Goal: Task Accomplishment & Management: Complete application form

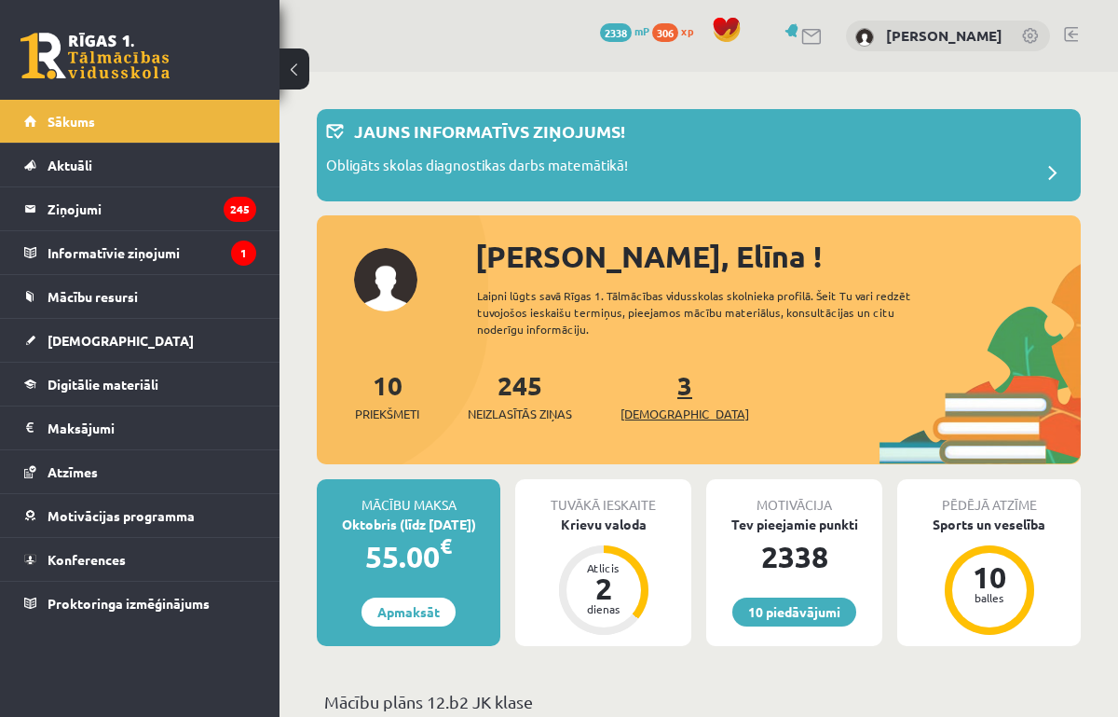
click at [659, 416] on span "[DEMOGRAPHIC_DATA]" at bounding box center [685, 414] width 129 height 19
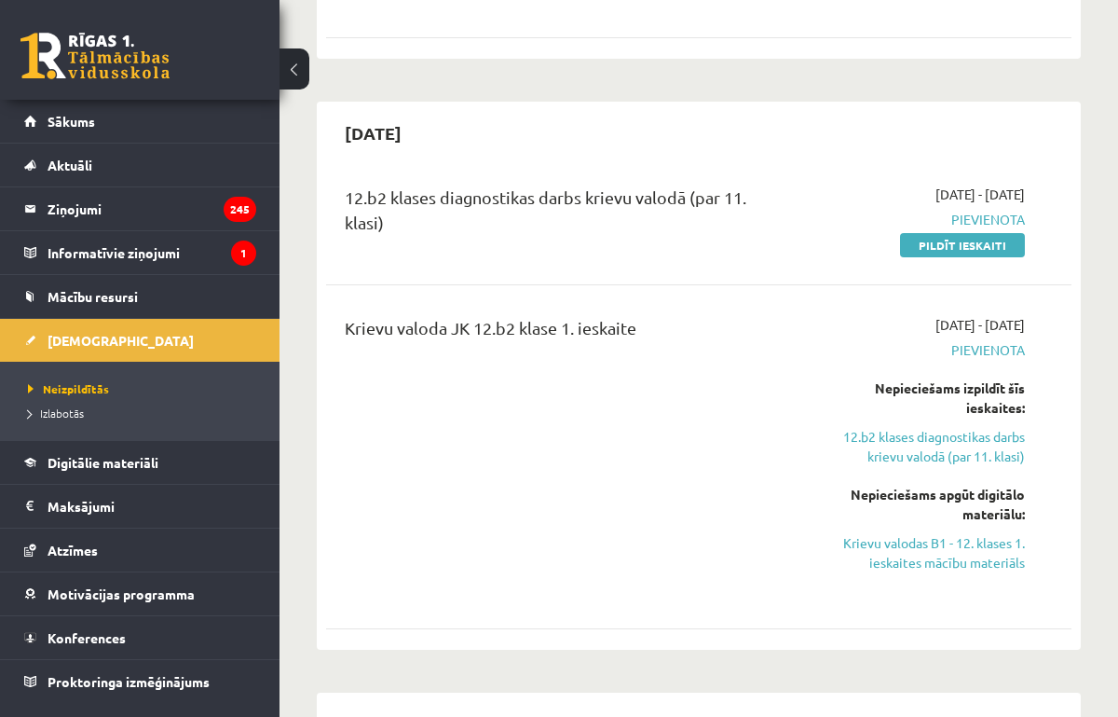
scroll to position [792, 0]
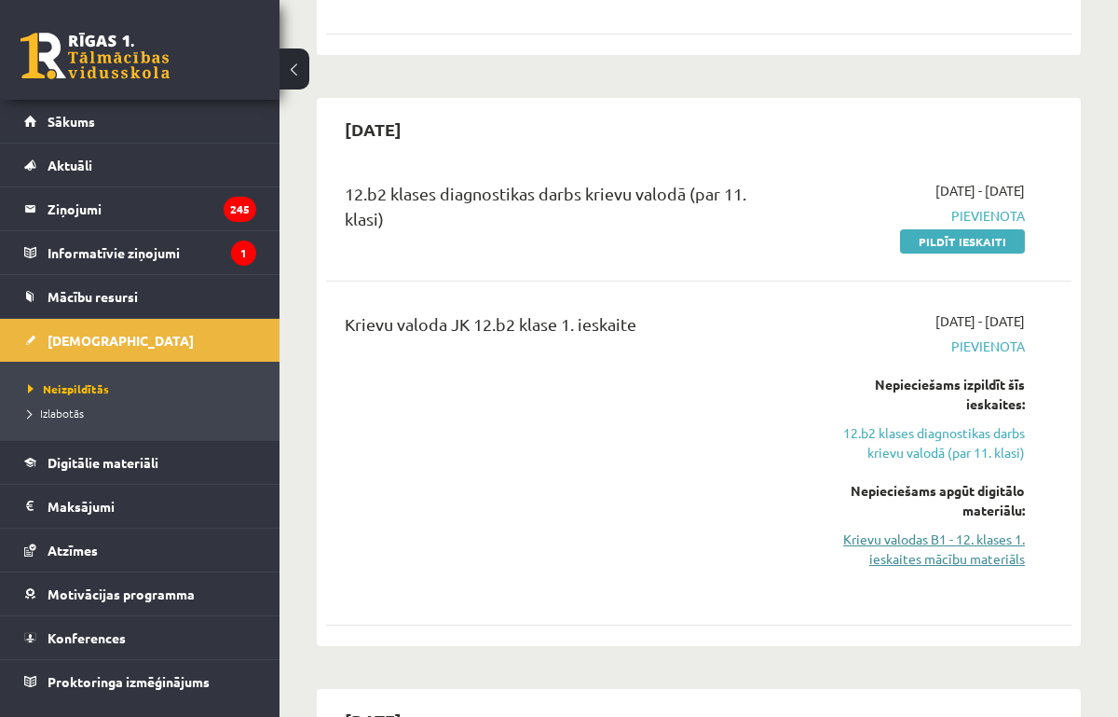
click at [889, 565] on link "Krievu valodas B1 - 12. klases 1. ieskaites mācību materiāls" at bounding box center [921, 548] width 208 height 39
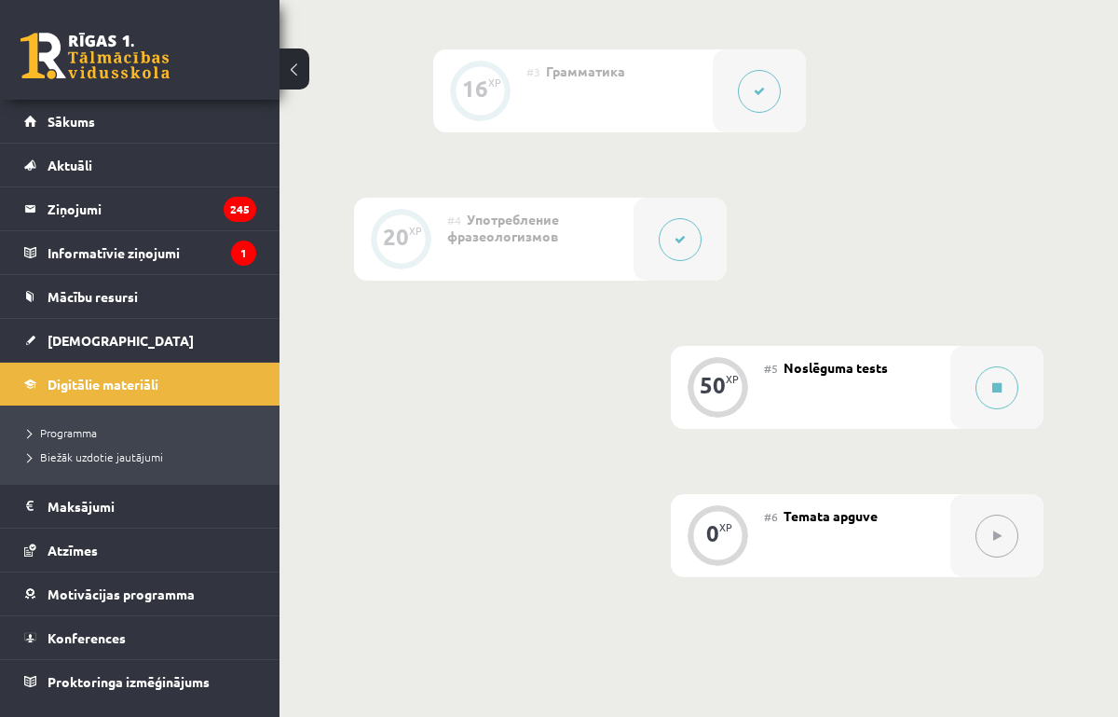
scroll to position [1001, 0]
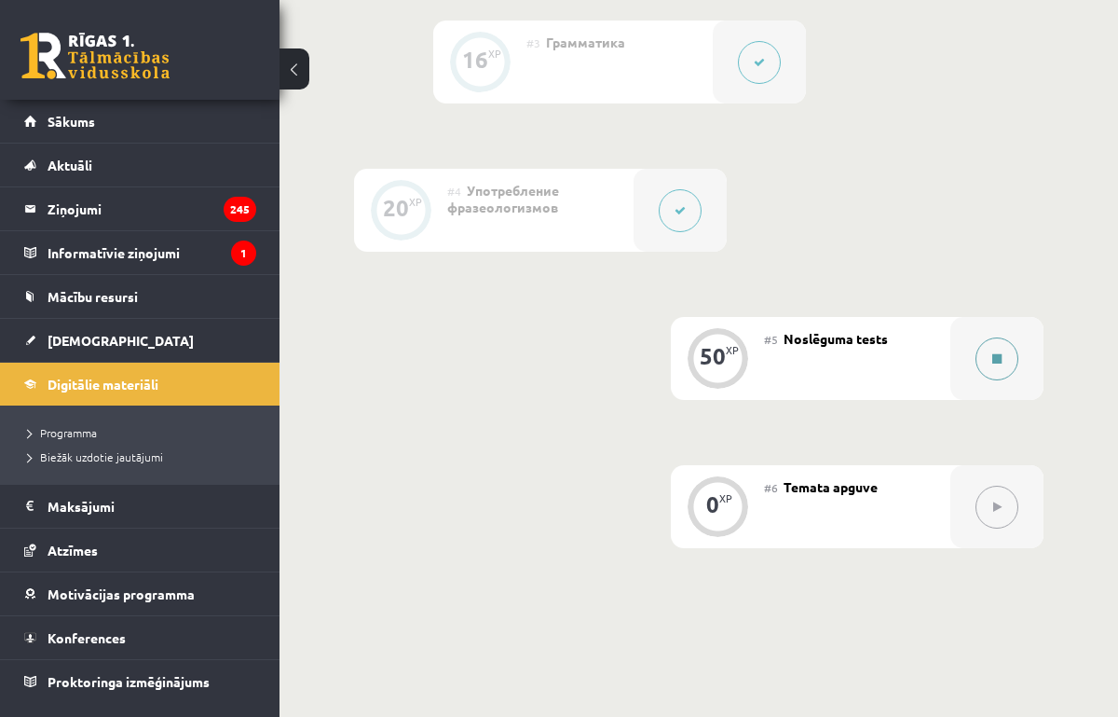
click at [989, 374] on button at bounding box center [997, 358] width 43 height 43
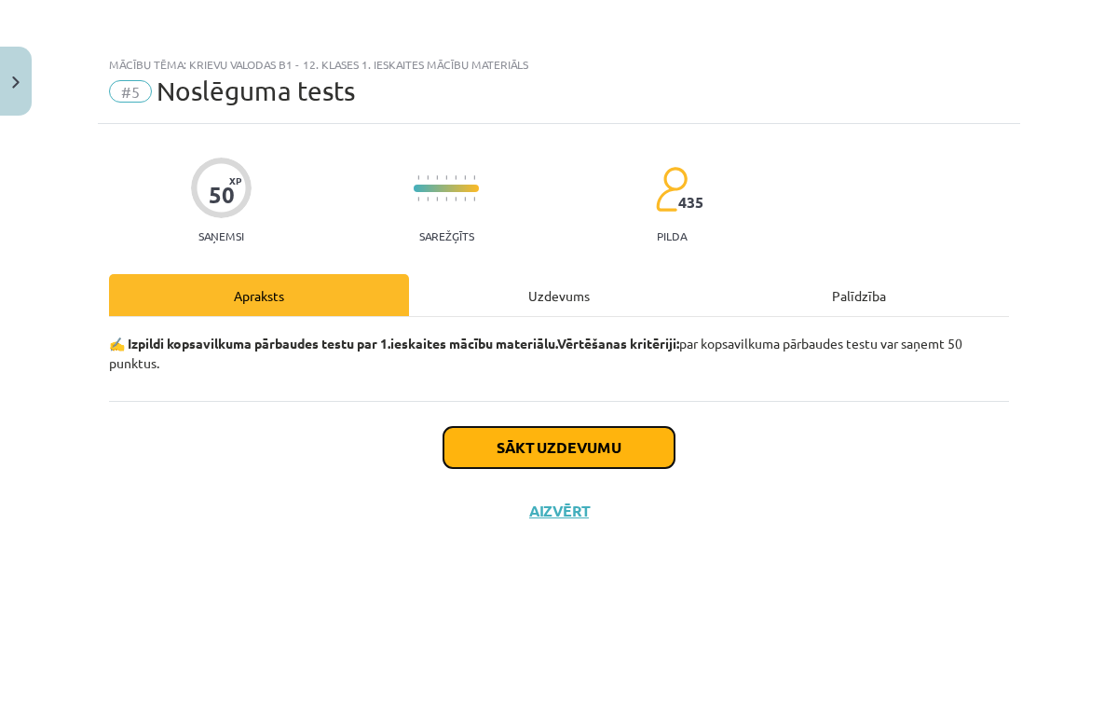
click at [575, 437] on button "Sākt uzdevumu" at bounding box center [559, 447] width 231 height 41
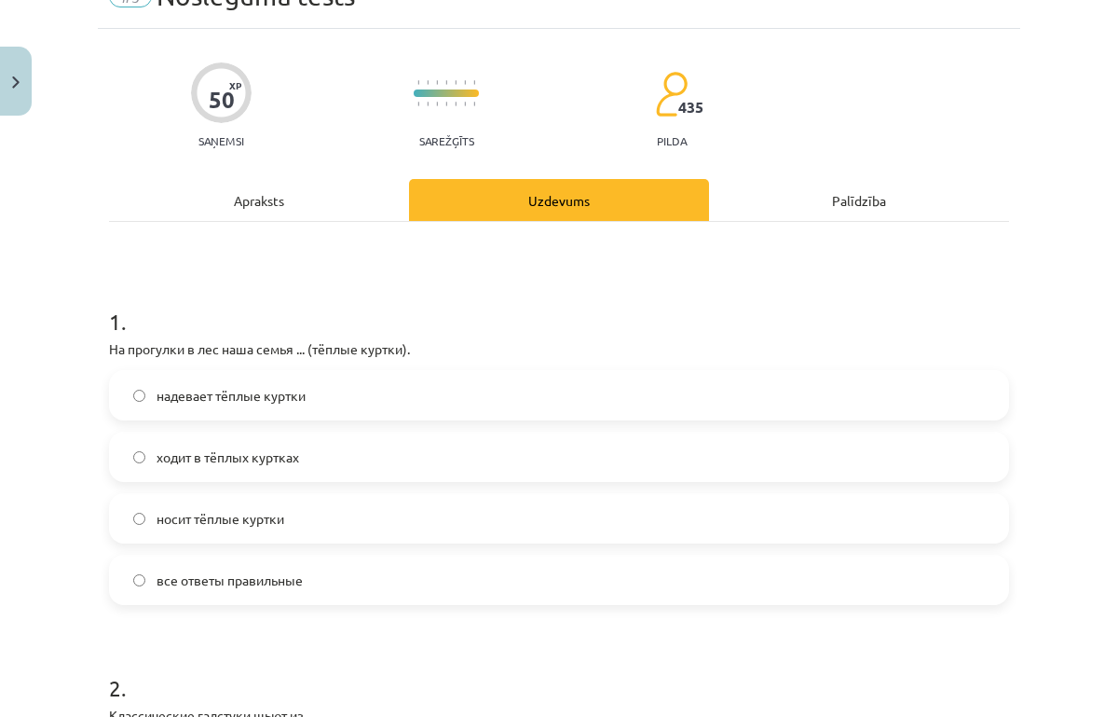
scroll to position [98, 0]
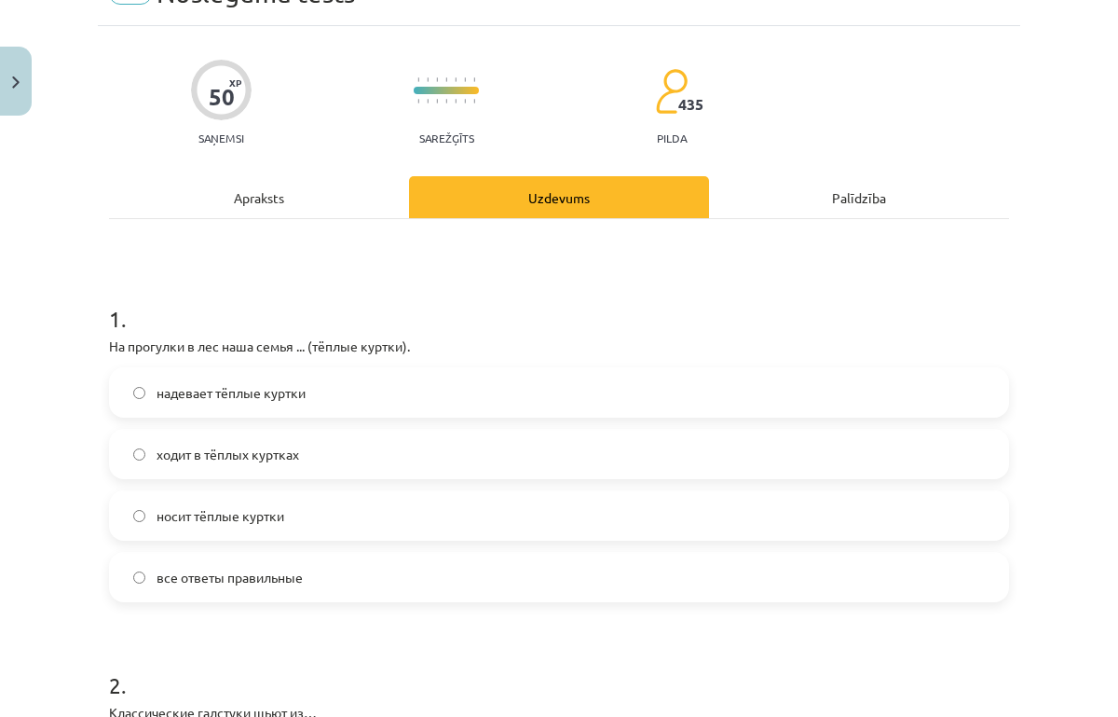
click at [250, 389] on span "надевает тёплые куртки" at bounding box center [231, 393] width 149 height 20
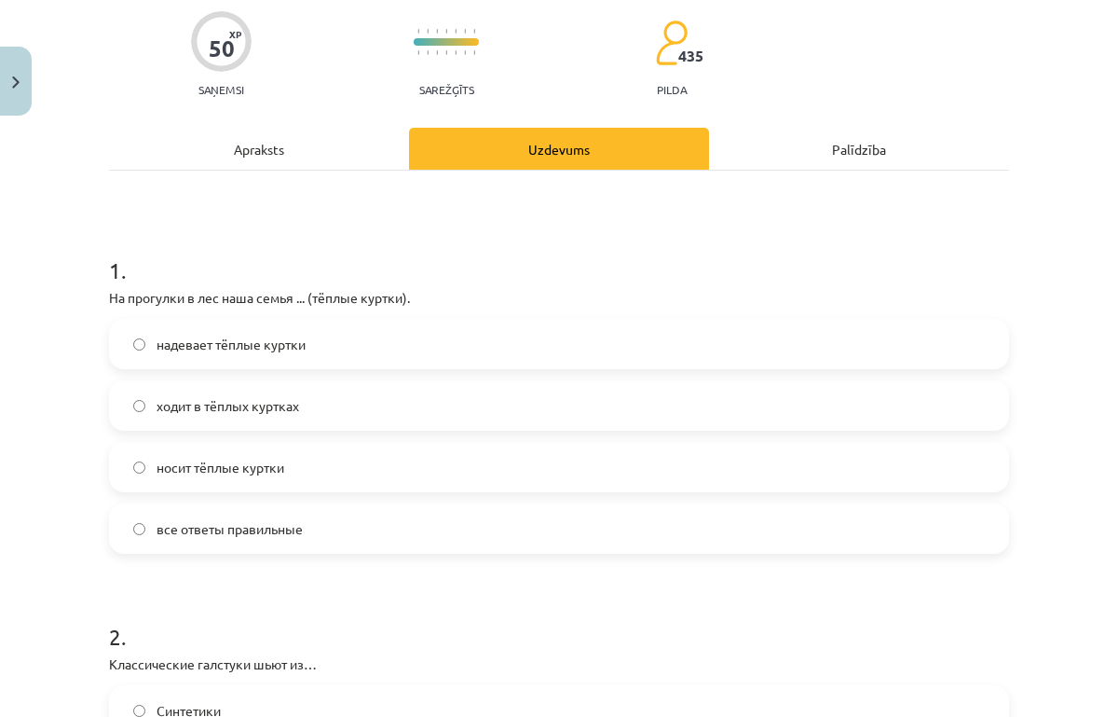
scroll to position [155, 0]
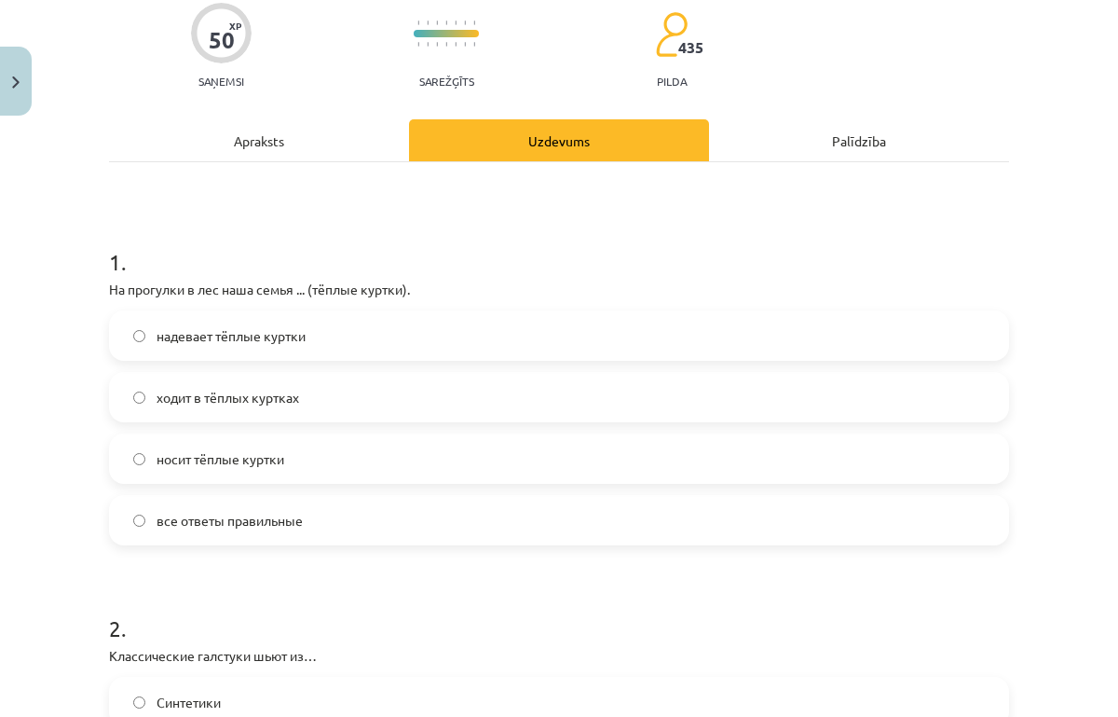
click at [256, 528] on span "все ответы правильные" at bounding box center [230, 521] width 146 height 20
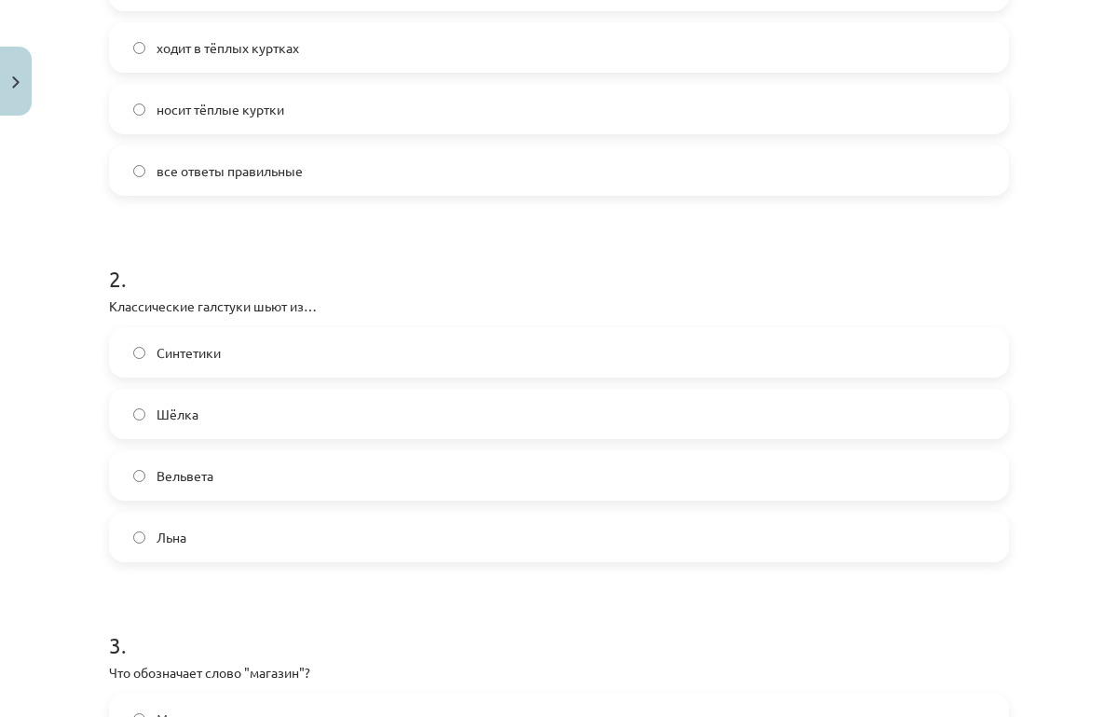
scroll to position [511, 0]
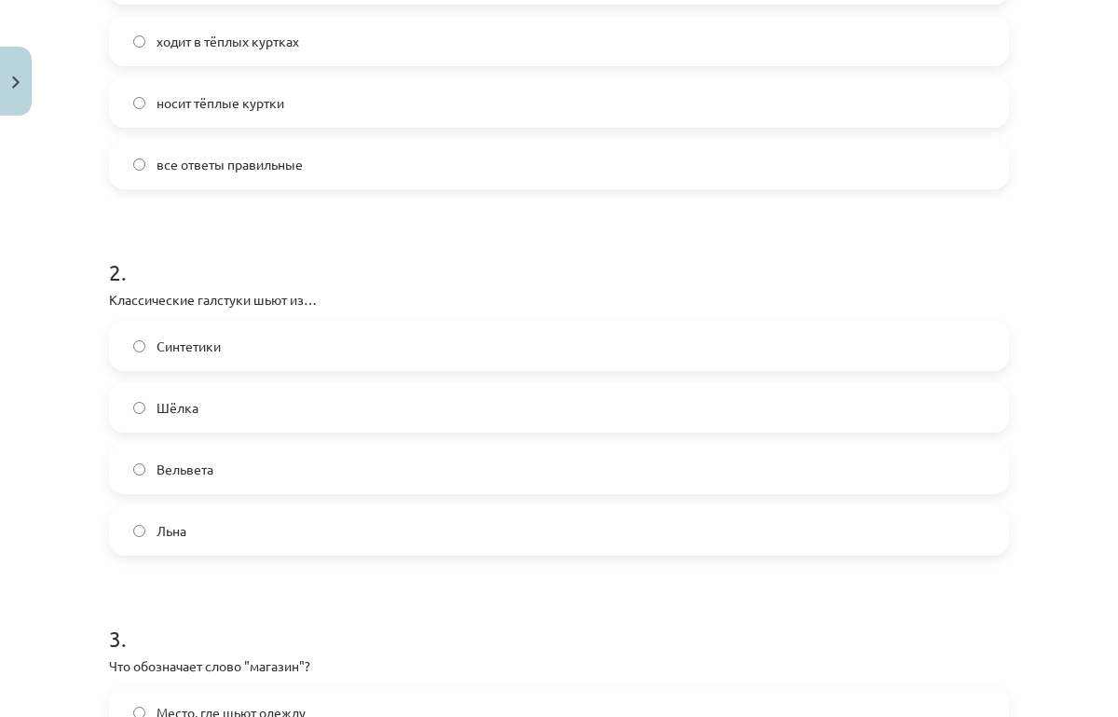
click at [206, 406] on label "Шёлка" at bounding box center [559, 407] width 897 height 47
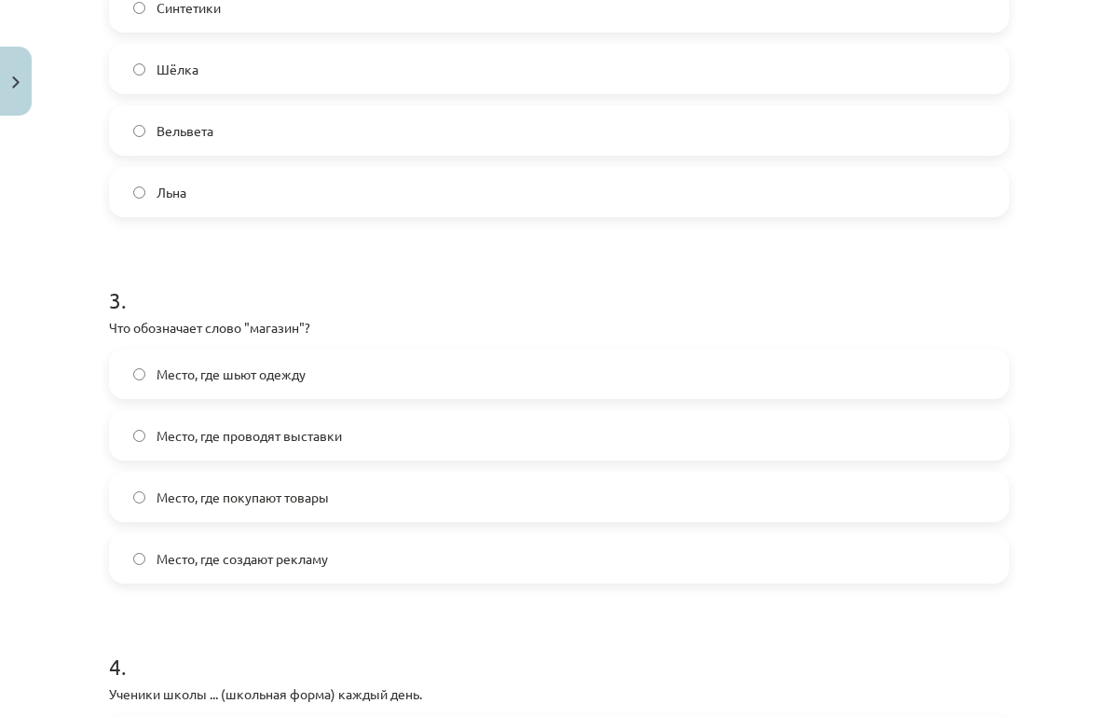
scroll to position [859, 0]
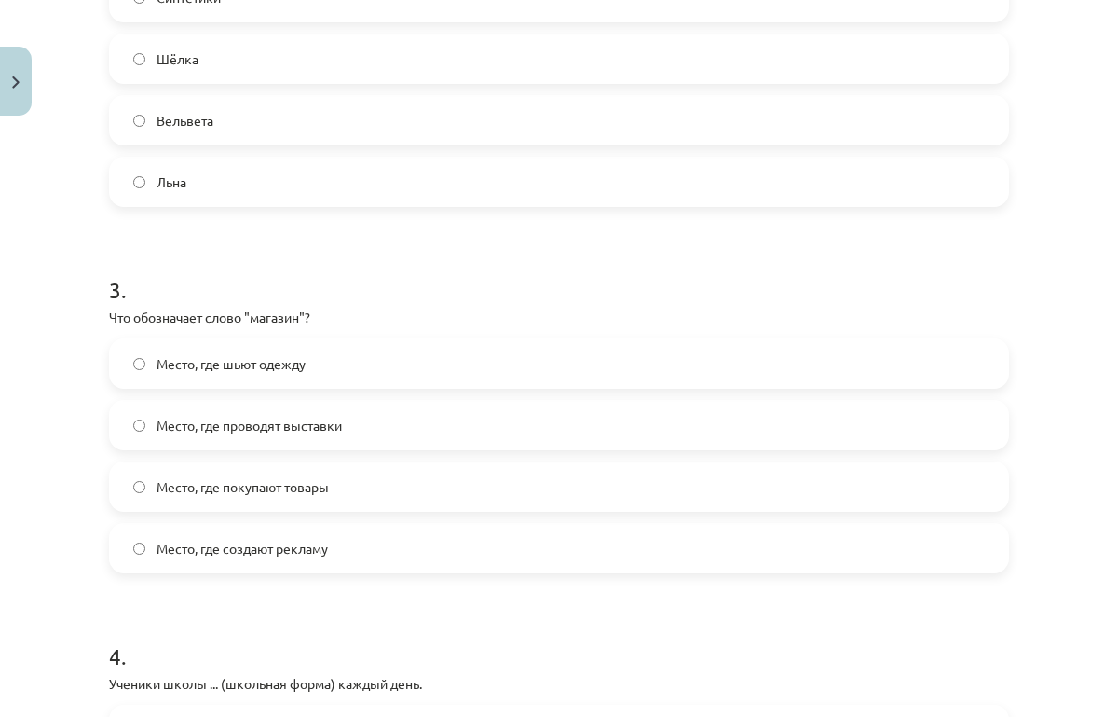
click at [355, 492] on label "Место, где покупают товары" at bounding box center [559, 486] width 897 height 47
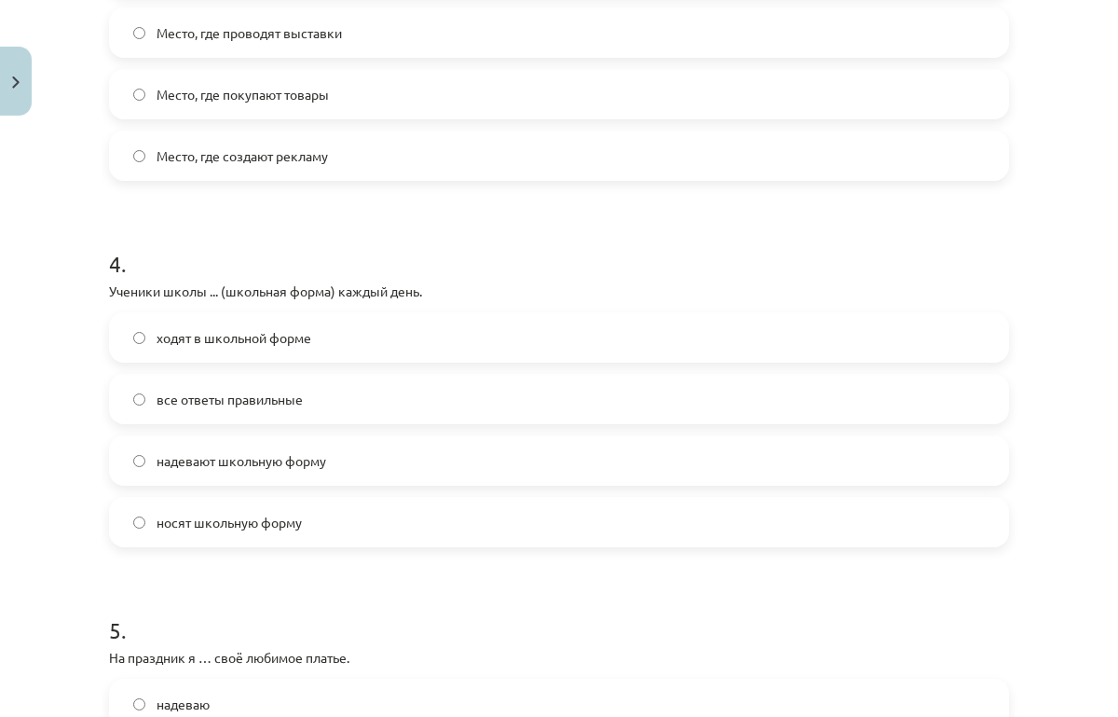
scroll to position [1255, 0]
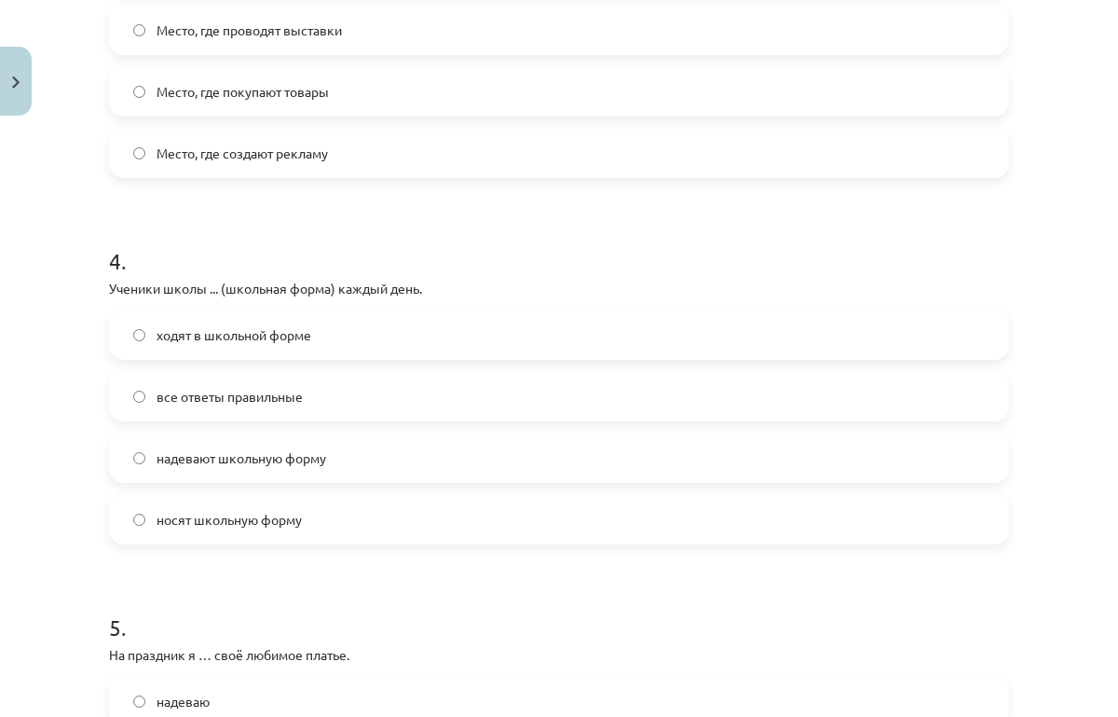
click at [231, 517] on span "носят школьную форму" at bounding box center [229, 520] width 145 height 20
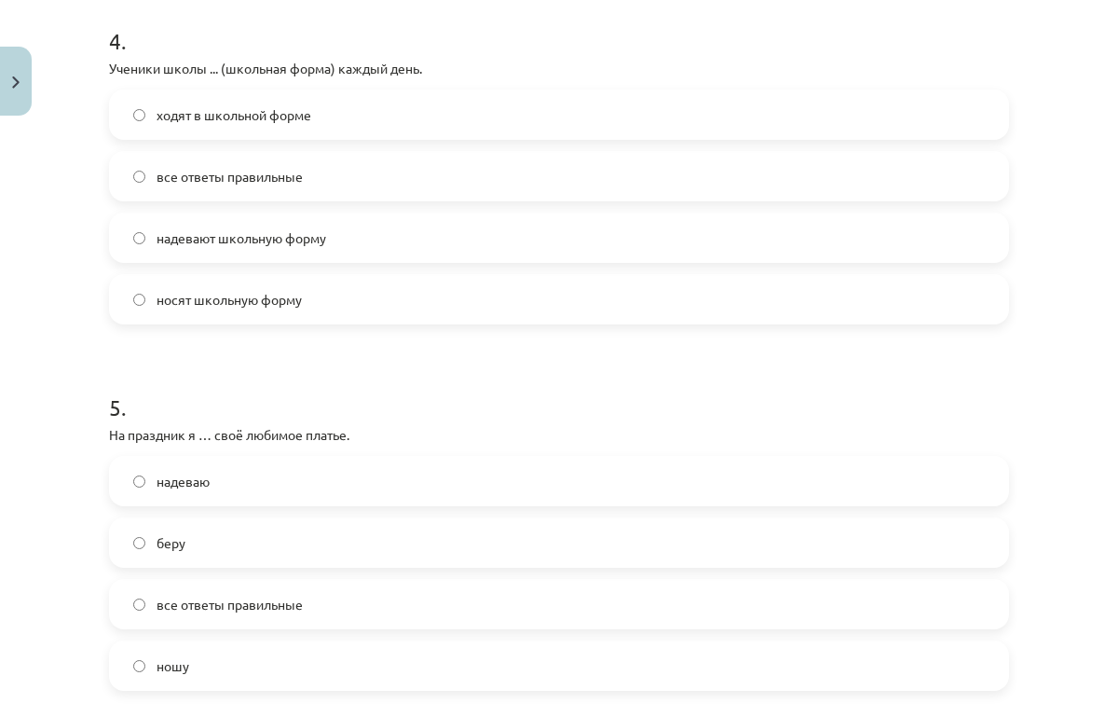
scroll to position [1480, 0]
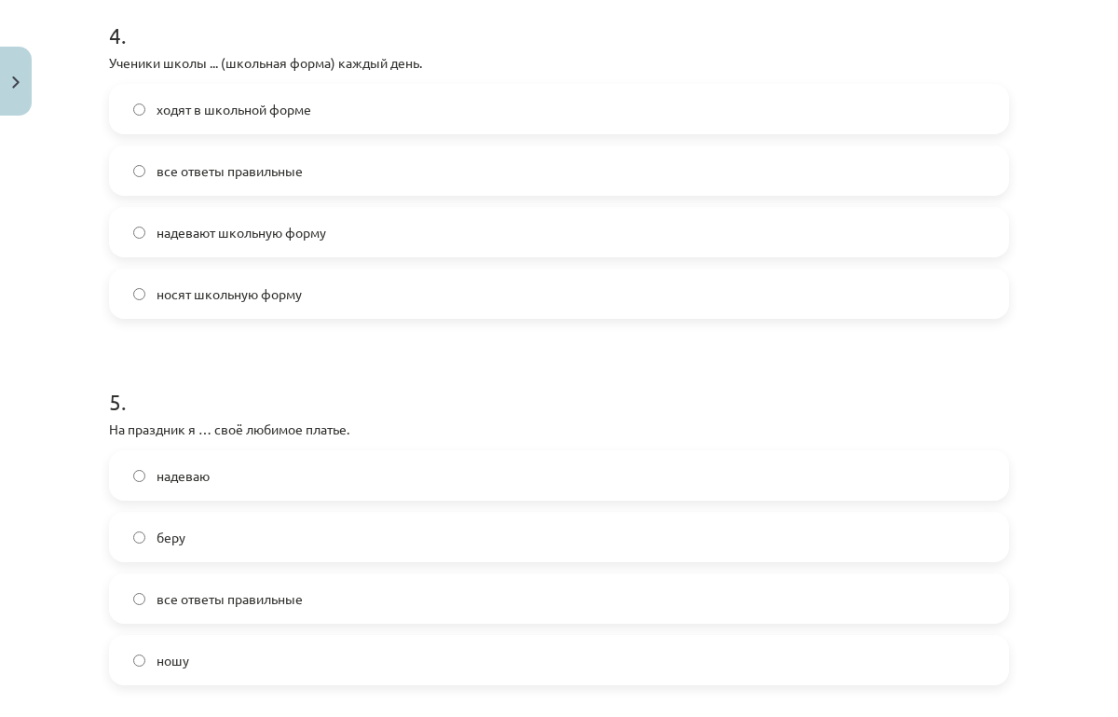
click at [301, 332] on form "1 . На прогулки в лес наша семья ... (тёплые куртки). надевает тёплые куртки хо…" at bounding box center [559, 704] width 900 height 3626
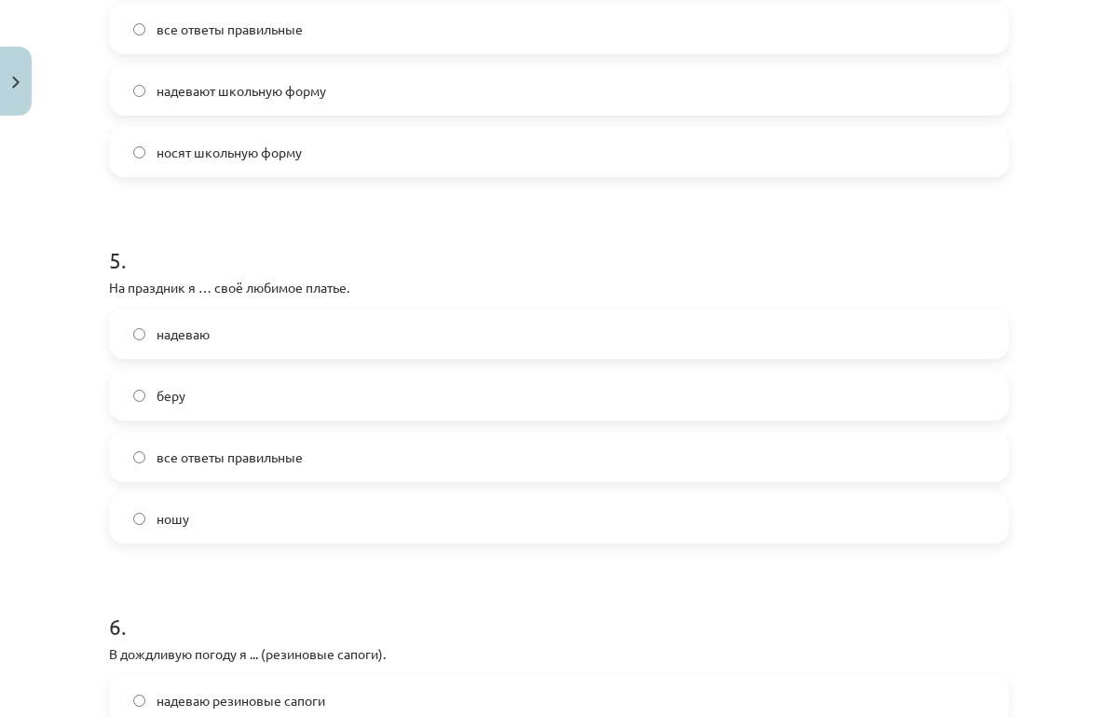
scroll to position [1624, 0]
click at [238, 333] on label "надеваю" at bounding box center [559, 332] width 897 height 47
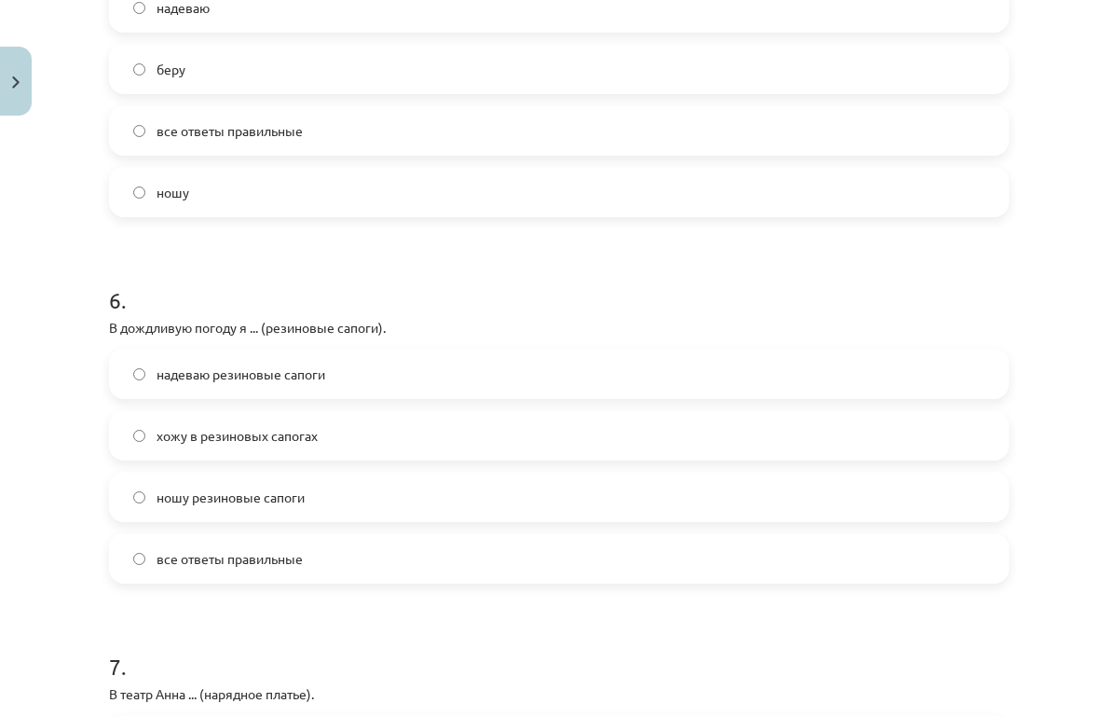
scroll to position [1952, 0]
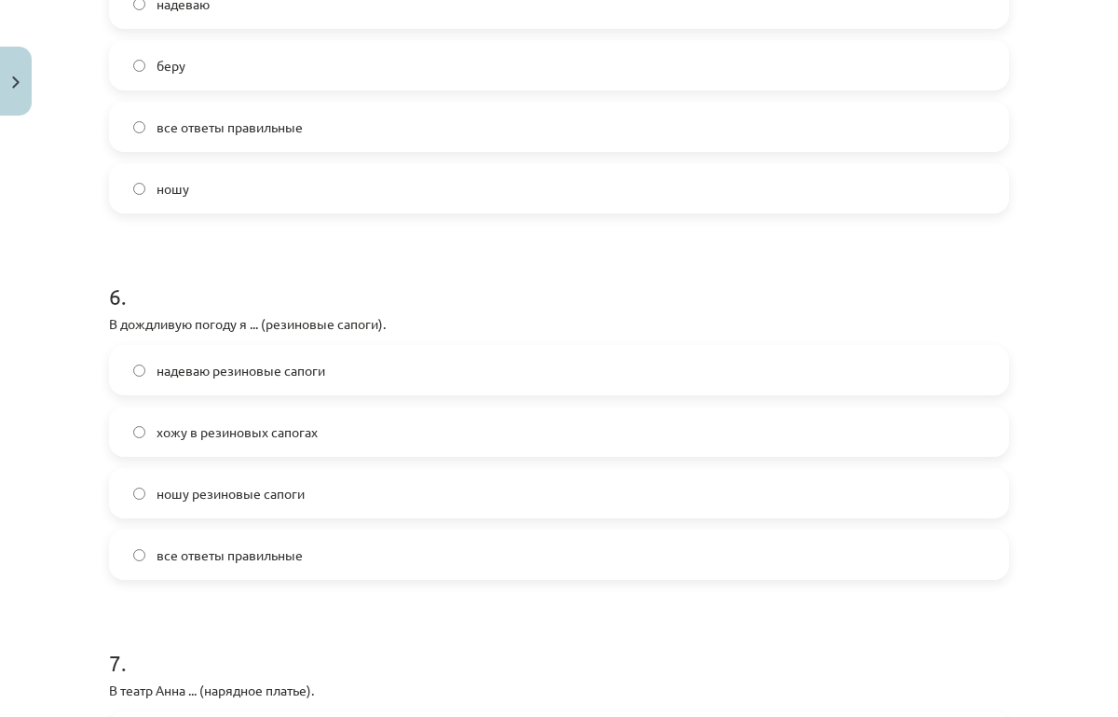
click at [169, 564] on span "все ответы правильные" at bounding box center [230, 555] width 146 height 20
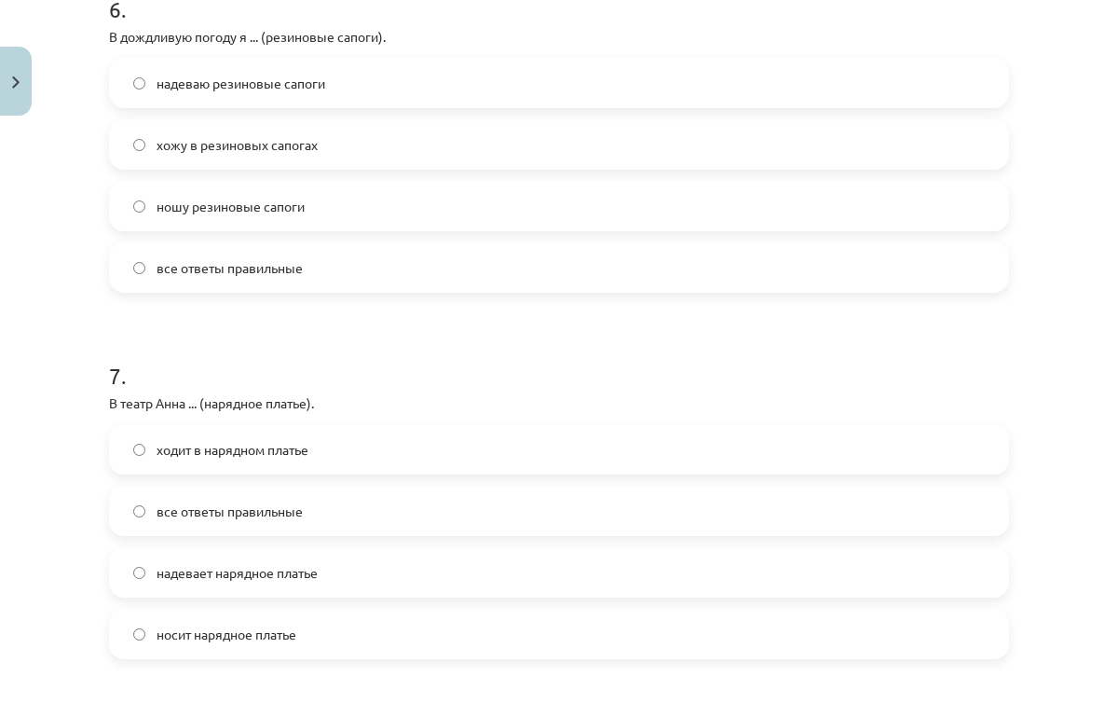
scroll to position [2301, 0]
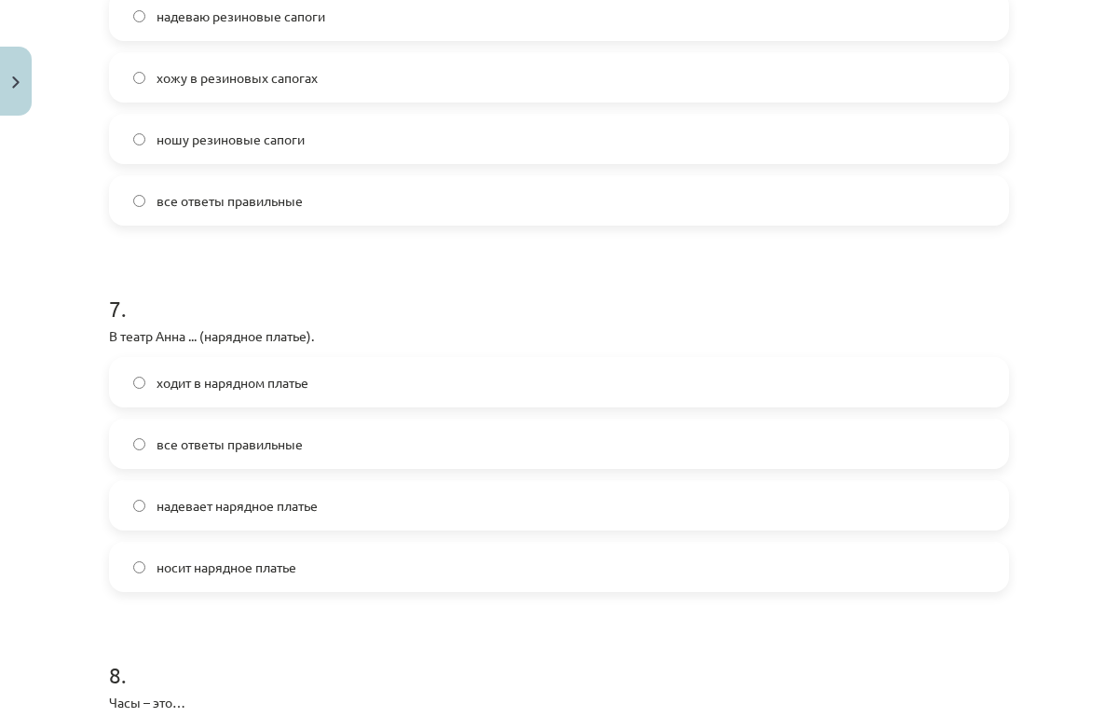
click at [208, 438] on span "все ответы правильные" at bounding box center [230, 444] width 146 height 20
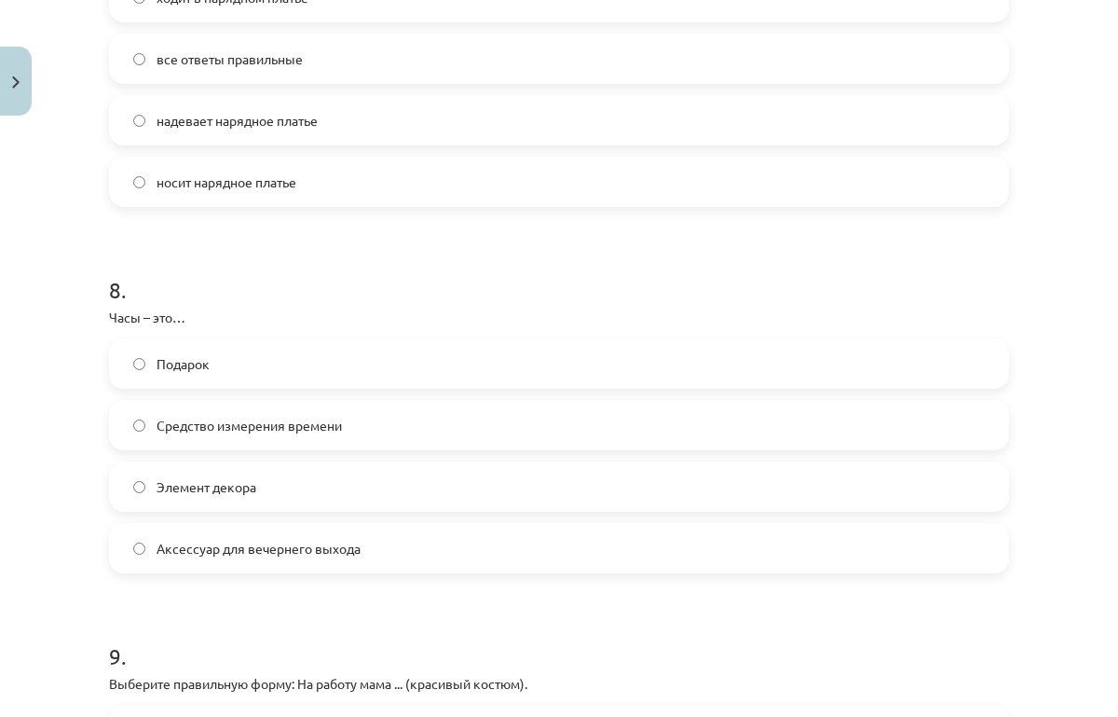
scroll to position [2708, 0]
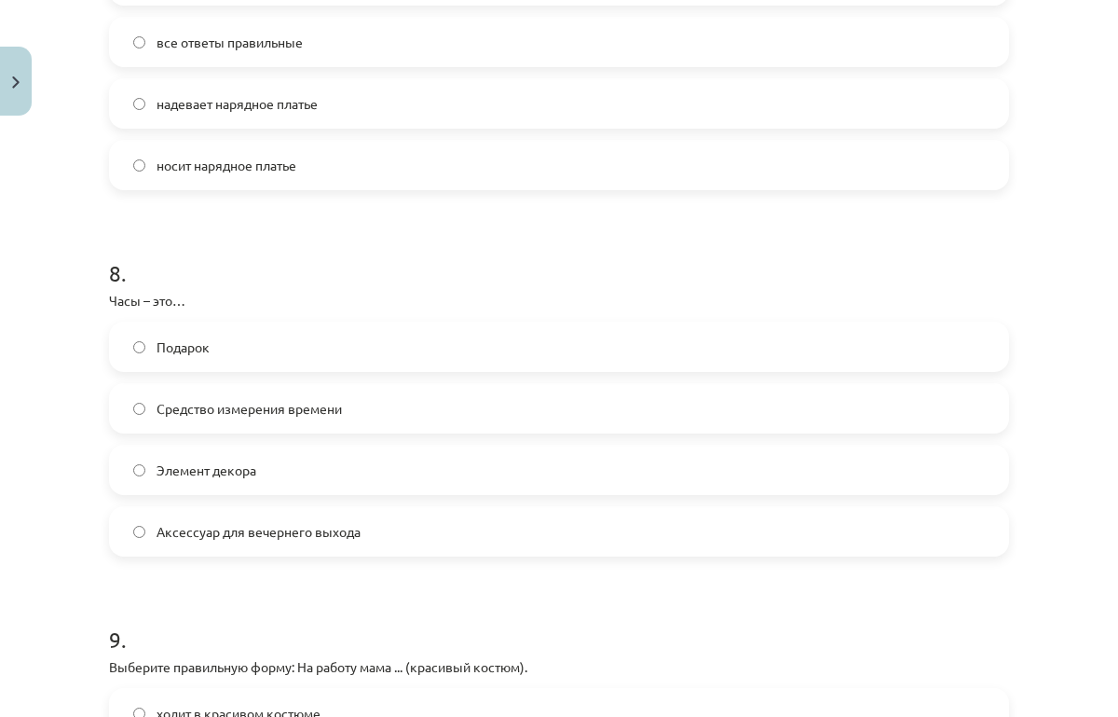
click at [230, 407] on span "Средство измерения времени" at bounding box center [249, 409] width 185 height 20
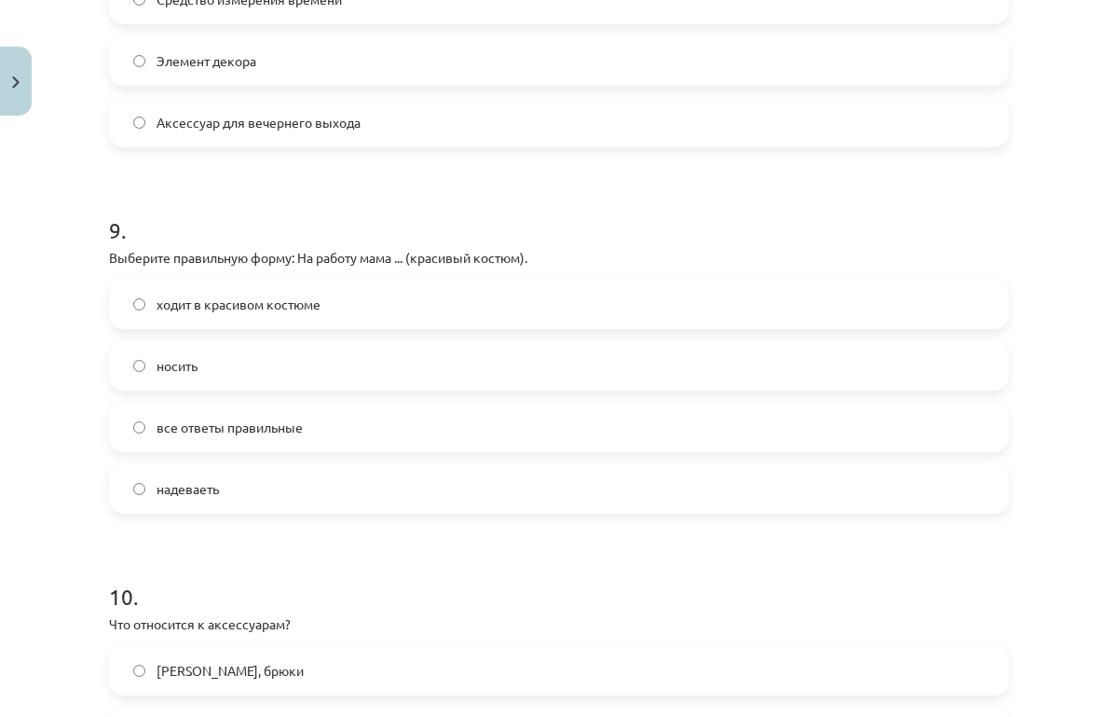
scroll to position [3118, 0]
click at [251, 303] on span "ходит в красивом костюме" at bounding box center [239, 304] width 164 height 20
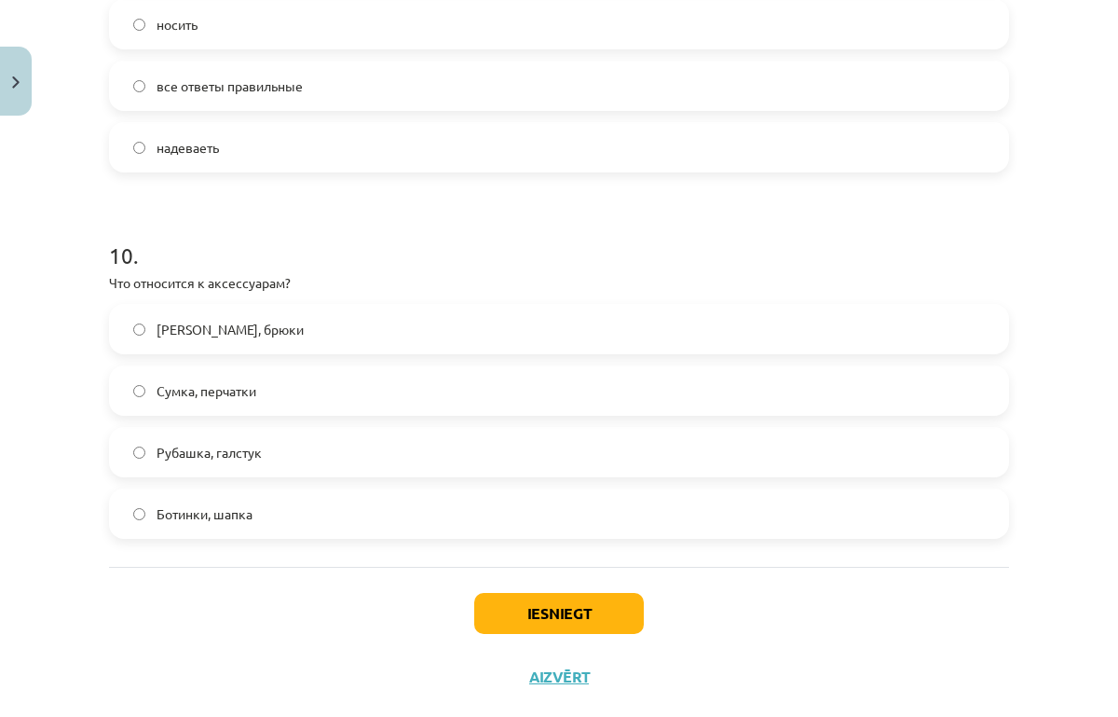
scroll to position [3464, 0]
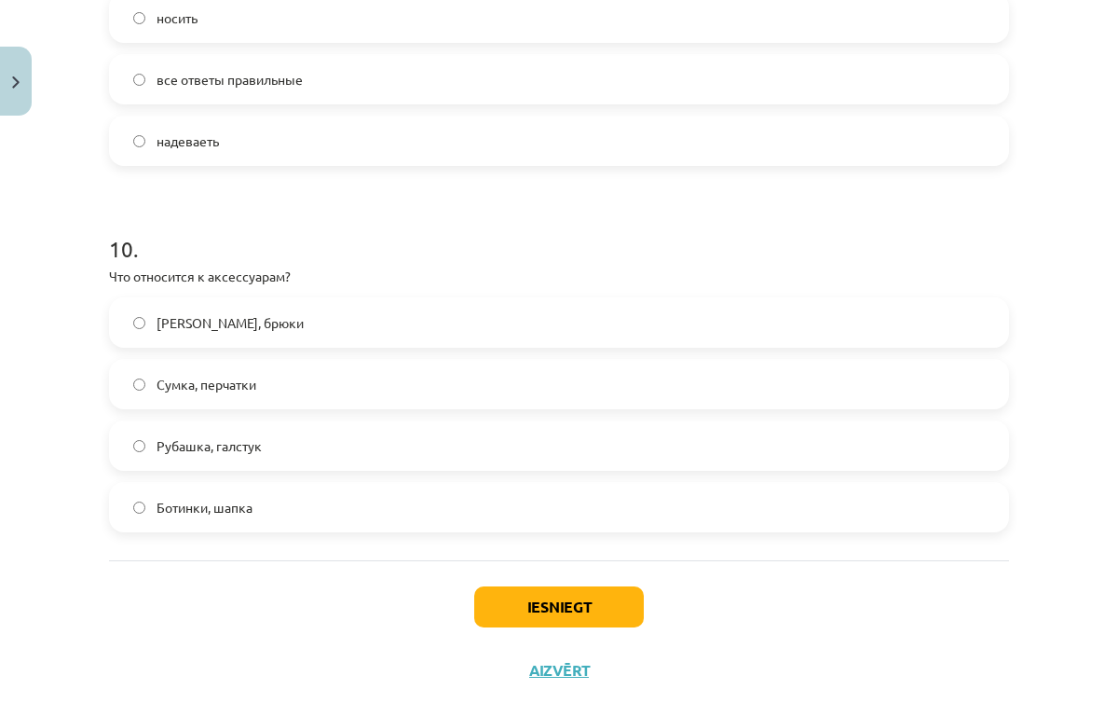
click at [233, 391] on span "Сумка, перчатки" at bounding box center [207, 385] width 100 height 20
click at [564, 601] on button "Iesniegt" at bounding box center [559, 606] width 170 height 41
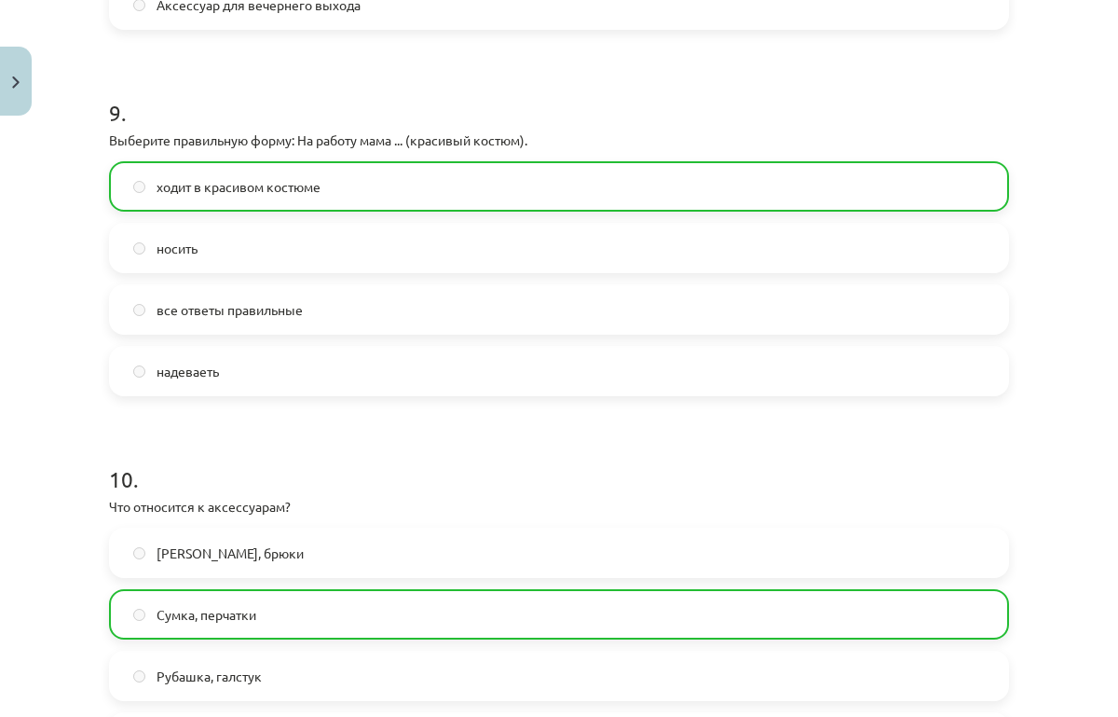
scroll to position [3556, 0]
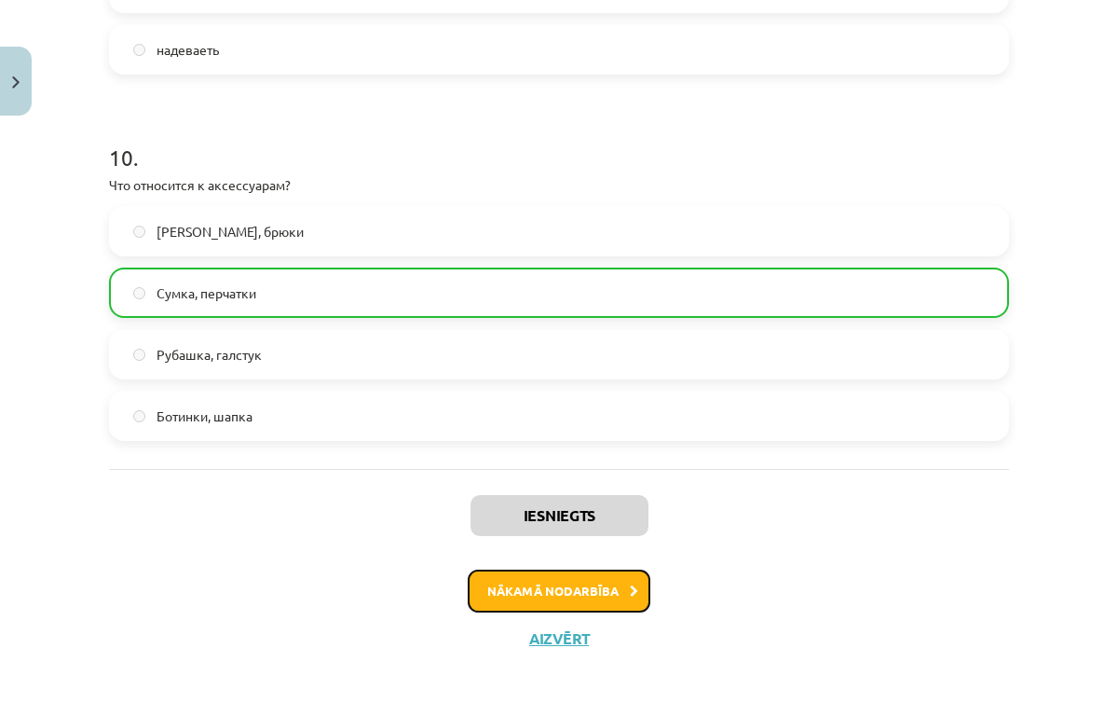
click at [585, 602] on button "Nākamā nodarbība" at bounding box center [559, 590] width 183 height 43
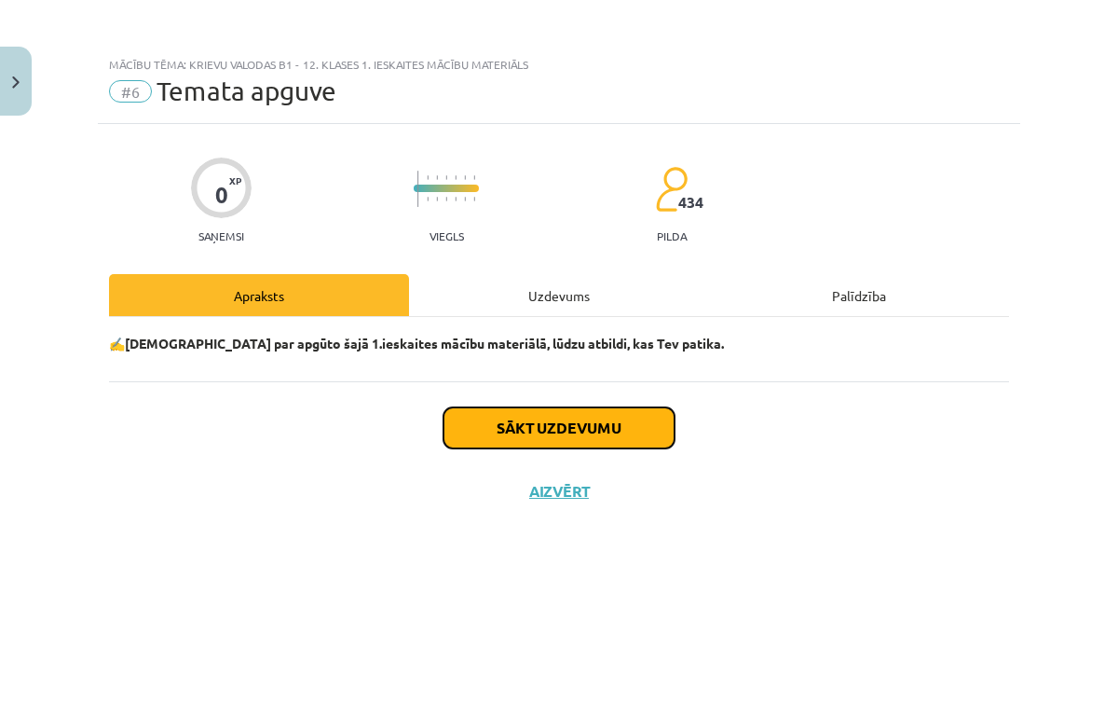
click at [585, 435] on button "Sākt uzdevumu" at bounding box center [559, 427] width 231 height 41
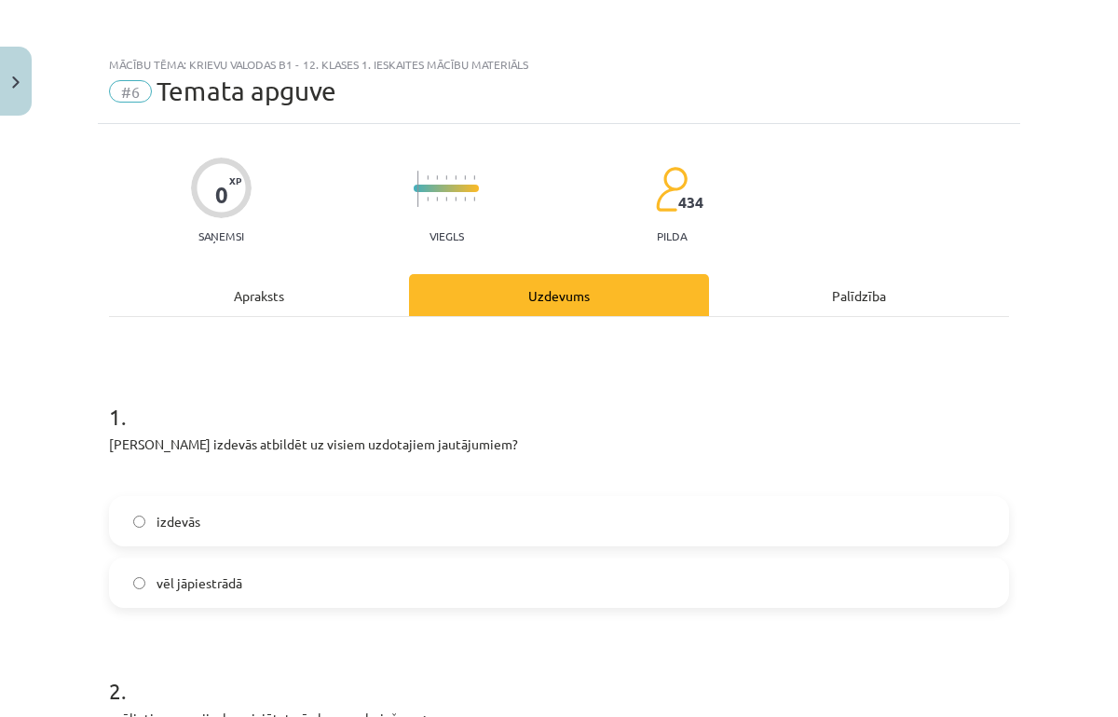
click at [435, 580] on label "vēl jāpiestrādā" at bounding box center [559, 582] width 897 height 47
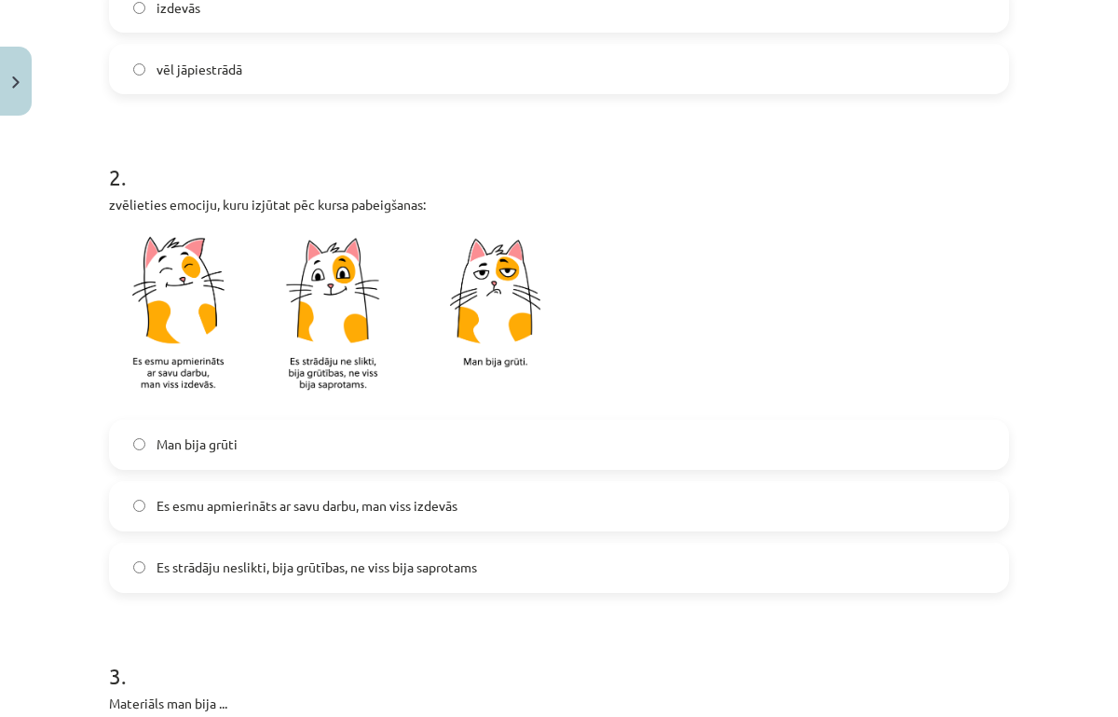
scroll to position [514, 0]
click at [238, 516] on label "Es esmu apmierināts ar savu darbu, man viss izdevās" at bounding box center [559, 505] width 897 height 47
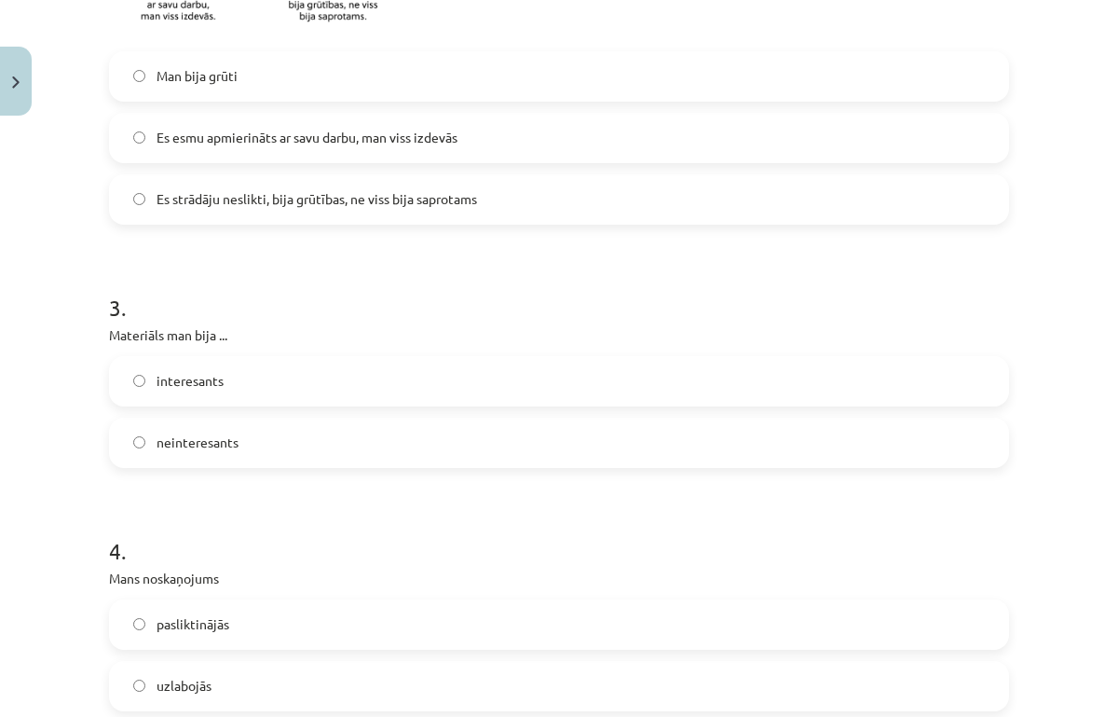
scroll to position [897, 0]
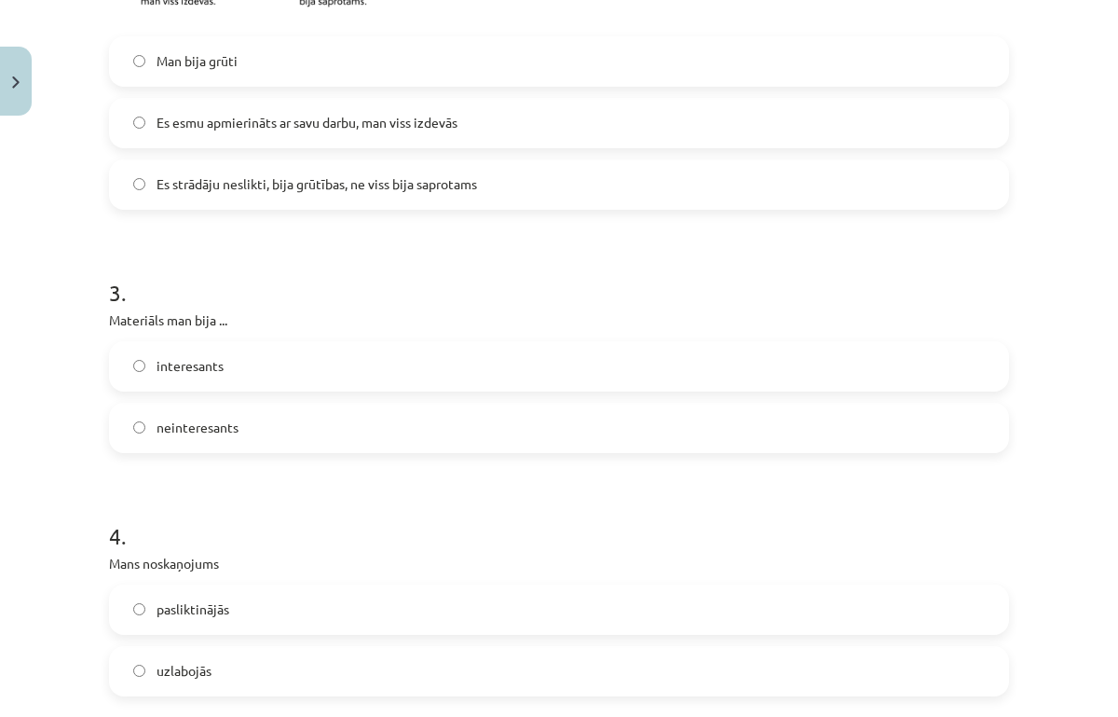
click at [231, 376] on label "interesants" at bounding box center [559, 366] width 897 height 47
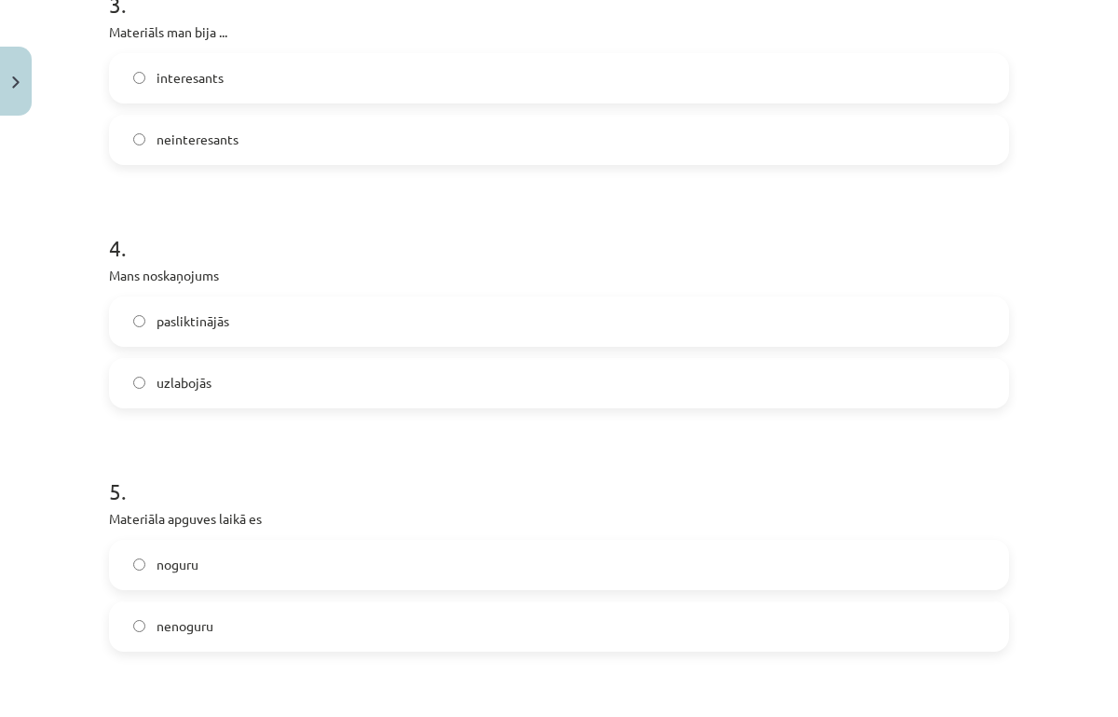
click at [223, 401] on label "uzlabojās" at bounding box center [559, 383] width 897 height 47
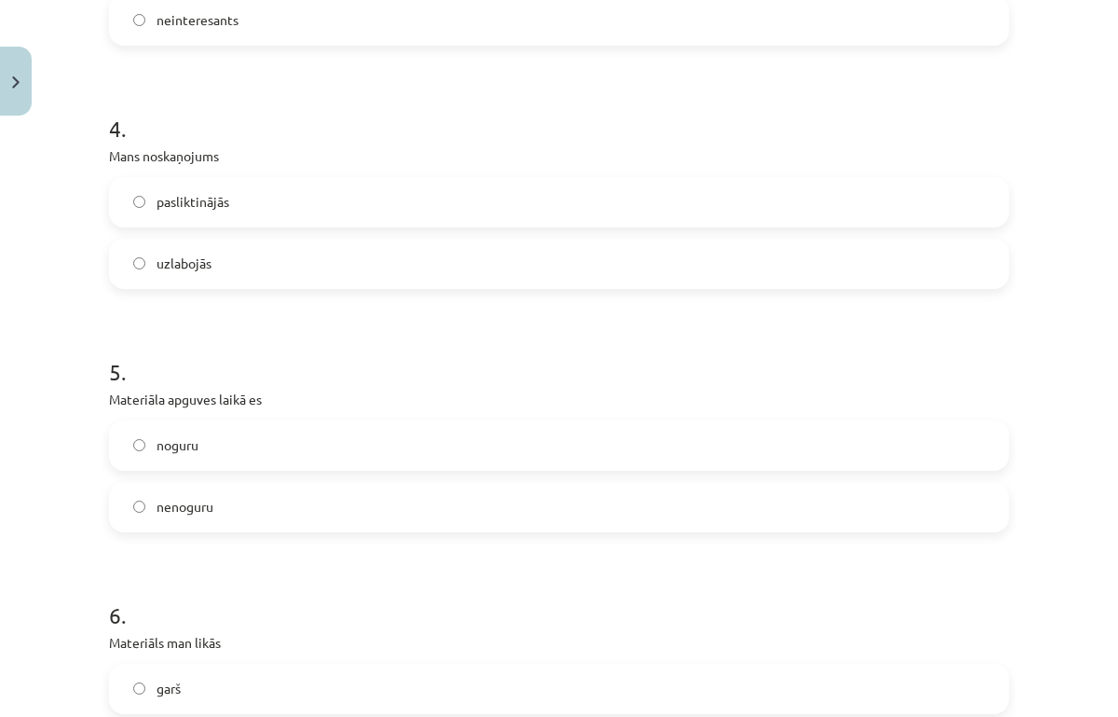
scroll to position [1383, 0]
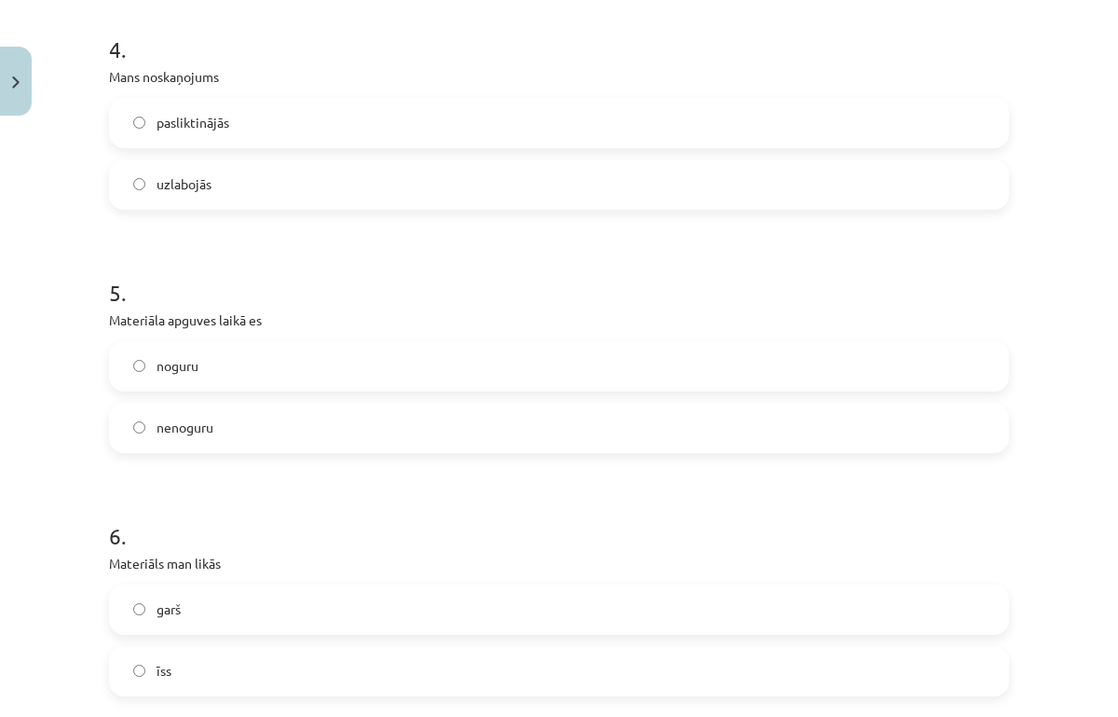
click at [224, 431] on label "nenoguru" at bounding box center [559, 428] width 897 height 47
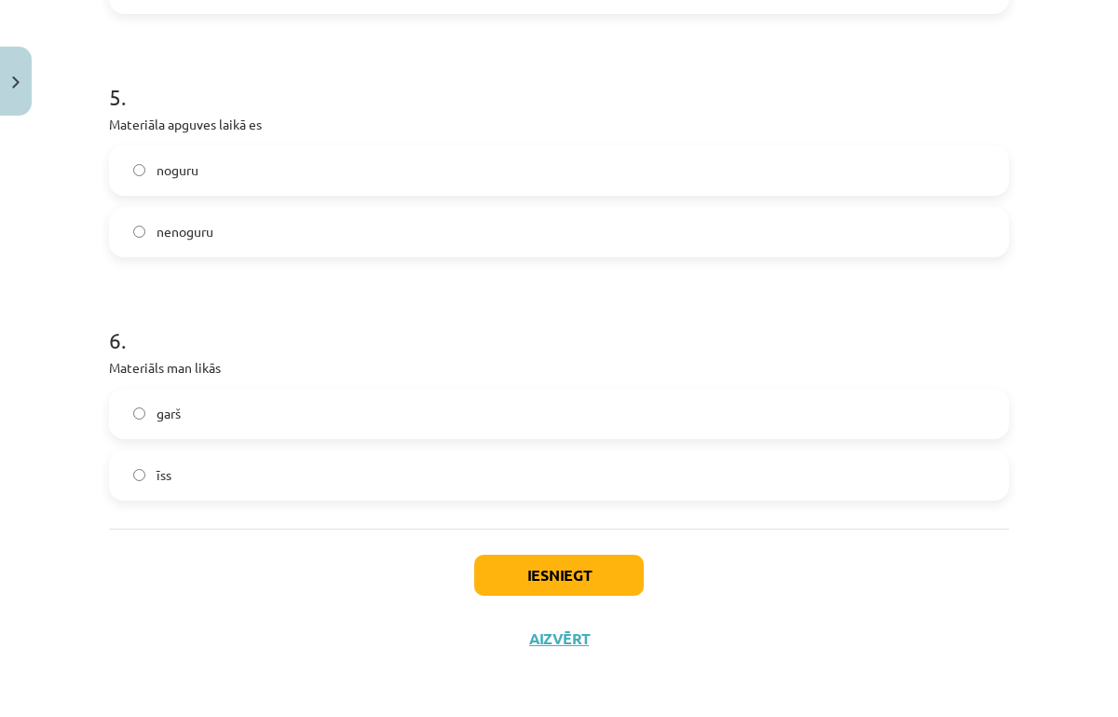
scroll to position [1578, 0]
click at [214, 482] on label "īss" at bounding box center [559, 476] width 897 height 47
click at [601, 583] on button "Iesniegt" at bounding box center [559, 576] width 170 height 41
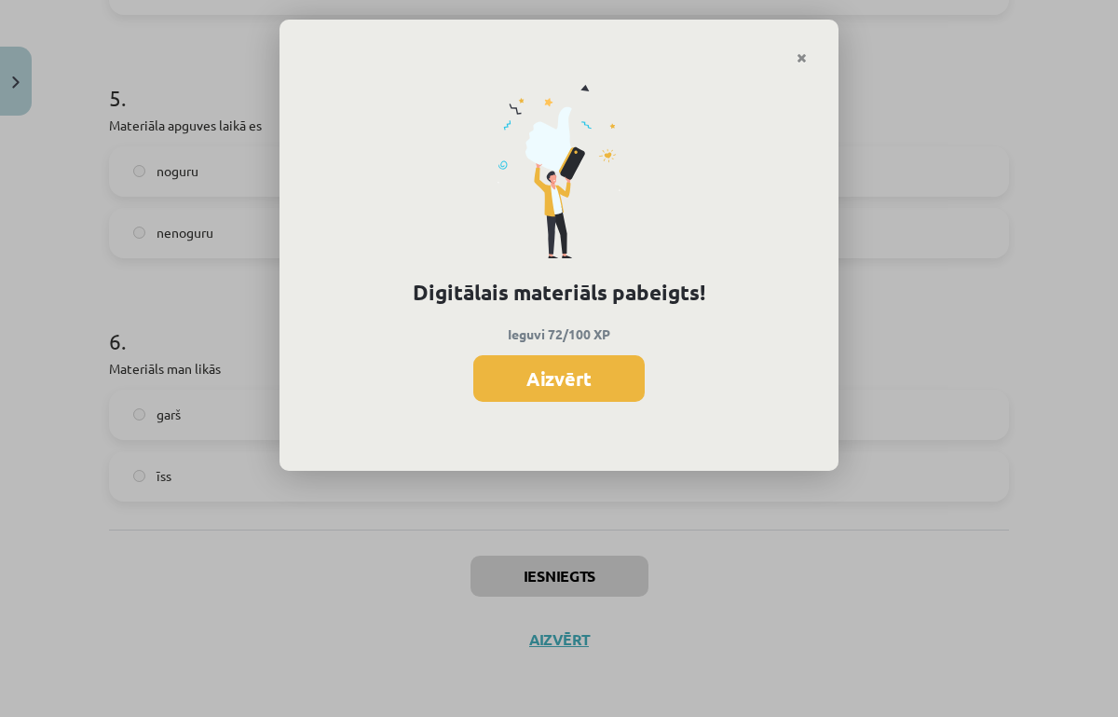
scroll to position [999, 0]
click at [614, 374] on button "Aizvērt" at bounding box center [558, 378] width 171 height 47
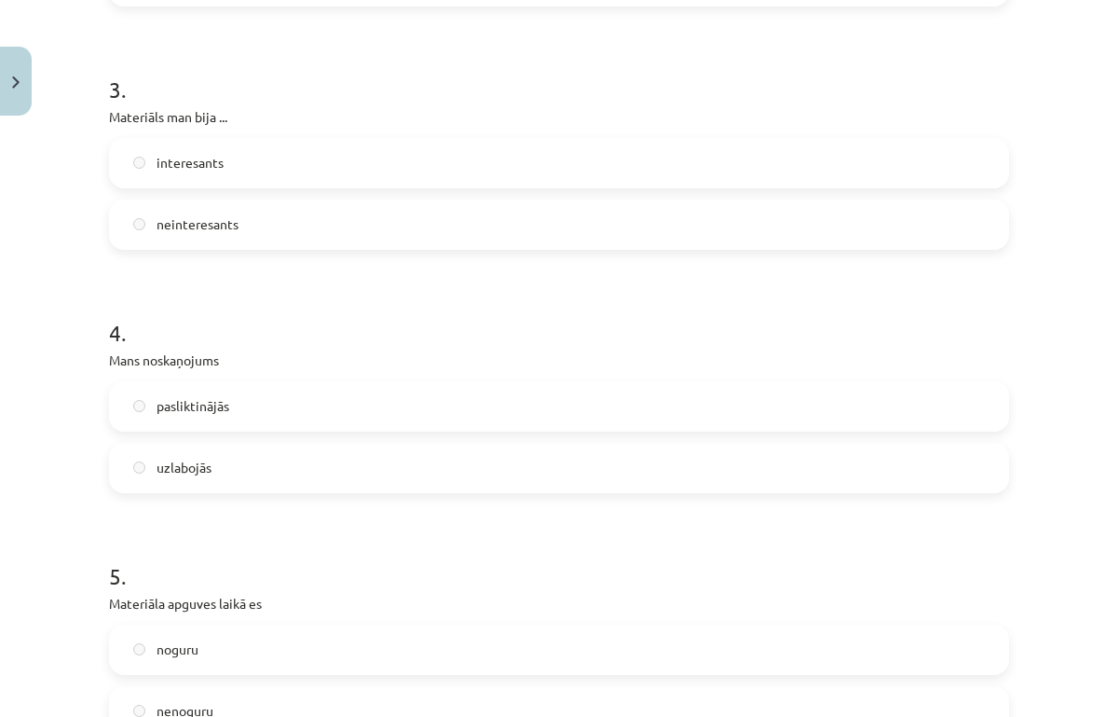
scroll to position [1579, 0]
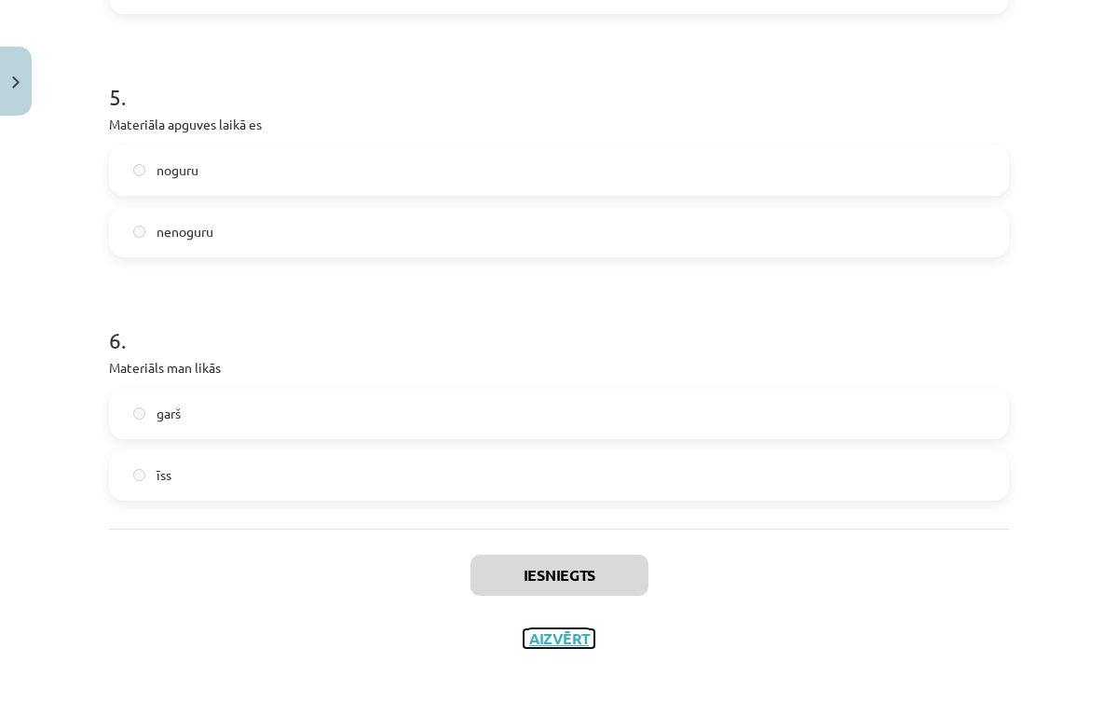
click at [562, 641] on button "Aizvērt" at bounding box center [559, 638] width 71 height 19
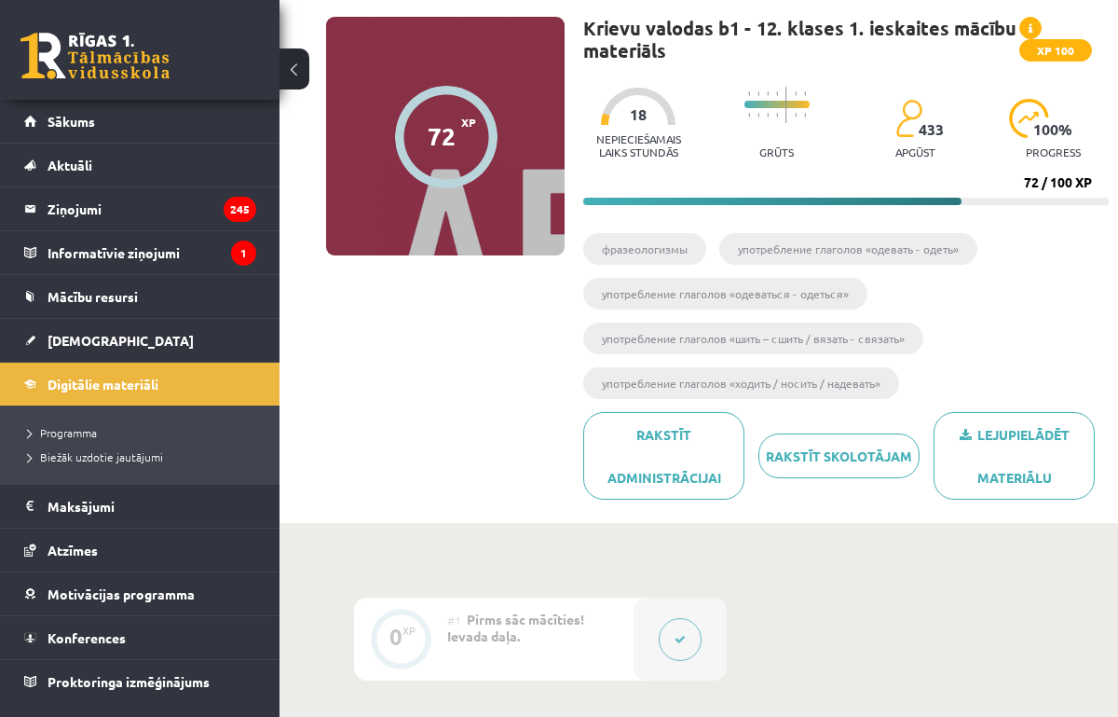
scroll to position [0, 0]
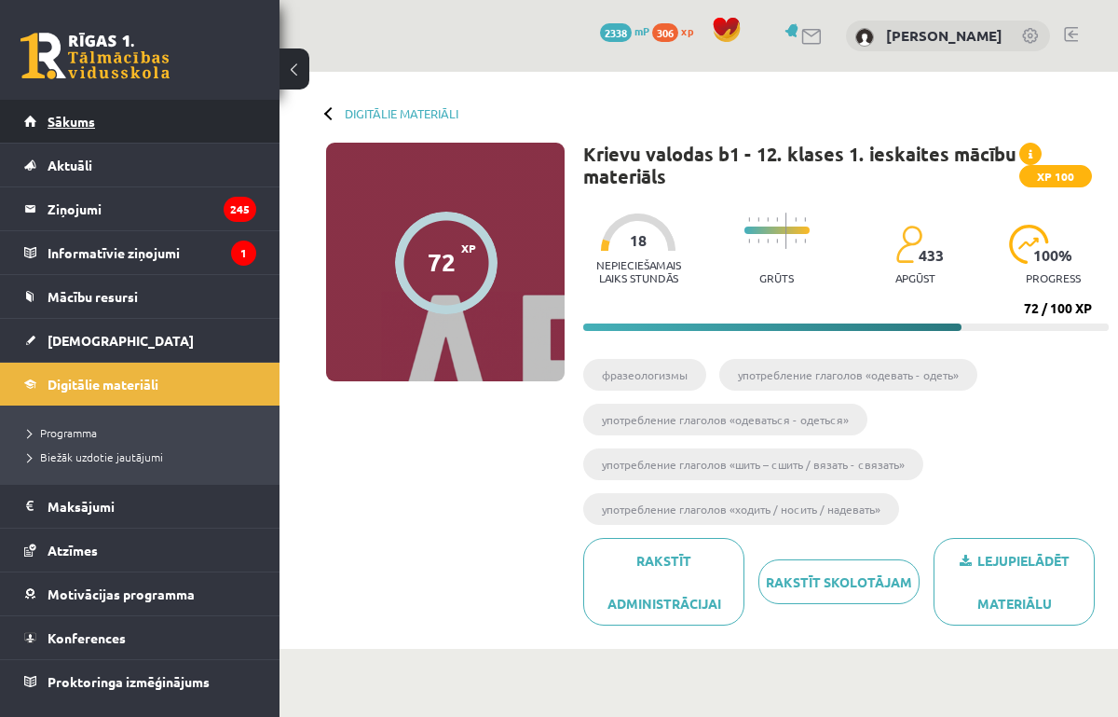
click at [86, 124] on span "Sākums" at bounding box center [72, 121] width 48 height 17
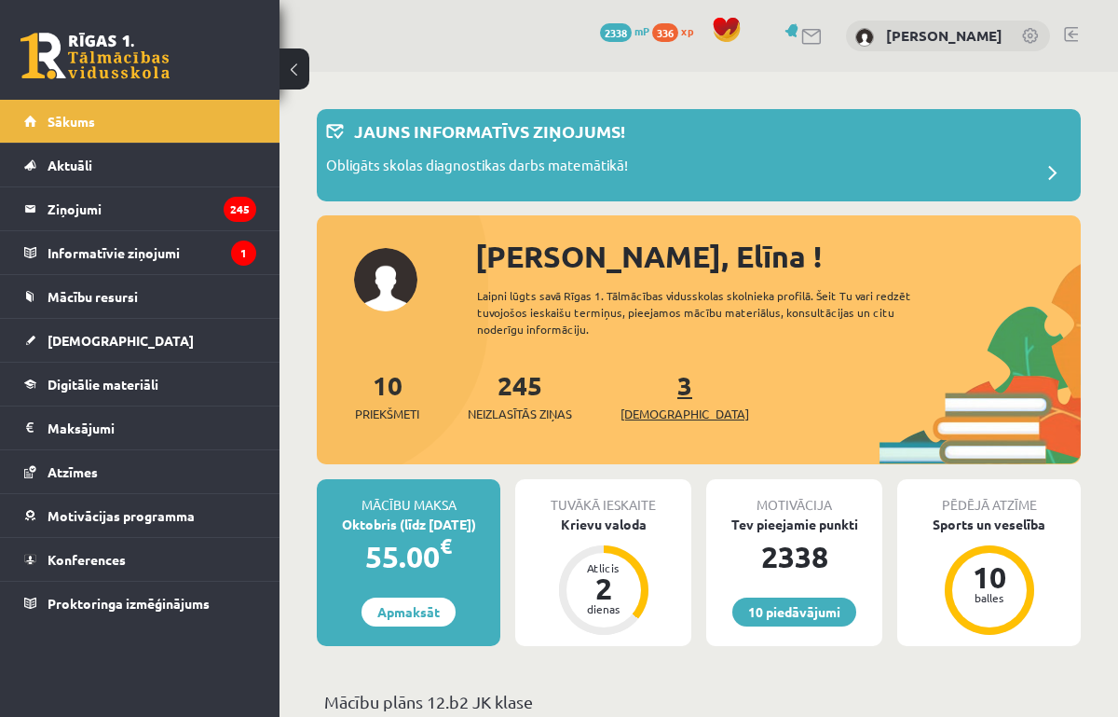
click at [660, 394] on link "3 Ieskaites" at bounding box center [685, 395] width 129 height 55
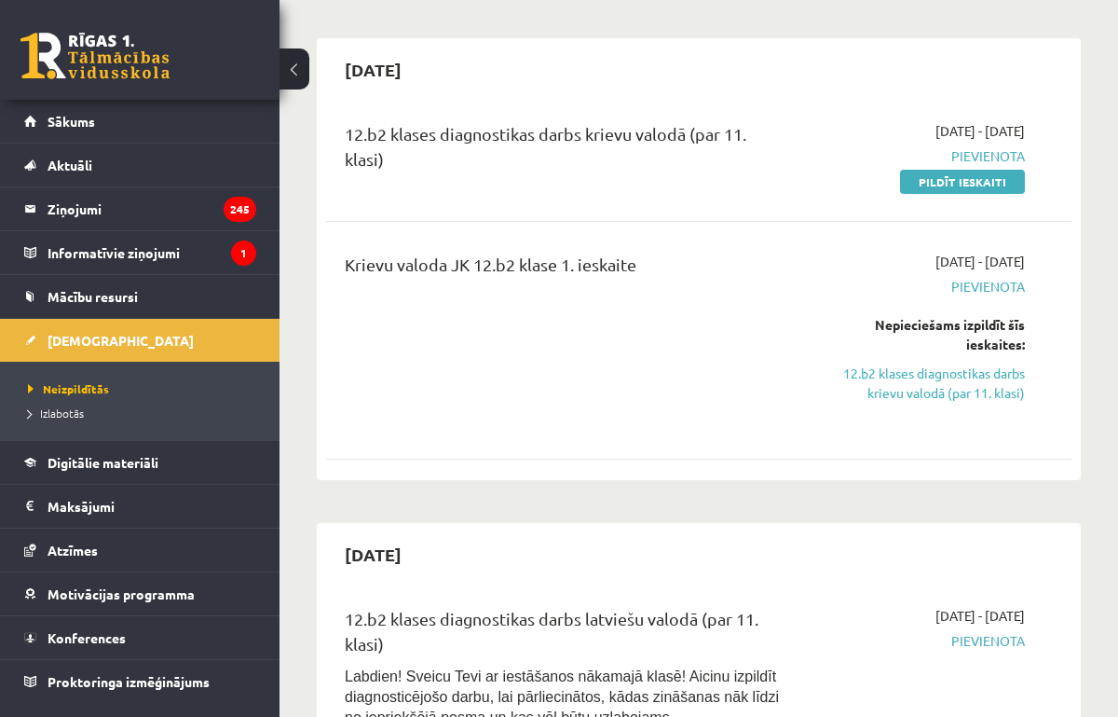
scroll to position [847, 0]
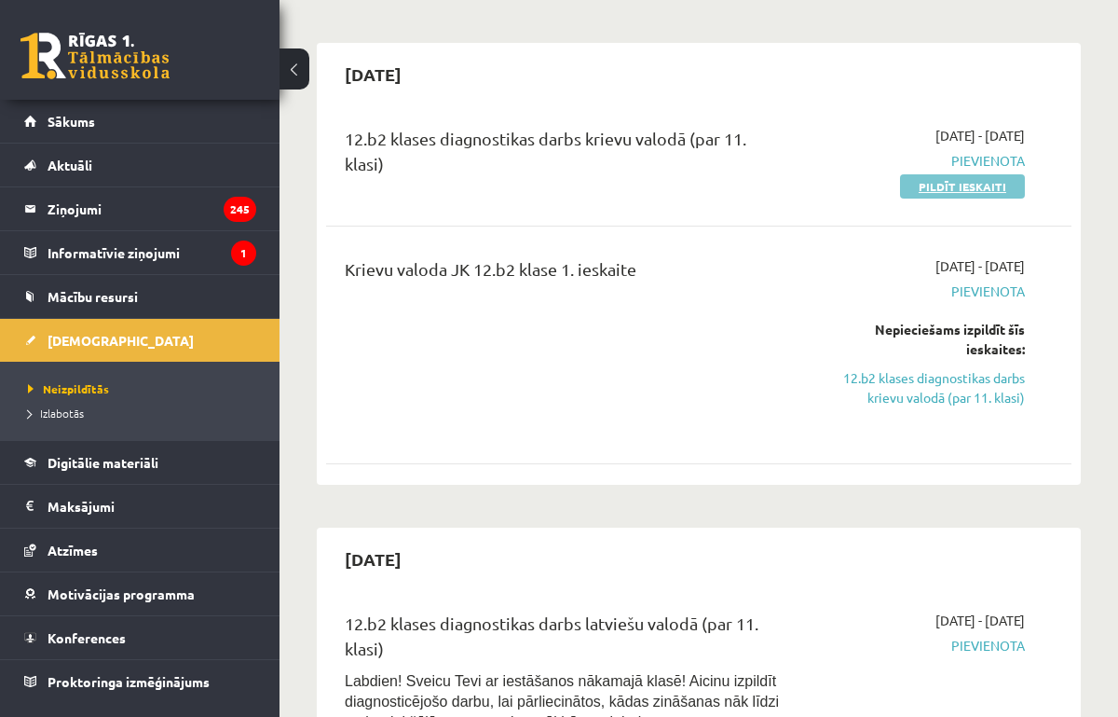
click at [969, 194] on link "Pildīt ieskaiti" at bounding box center [962, 186] width 125 height 24
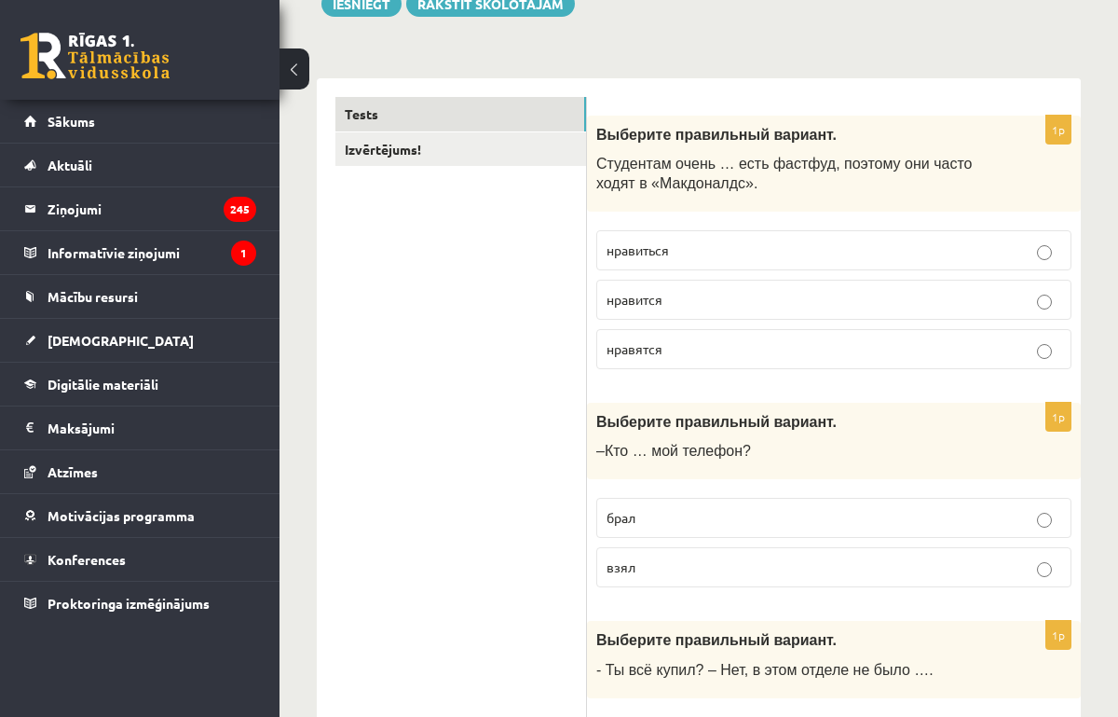
scroll to position [250, 0]
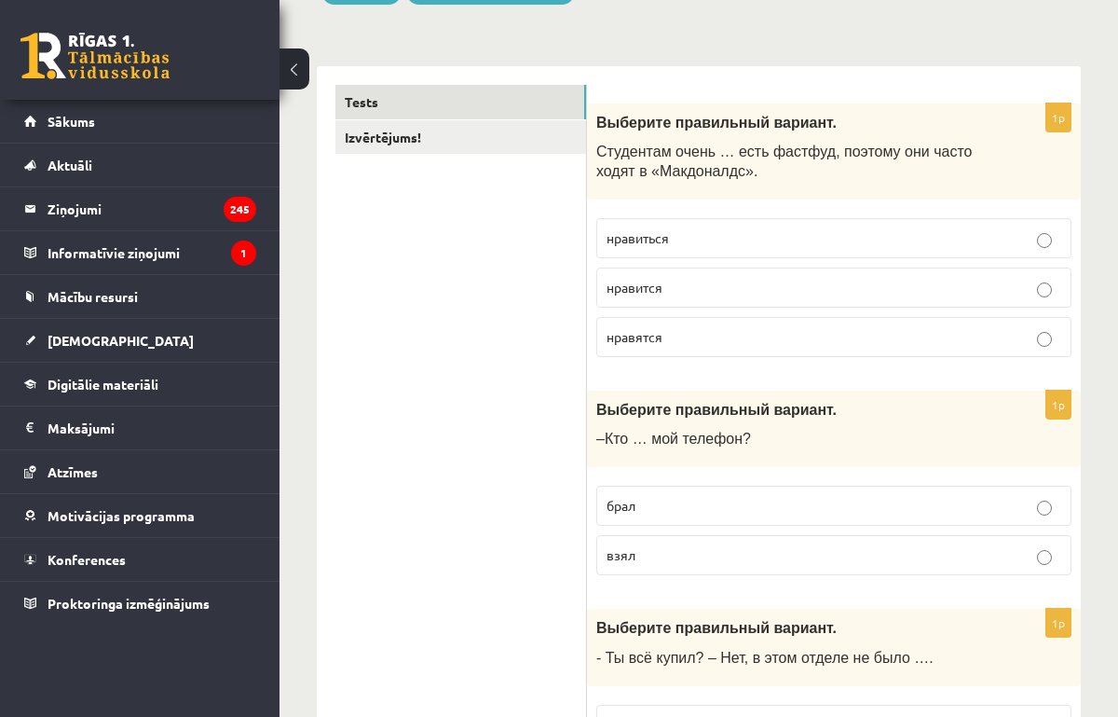
click at [690, 290] on p "нравится" at bounding box center [834, 288] width 455 height 20
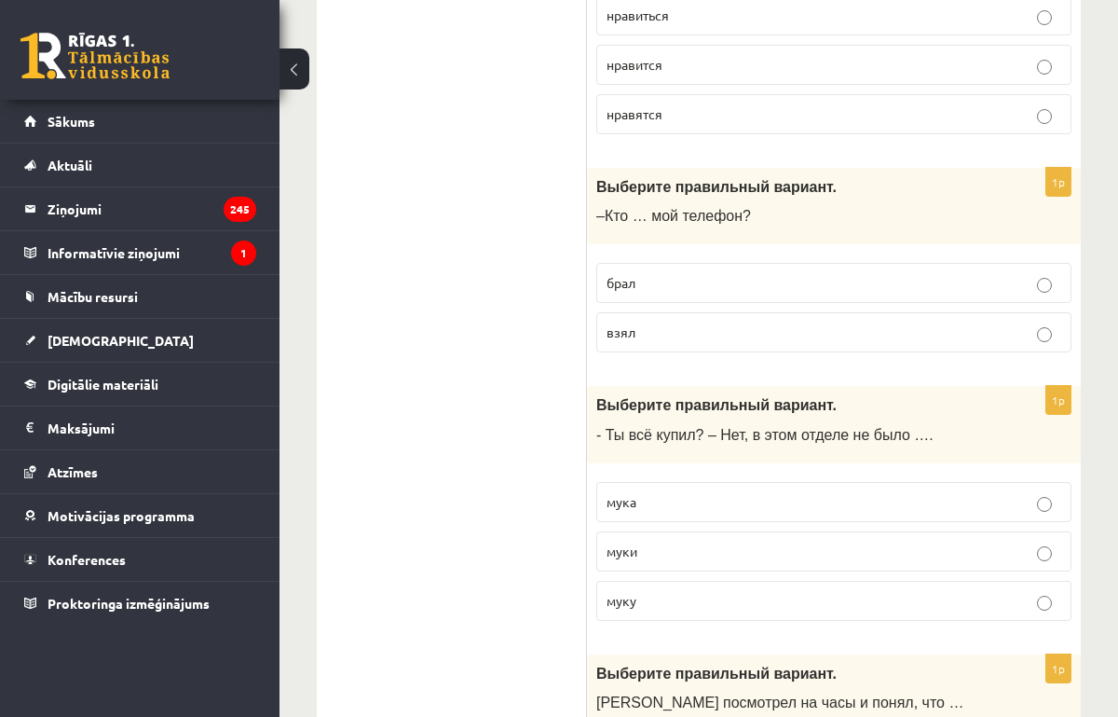
scroll to position [474, 0]
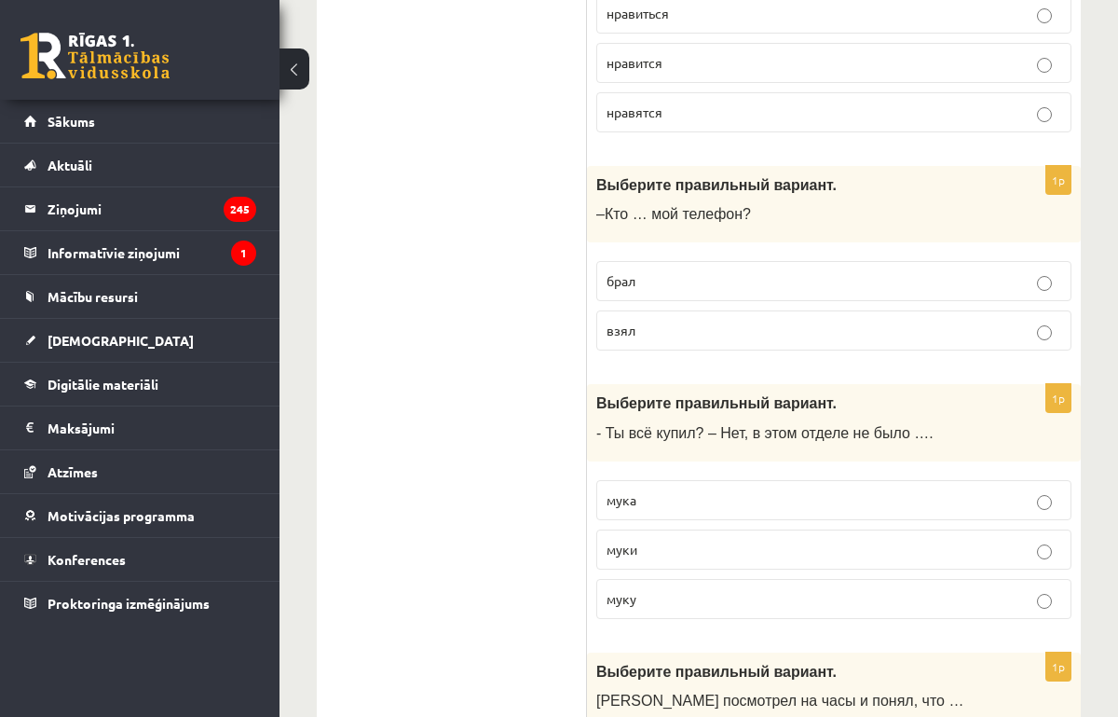
click at [676, 329] on p "взял" at bounding box center [834, 331] width 455 height 20
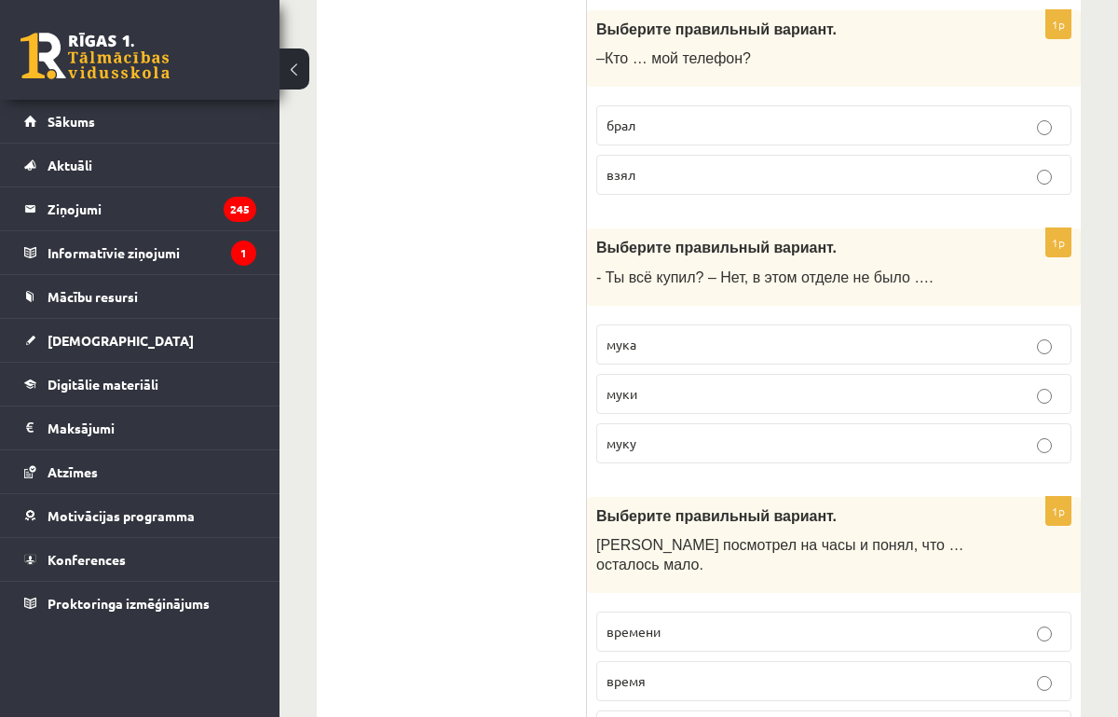
scroll to position [655, 0]
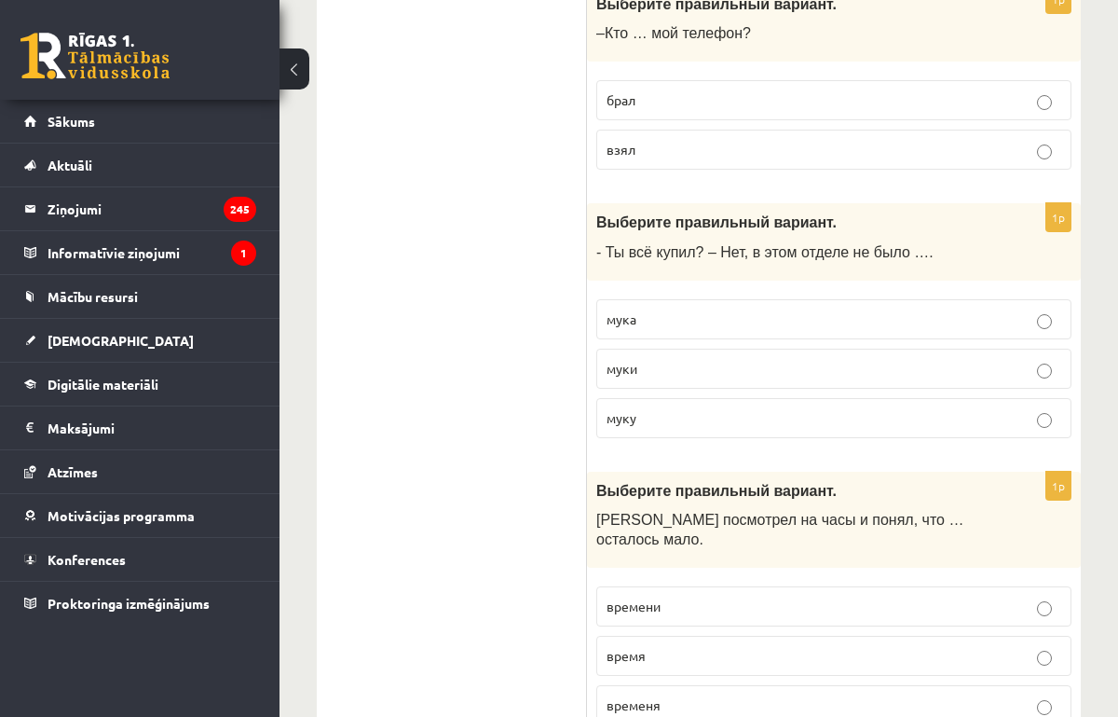
click at [658, 376] on p "муки" at bounding box center [834, 369] width 455 height 20
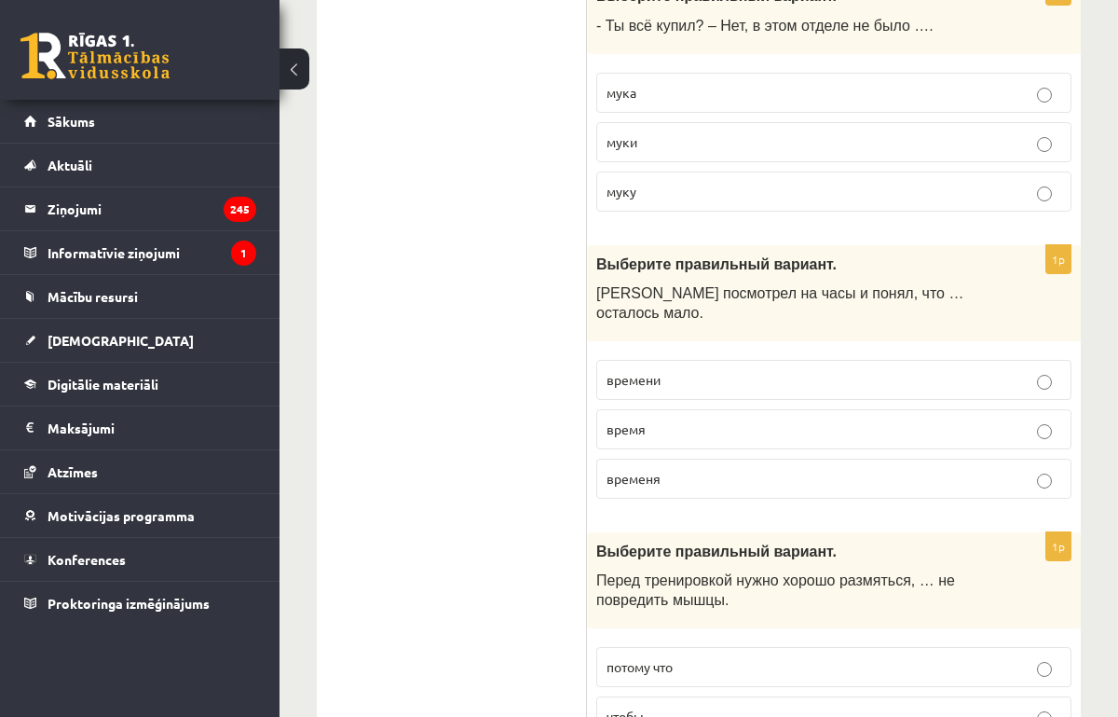
scroll to position [884, 0]
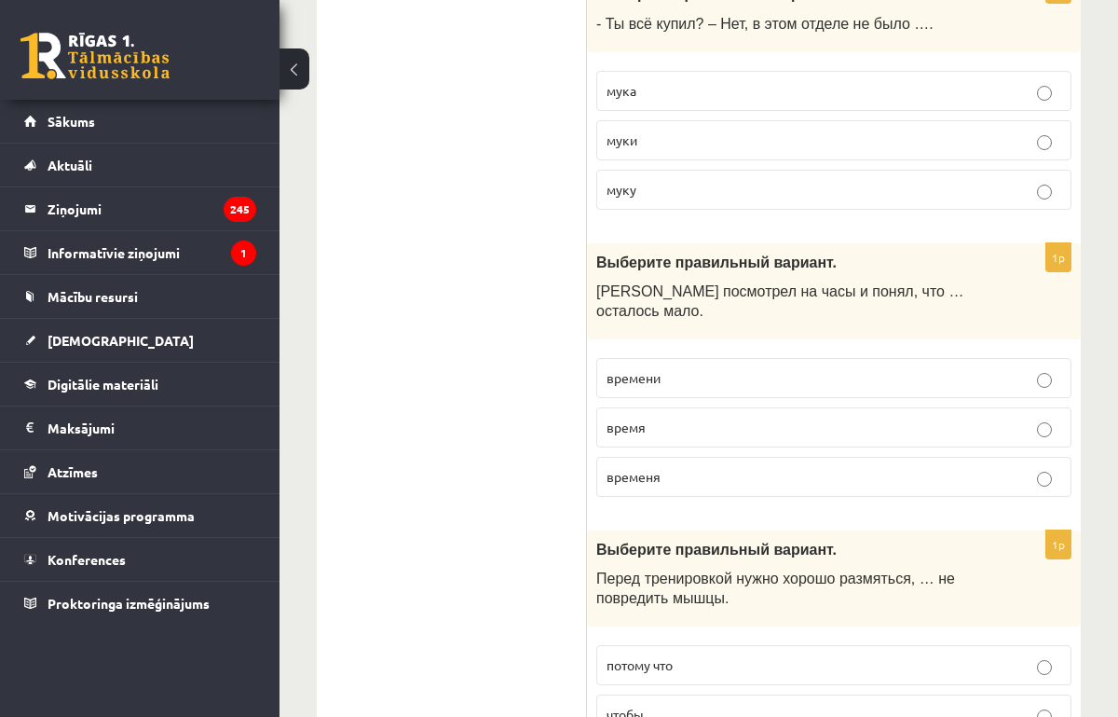
click at [658, 373] on span "времени" at bounding box center [634, 377] width 54 height 17
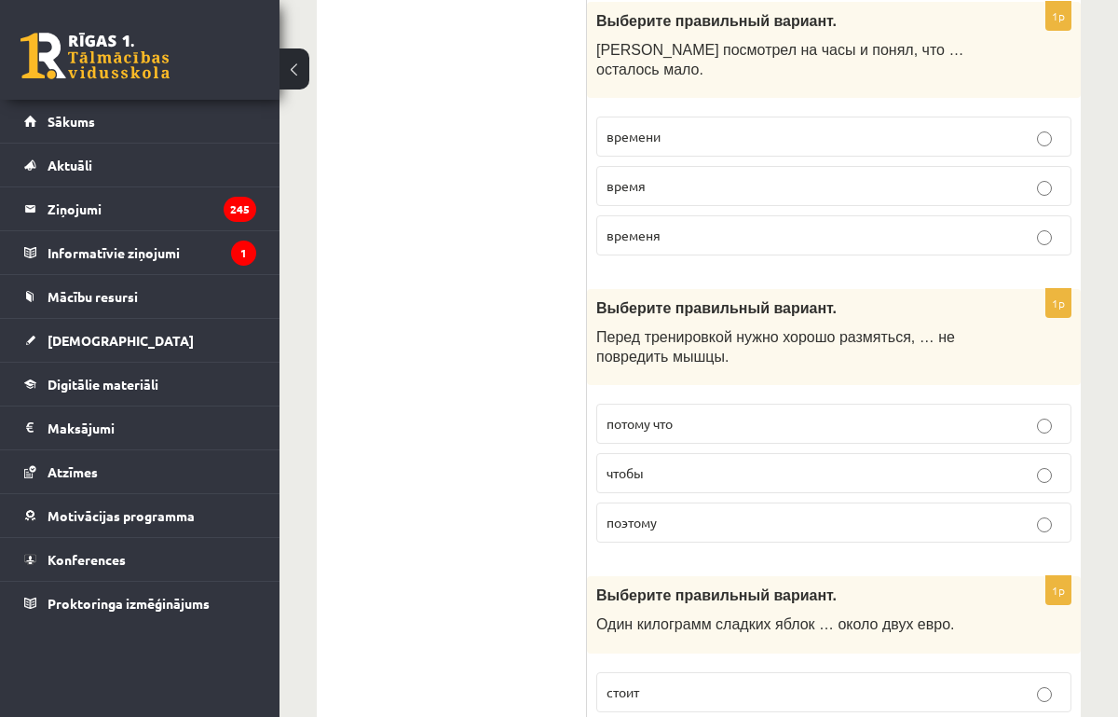
scroll to position [1130, 0]
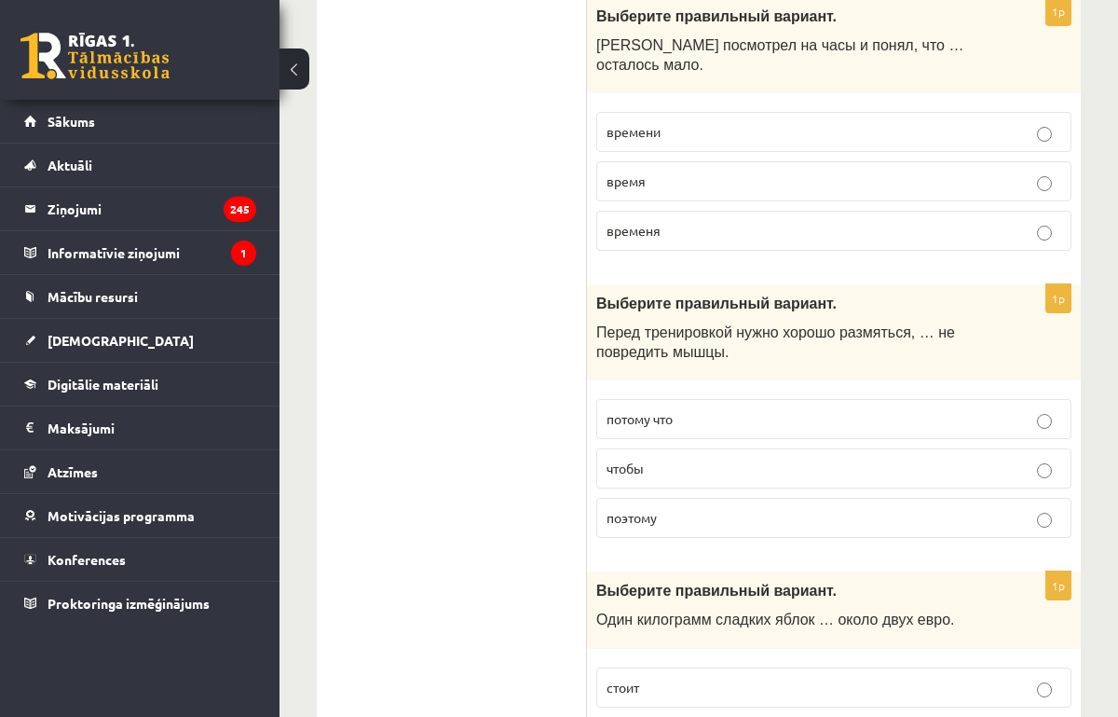
click at [652, 469] on p "чтобы" at bounding box center [834, 469] width 455 height 20
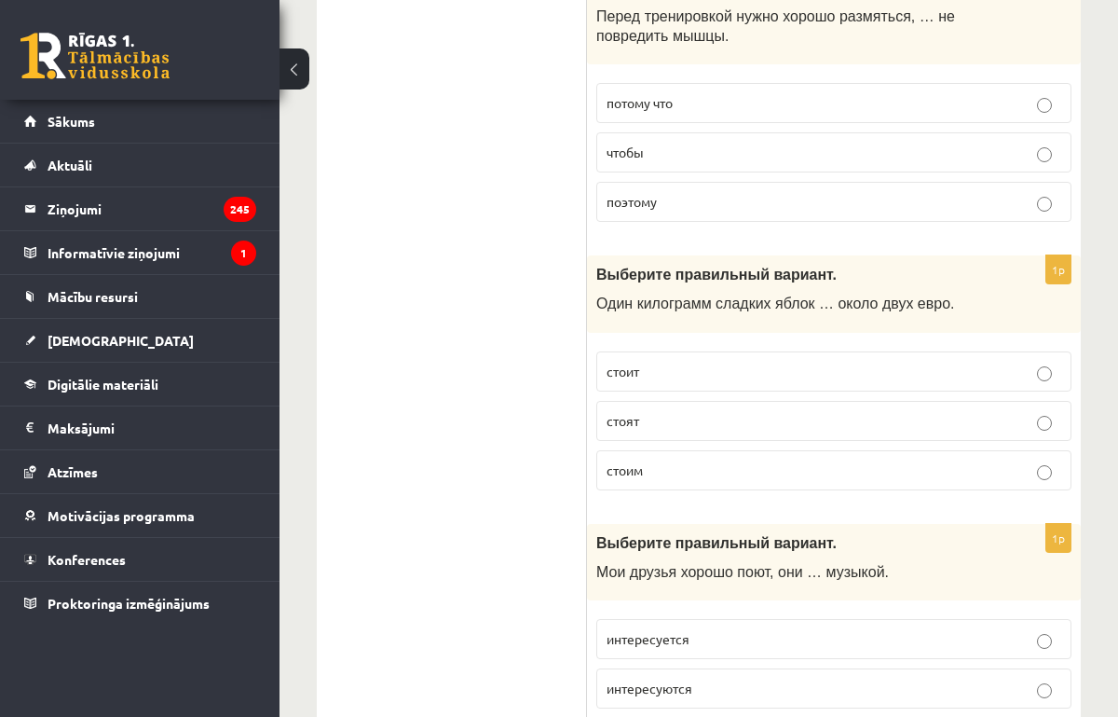
scroll to position [1447, 0]
click at [679, 373] on p "стоит" at bounding box center [834, 371] width 455 height 20
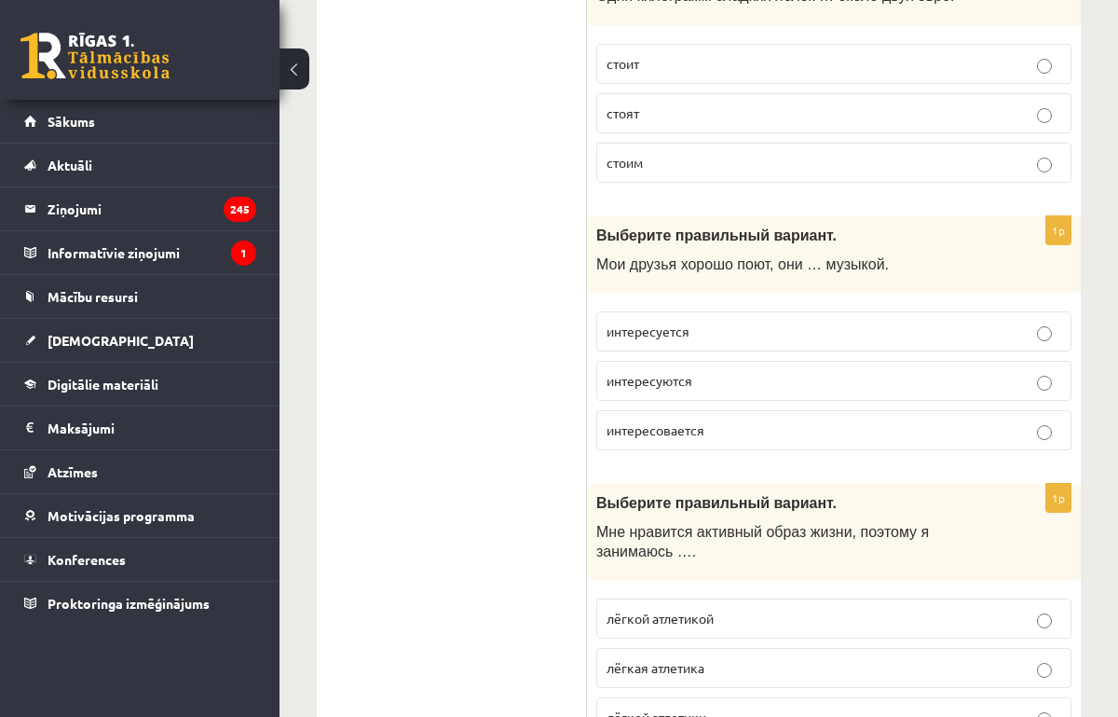
scroll to position [1769, 0]
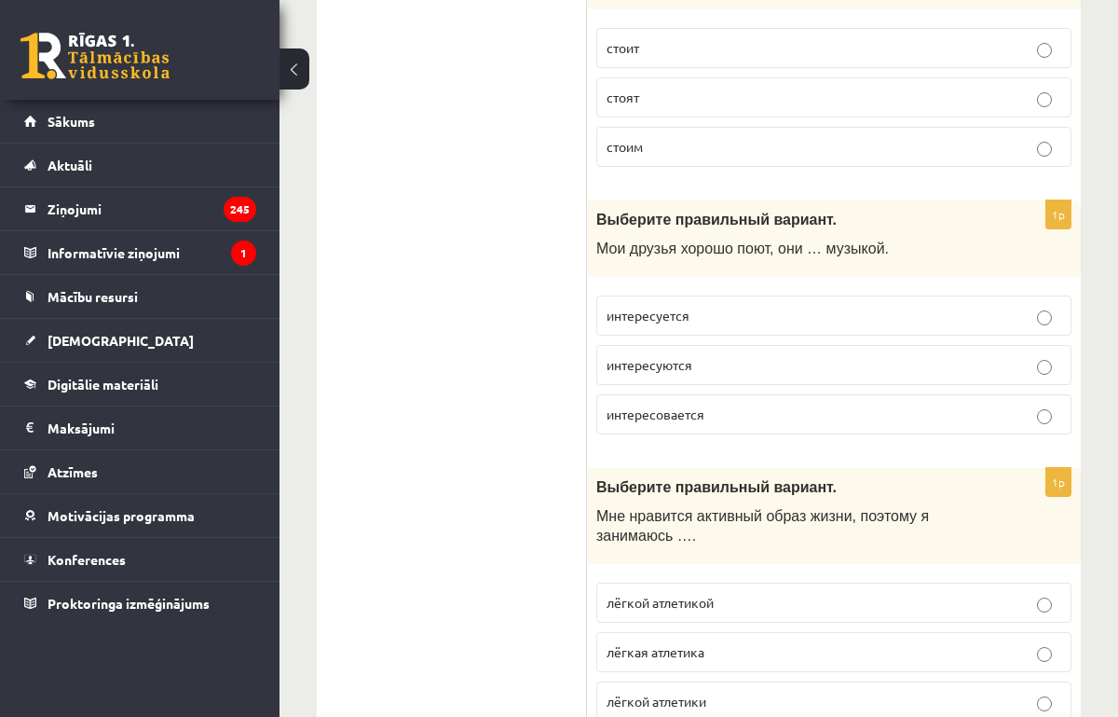
click at [686, 374] on p "интересуются" at bounding box center [834, 365] width 455 height 20
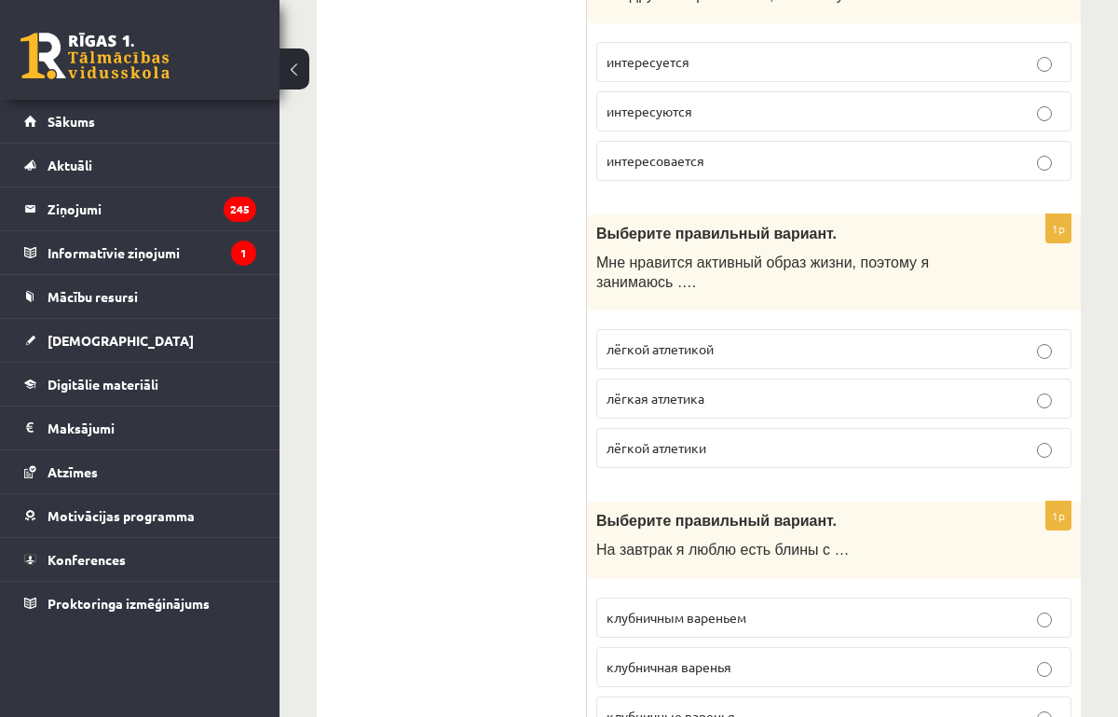
scroll to position [2025, 0]
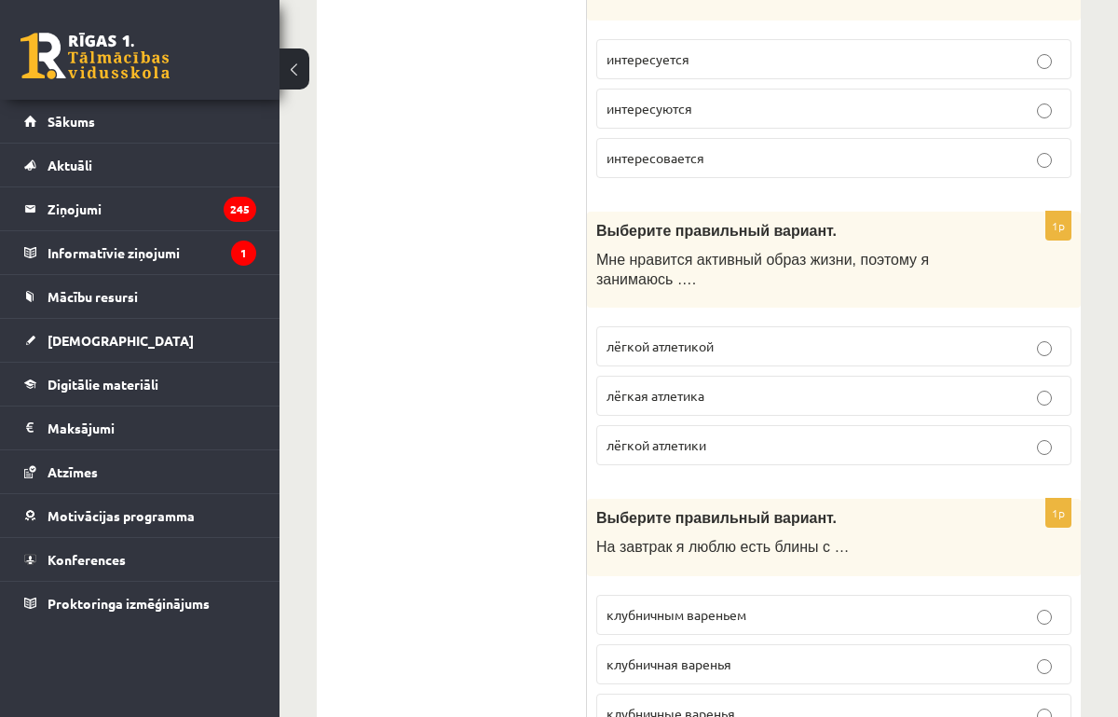
click at [666, 353] on span "лёгкой атлетикой" at bounding box center [660, 345] width 107 height 17
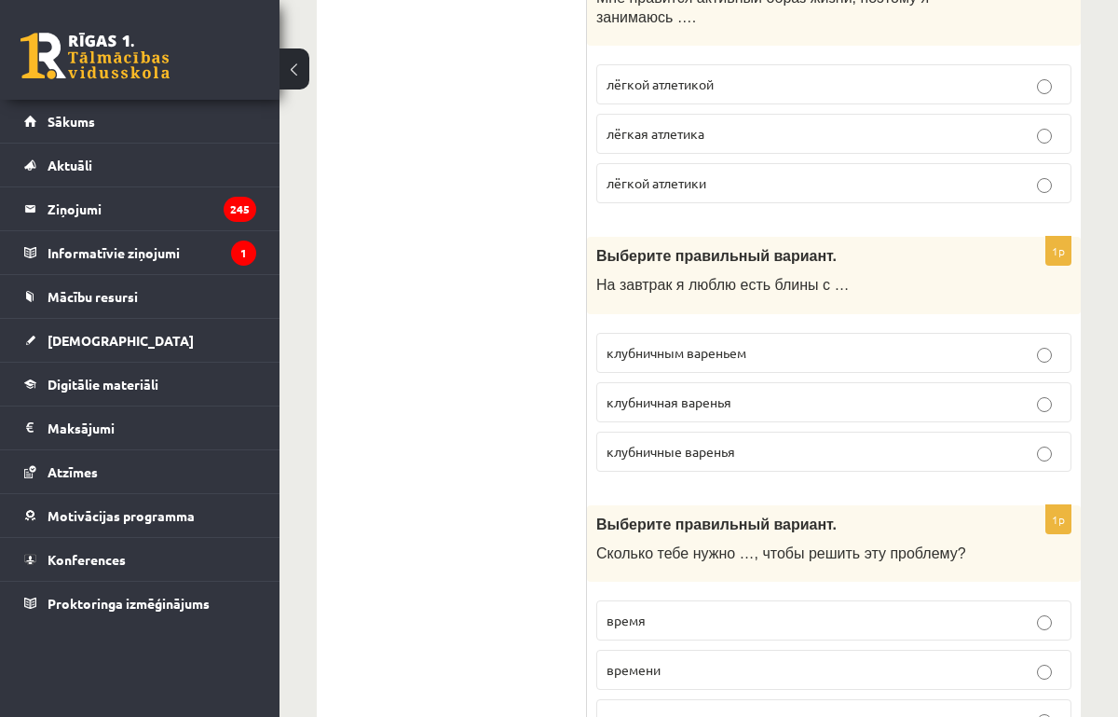
scroll to position [2288, 0]
click at [679, 350] on span "клубничным вареньем" at bounding box center [677, 351] width 140 height 17
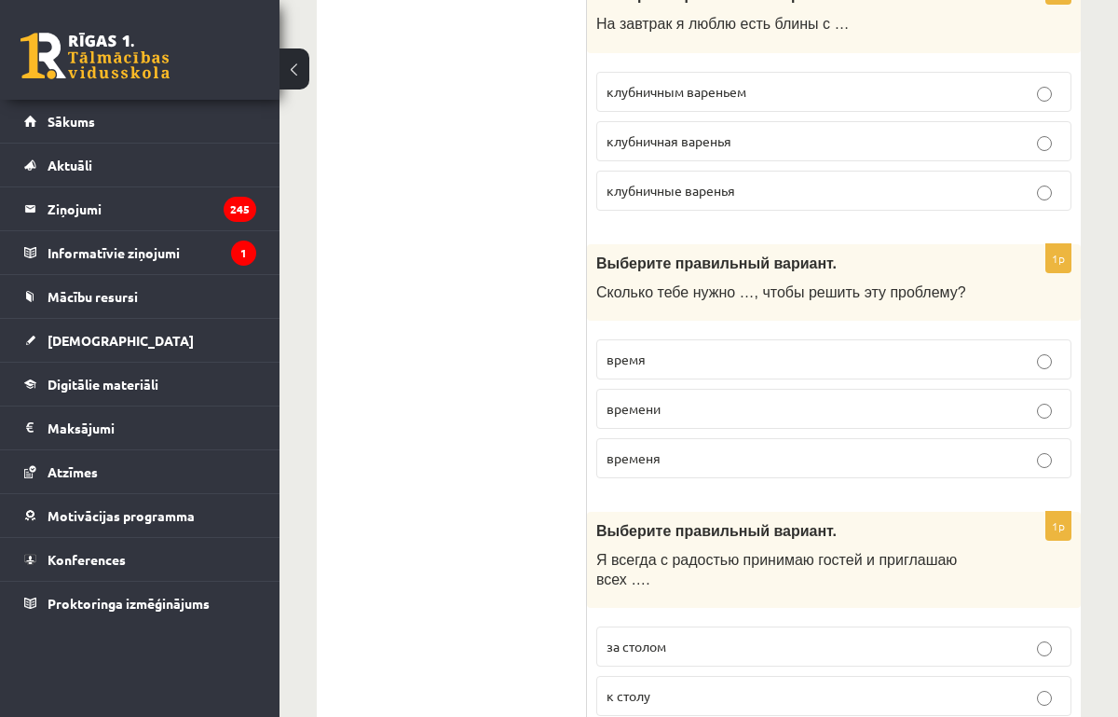
scroll to position [2554, 0]
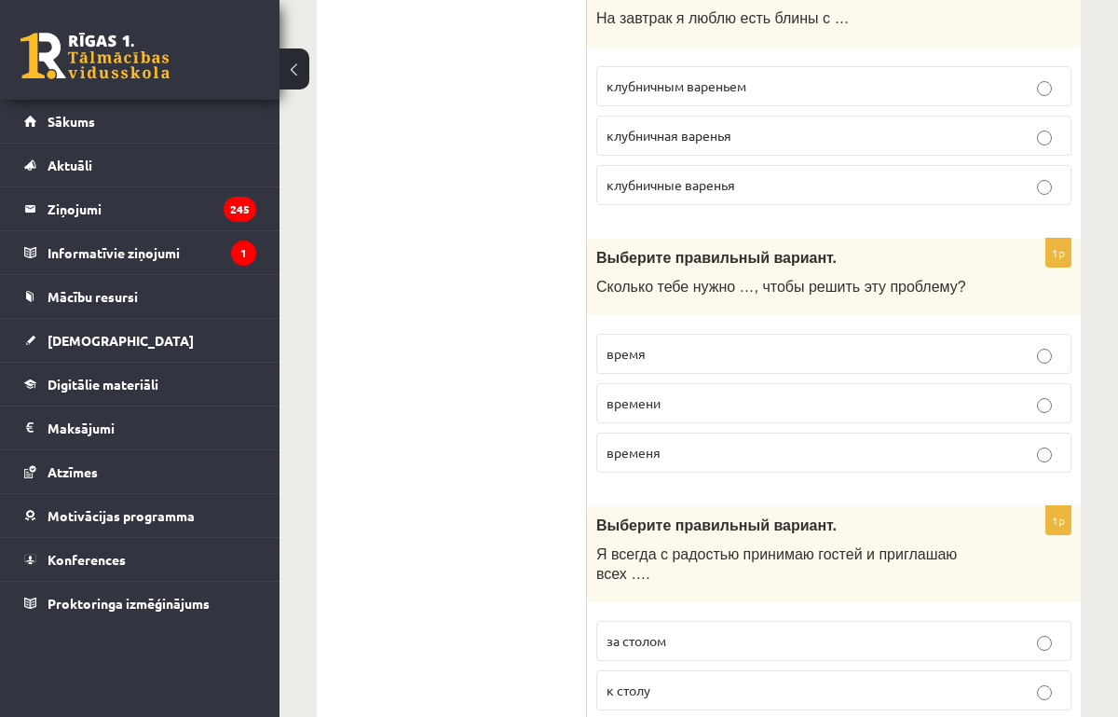
click at [665, 412] on p "времени" at bounding box center [834, 403] width 455 height 20
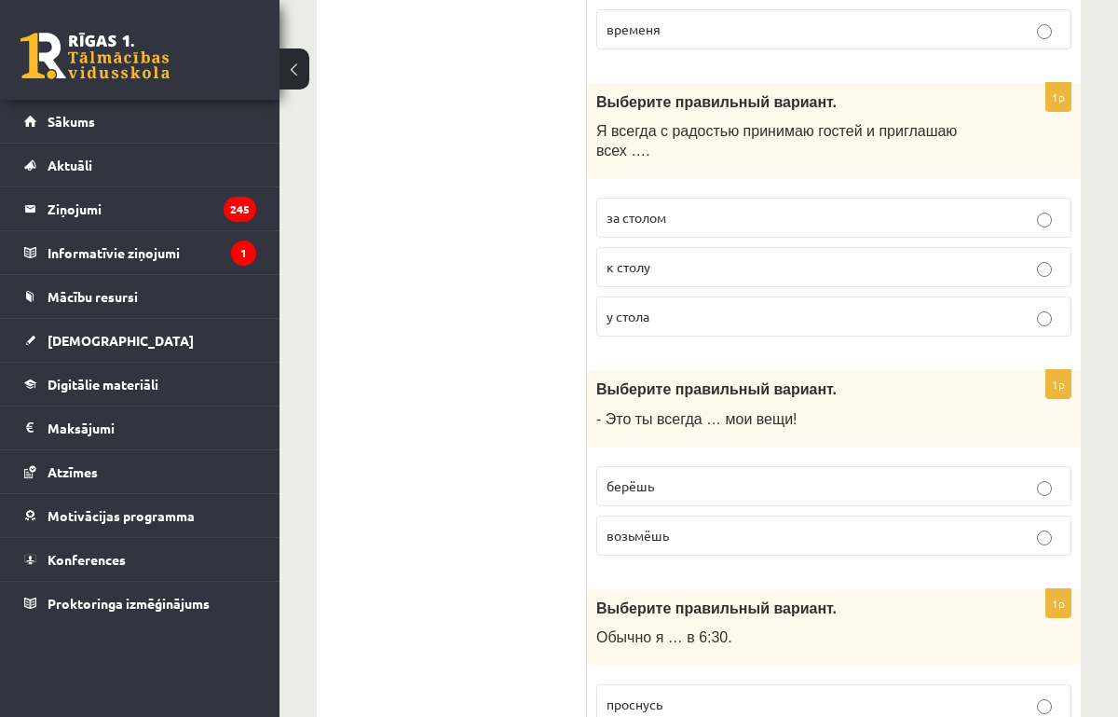
scroll to position [2983, 0]
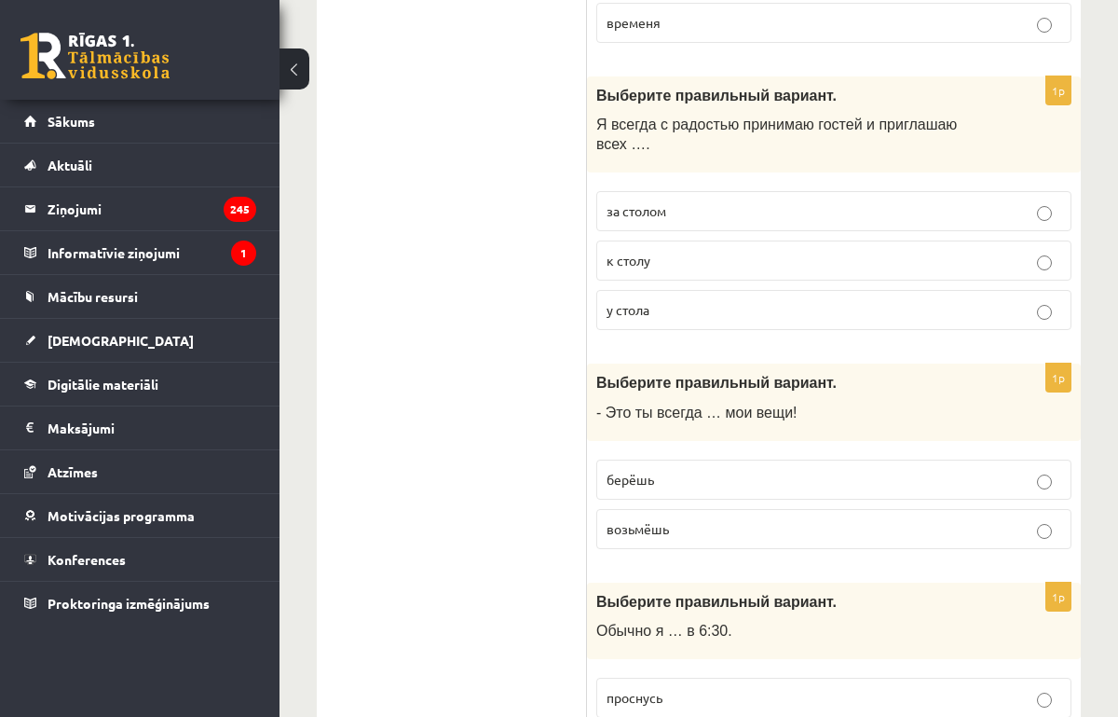
click at [688, 214] on p "за столом" at bounding box center [834, 211] width 455 height 20
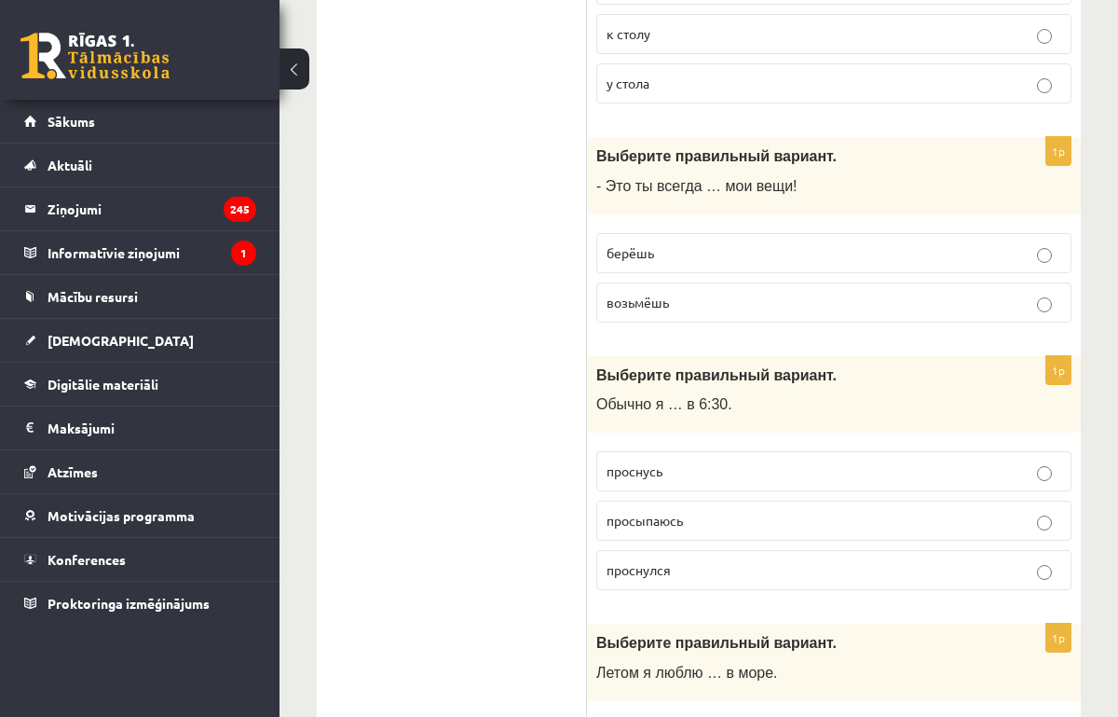
scroll to position [3212, 0]
click at [710, 39] on p "к столу" at bounding box center [834, 32] width 455 height 20
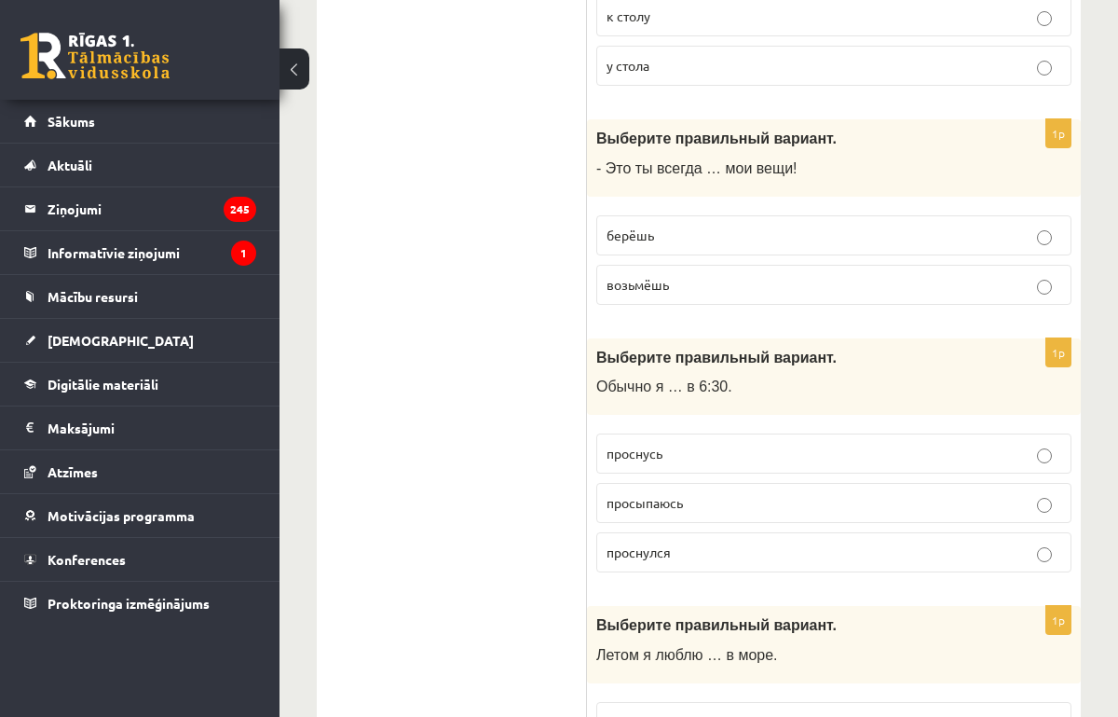
scroll to position [3230, 0]
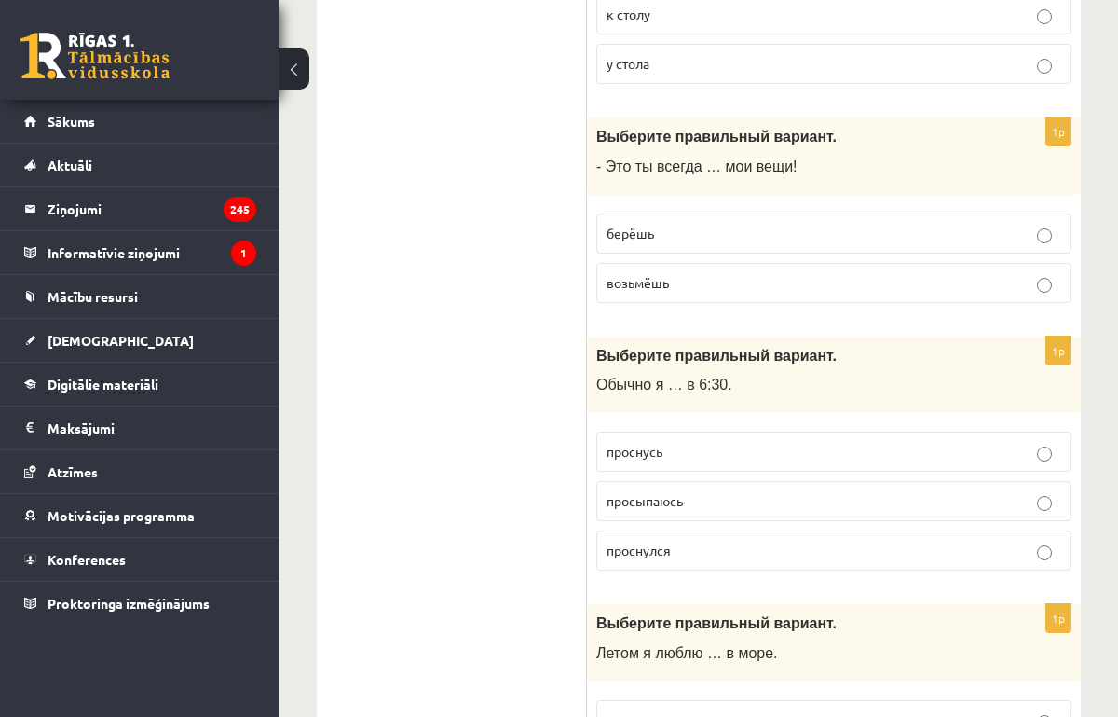
click at [665, 233] on p "берёшь" at bounding box center [834, 234] width 455 height 20
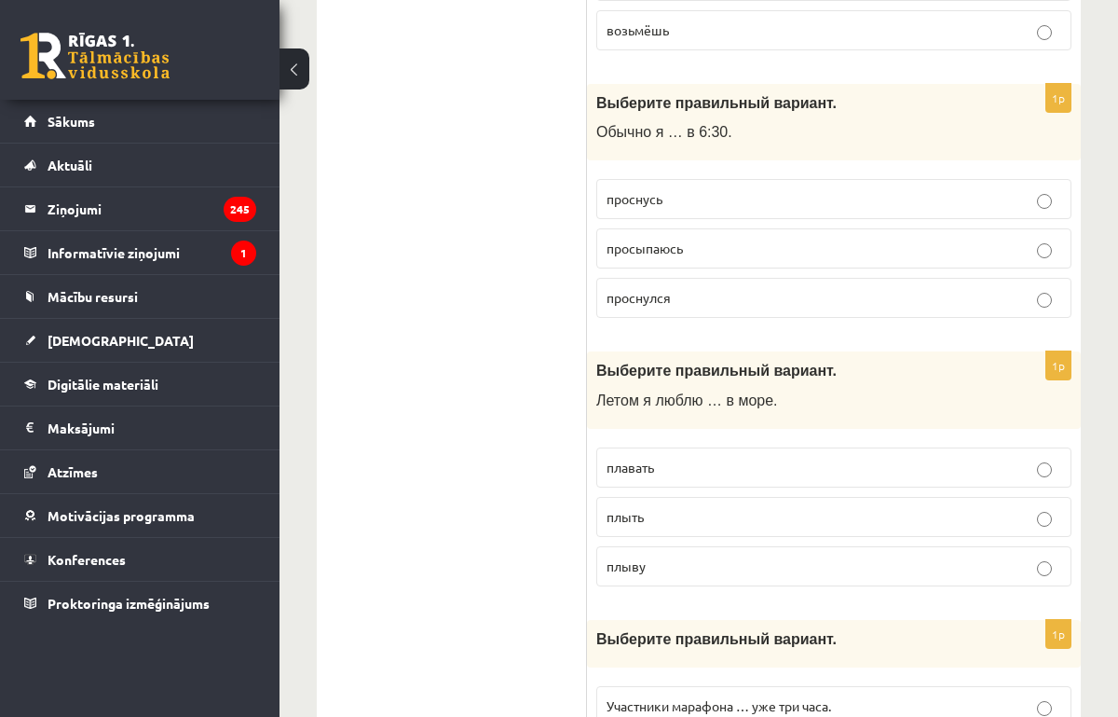
scroll to position [3484, 0]
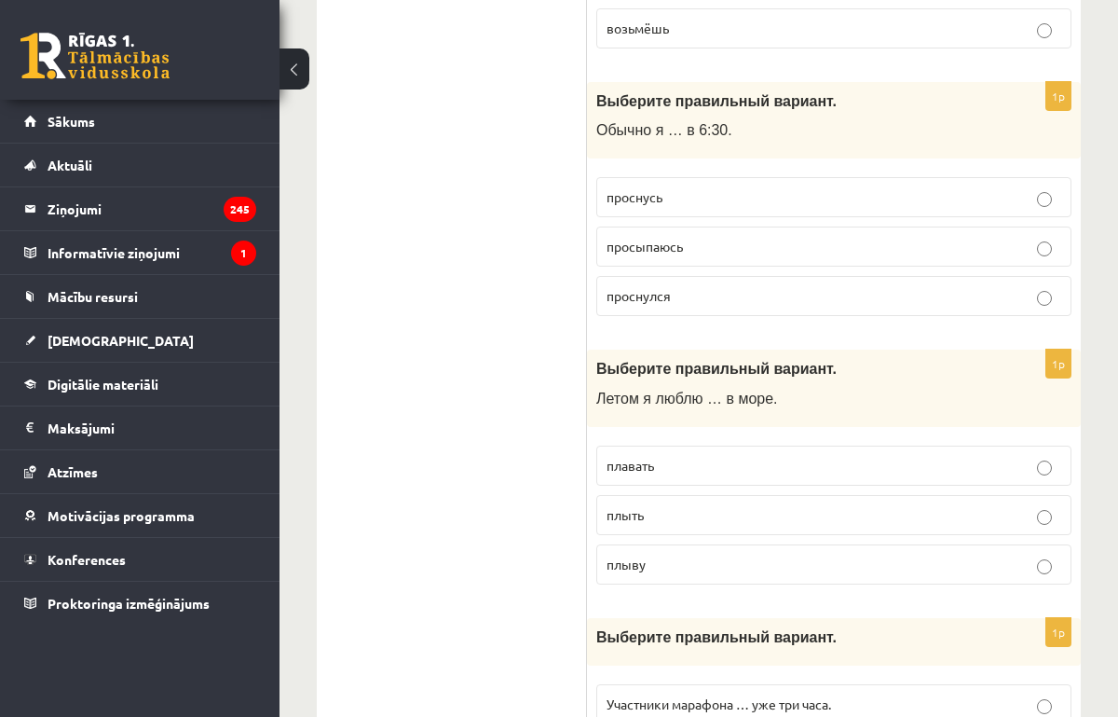
click at [668, 255] on p "просыпаюсь" at bounding box center [834, 247] width 455 height 20
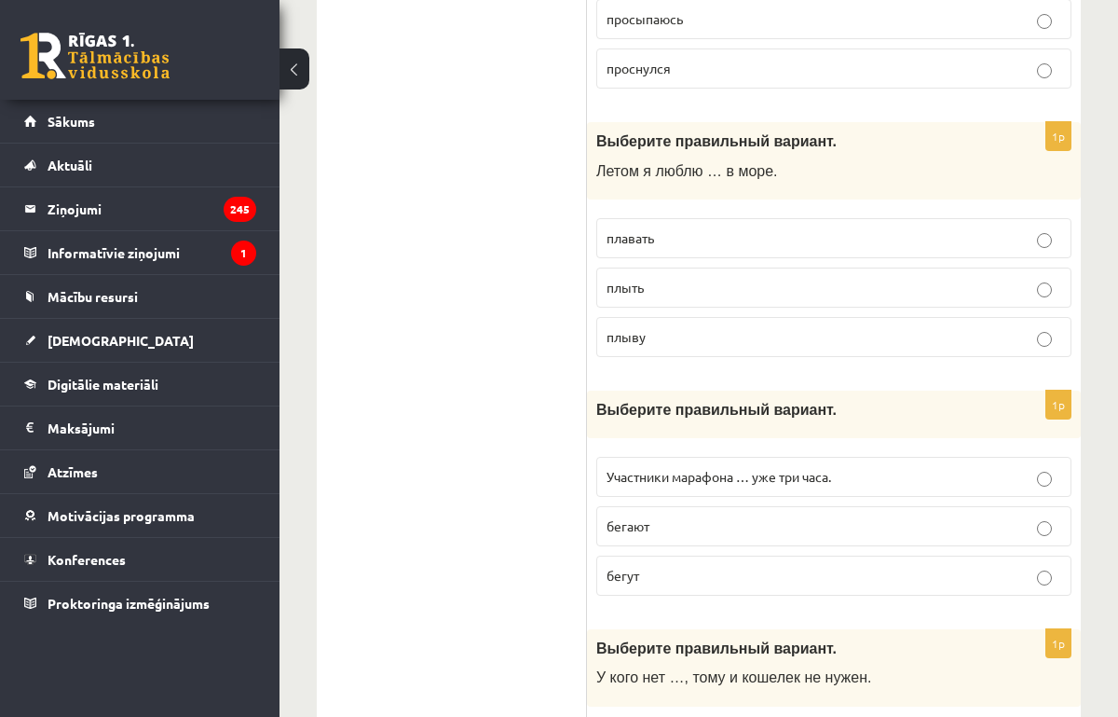
scroll to position [3712, 0]
click at [665, 246] on p "плавать" at bounding box center [834, 237] width 455 height 20
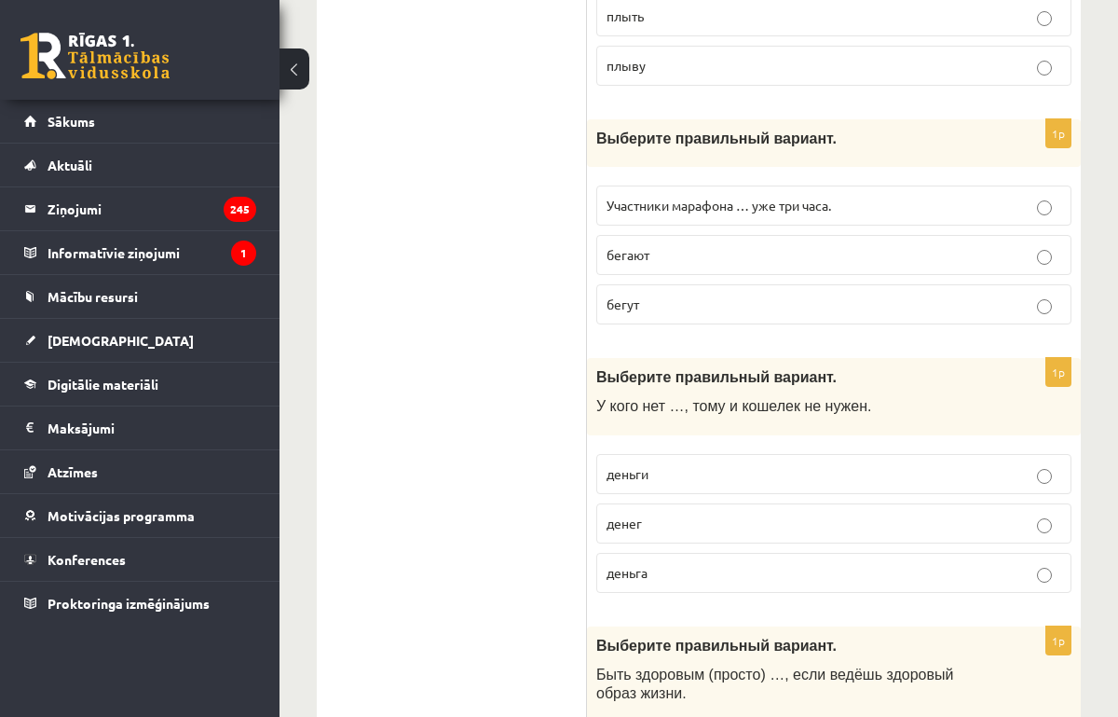
scroll to position [3985, 0]
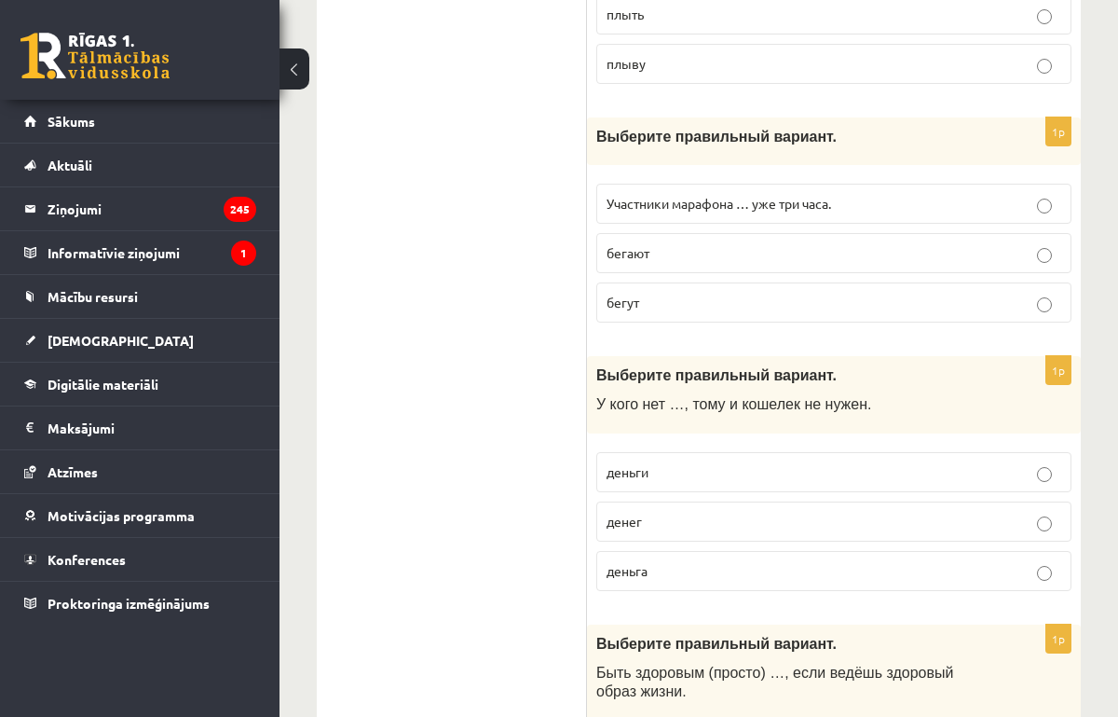
click at [694, 203] on span "Участники марафона … уже три часа." at bounding box center [719, 203] width 225 height 17
click at [693, 244] on p "бегают" at bounding box center [834, 253] width 455 height 20
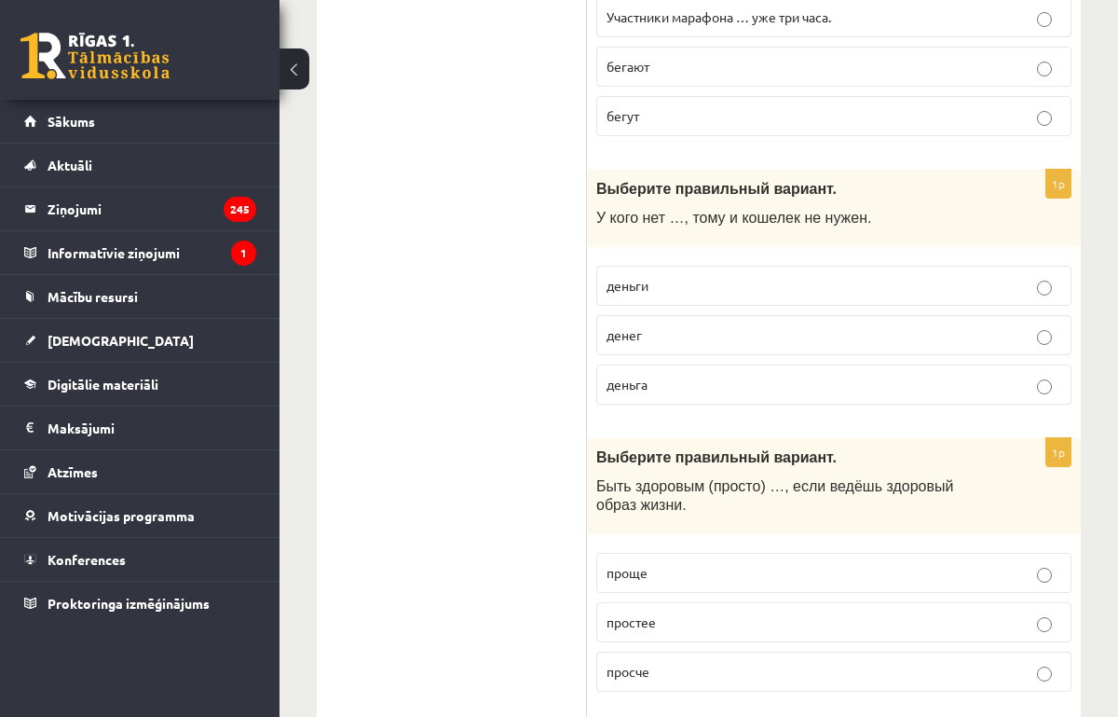
scroll to position [4199, 0]
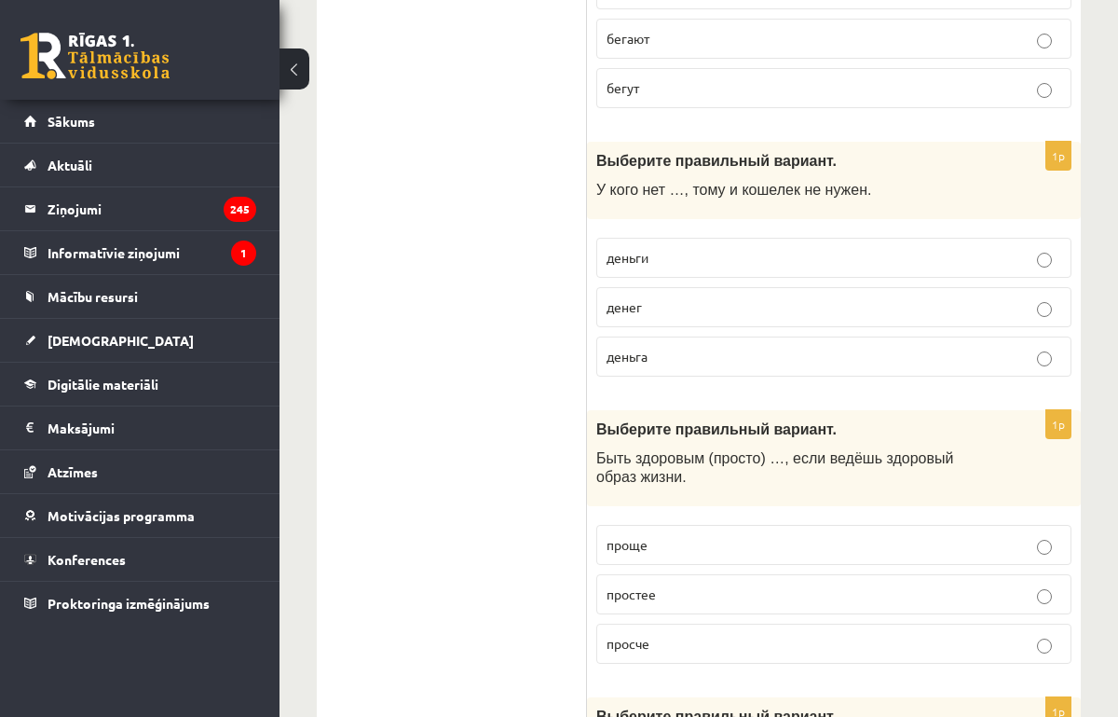
click at [673, 307] on p "денег" at bounding box center [834, 307] width 455 height 20
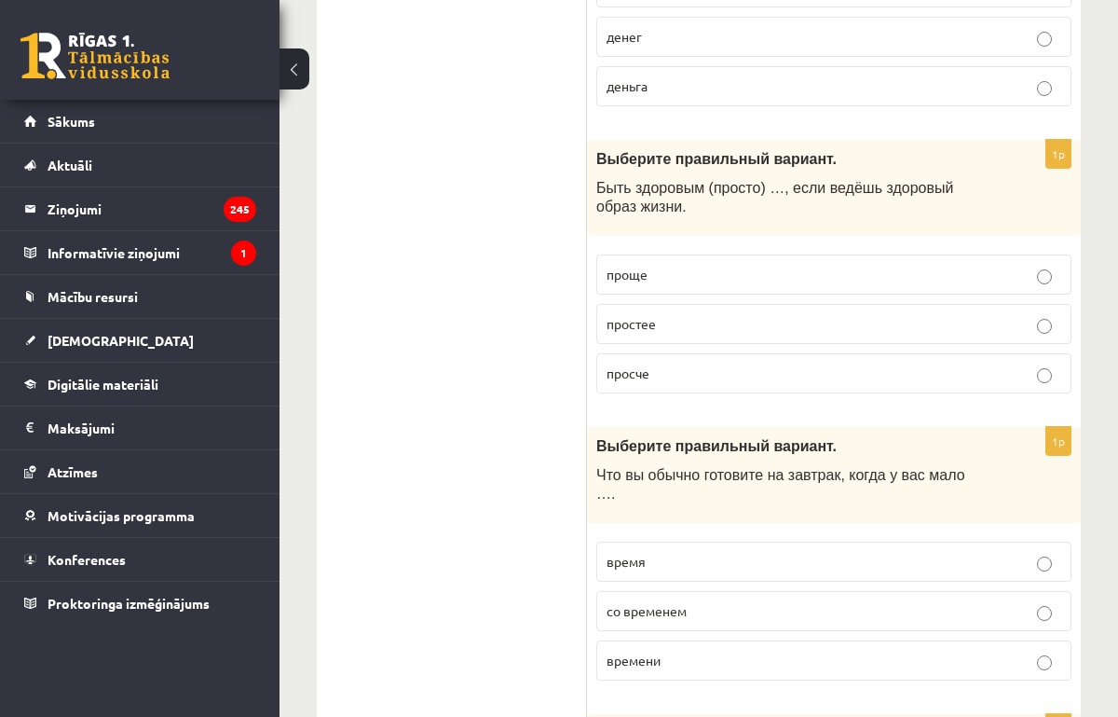
scroll to position [4475, 0]
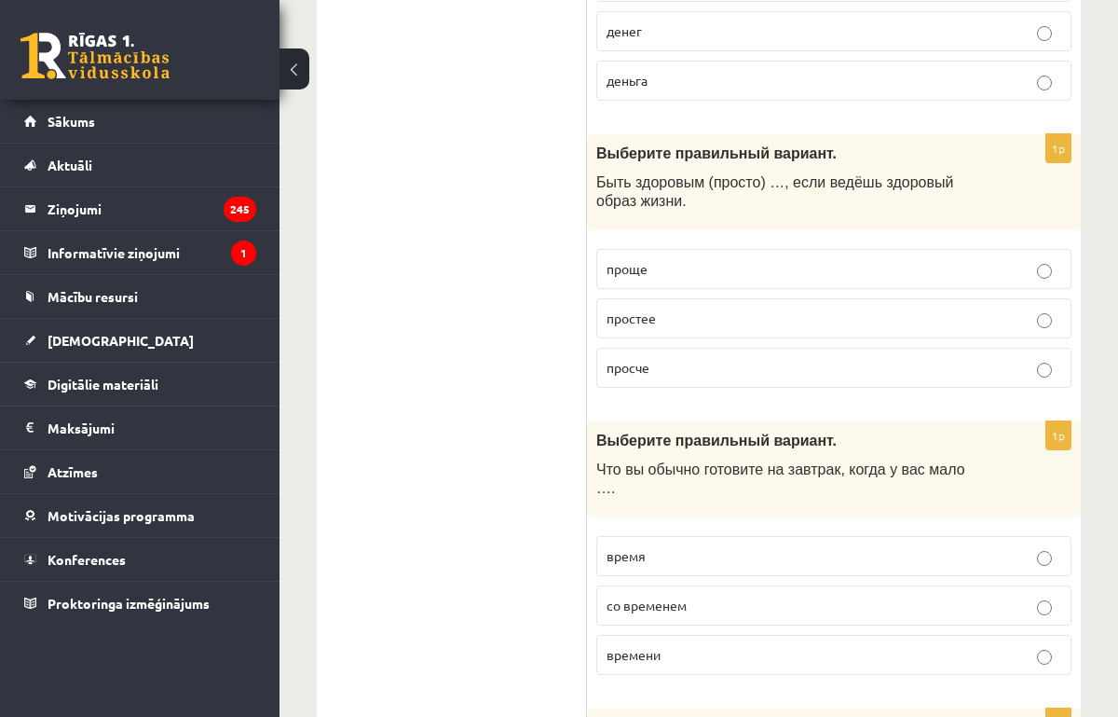
click at [670, 269] on p "проще" at bounding box center [834, 269] width 455 height 20
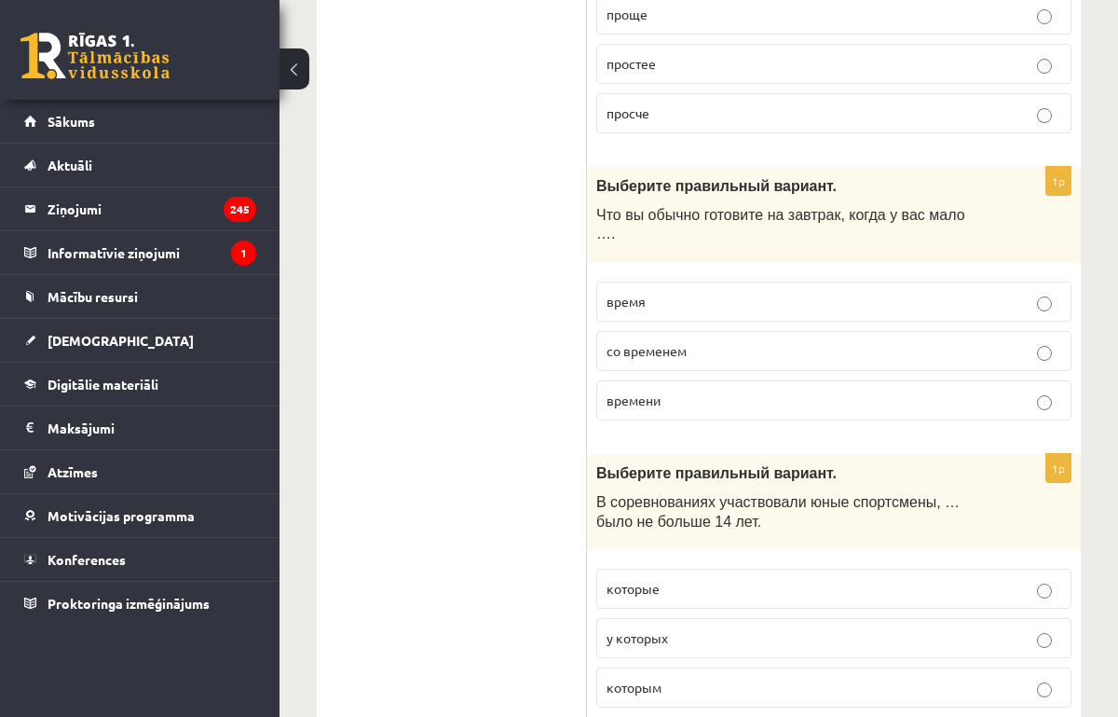
scroll to position [4731, 0]
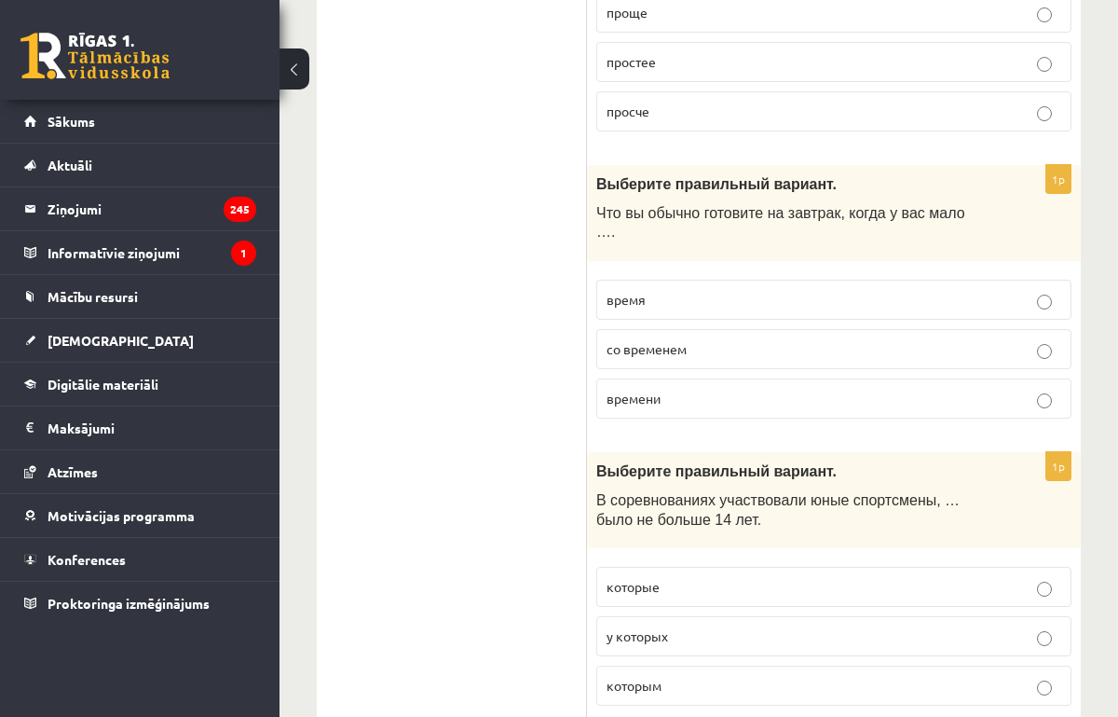
click at [655, 400] on span "времени" at bounding box center [634, 398] width 54 height 17
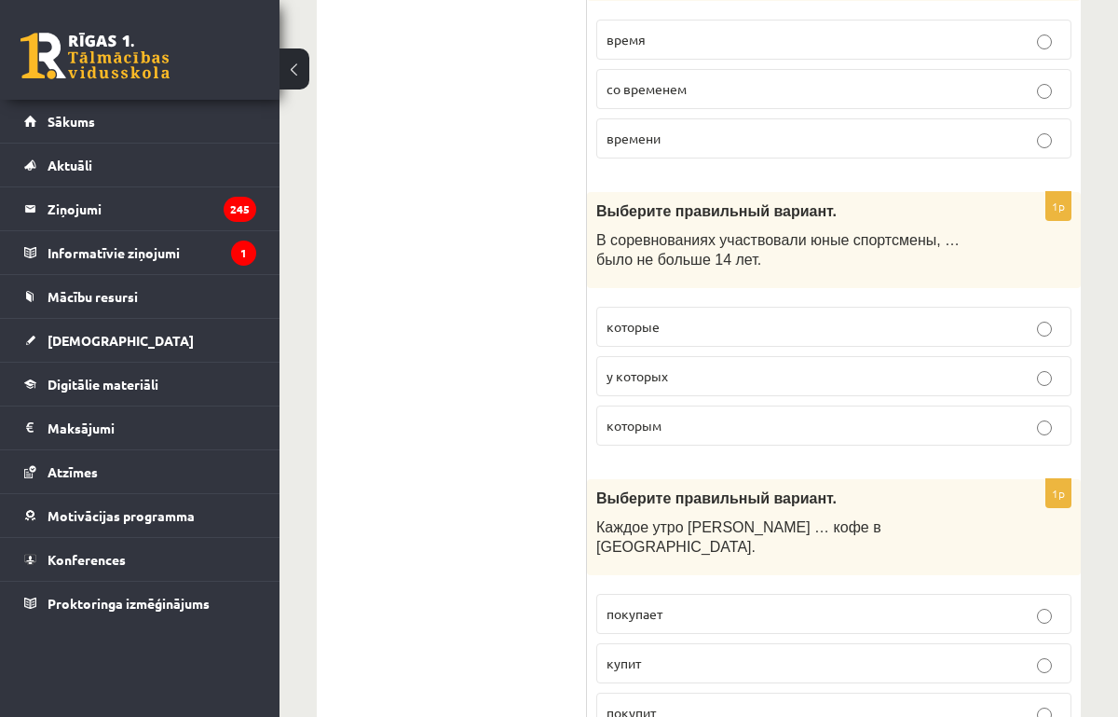
scroll to position [4990, 0]
click at [653, 378] on span "у которых" at bounding box center [638, 376] width 62 height 17
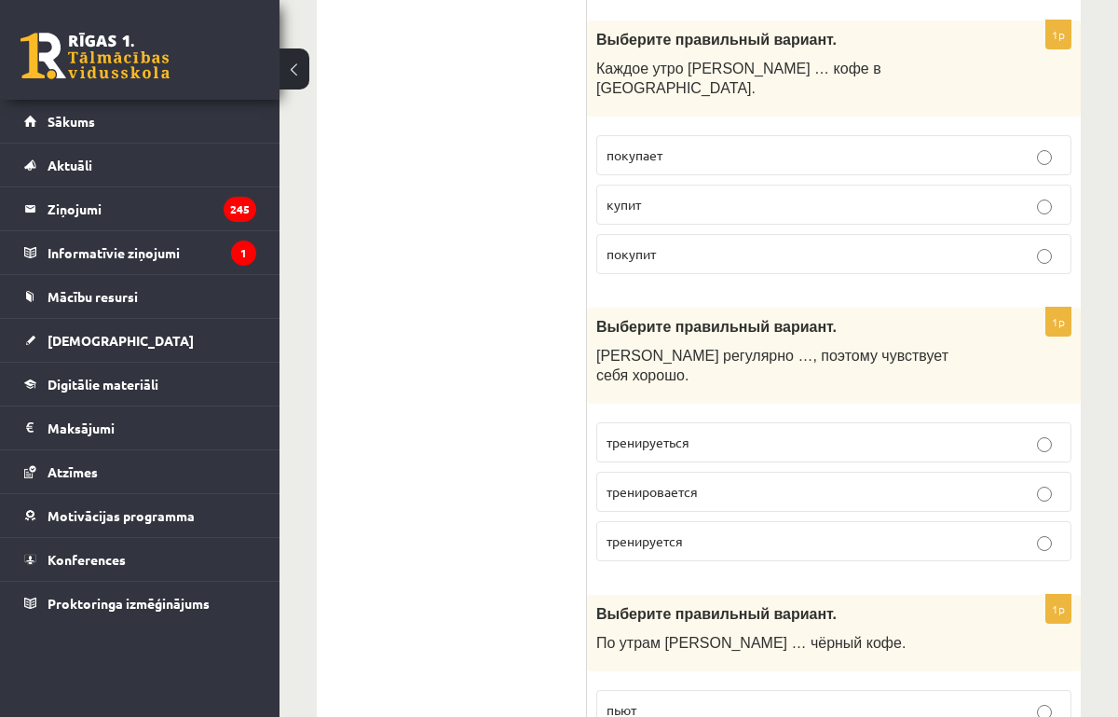
scroll to position [5452, 0]
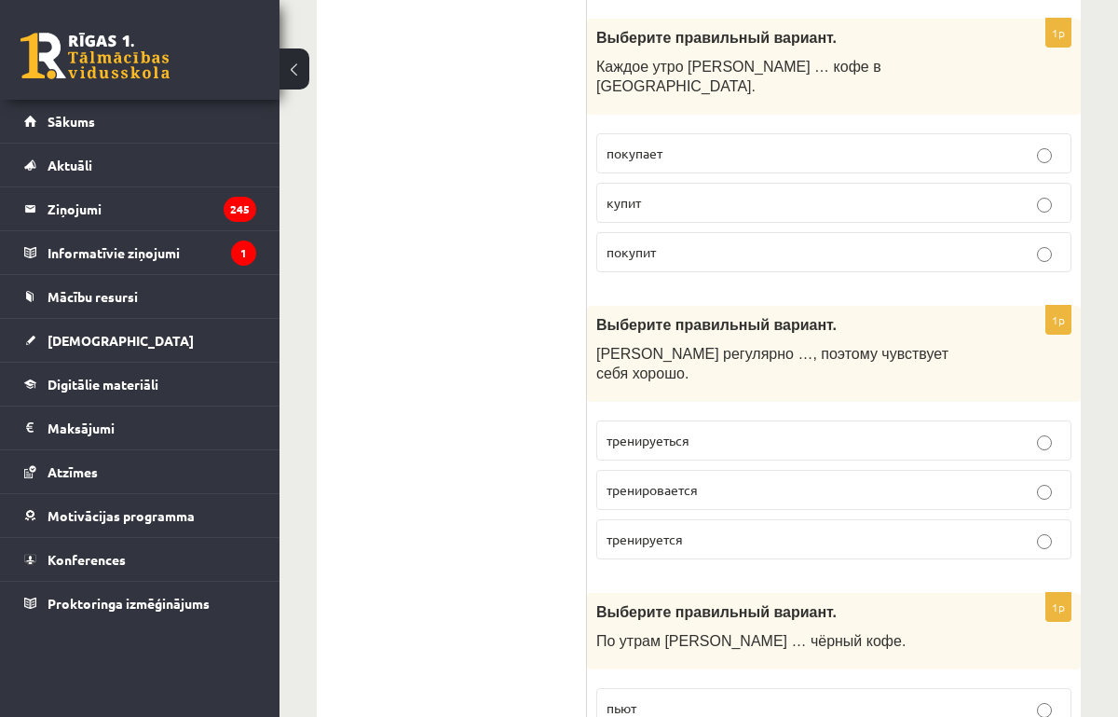
click at [691, 144] on p "покупает" at bounding box center [834, 154] width 455 height 20
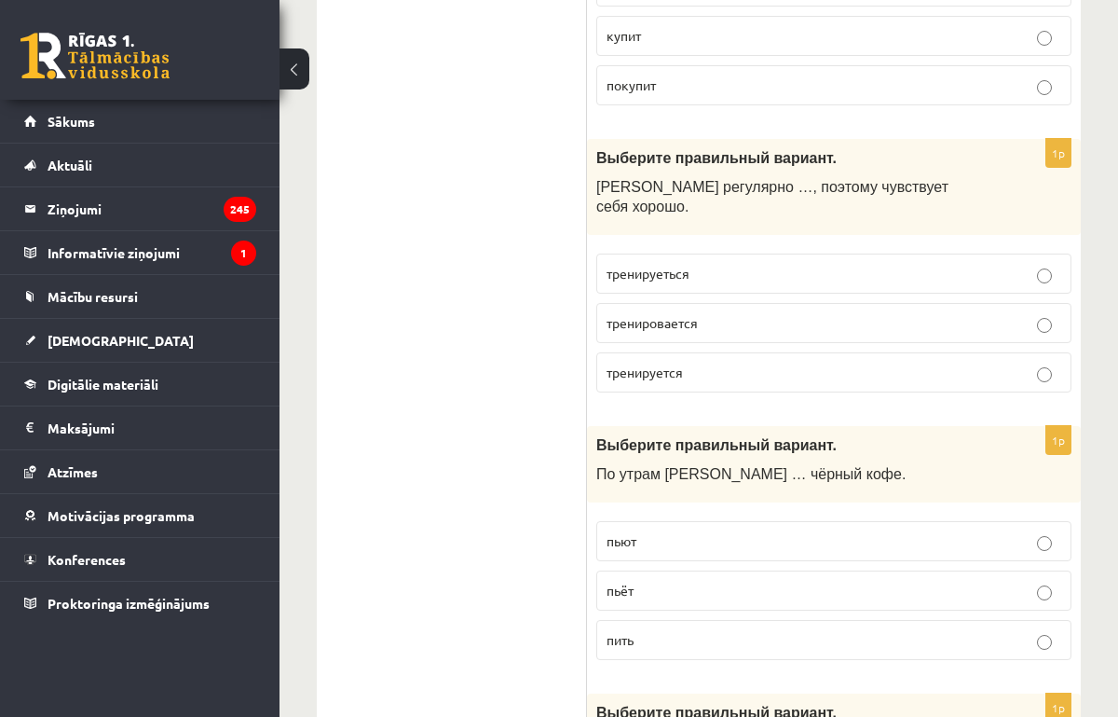
scroll to position [5621, 0]
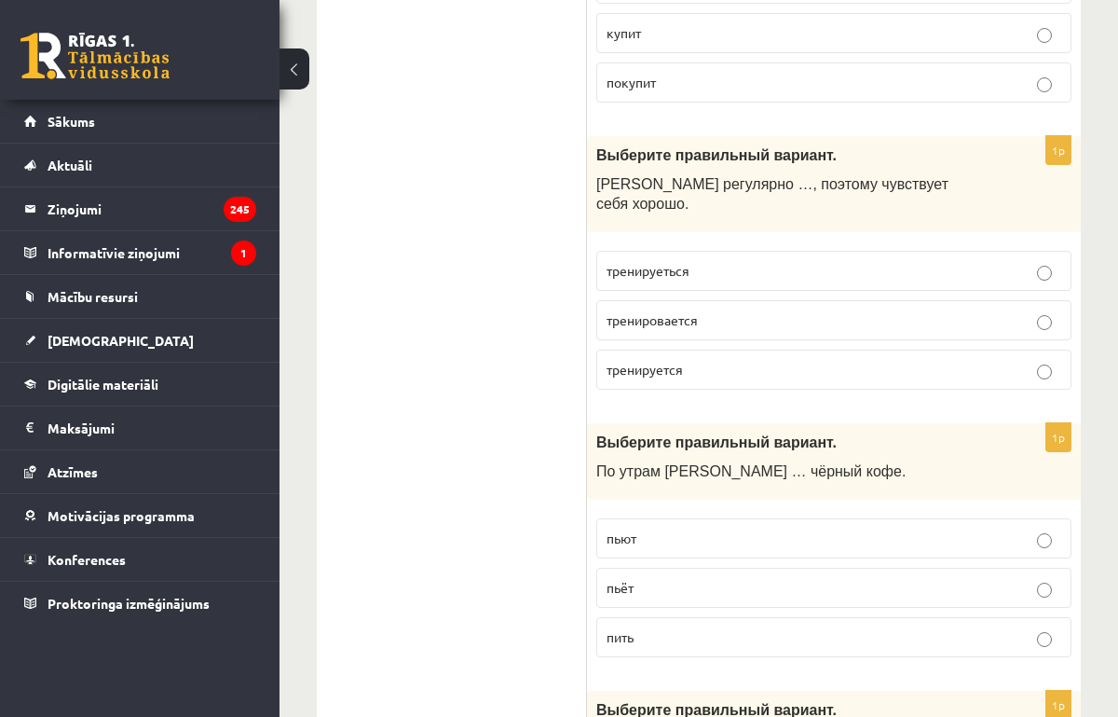
click at [655, 361] on span "тренируется" at bounding box center [645, 369] width 76 height 17
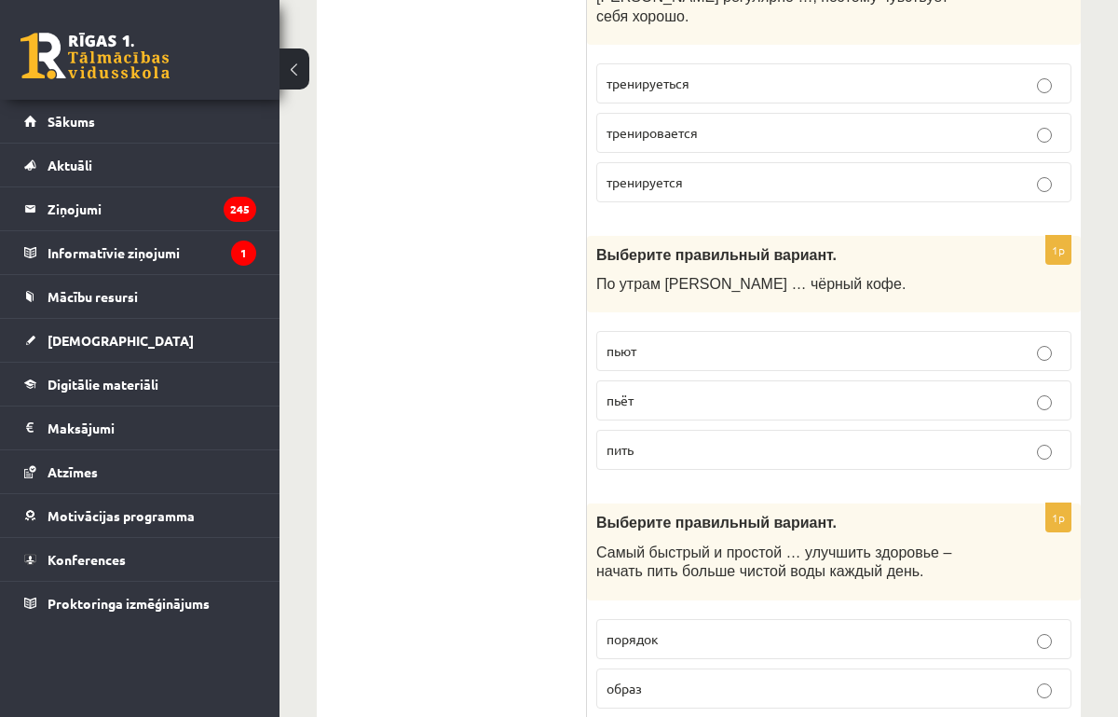
scroll to position [5809, 0]
click at [666, 390] on p "пьёт" at bounding box center [834, 400] width 455 height 20
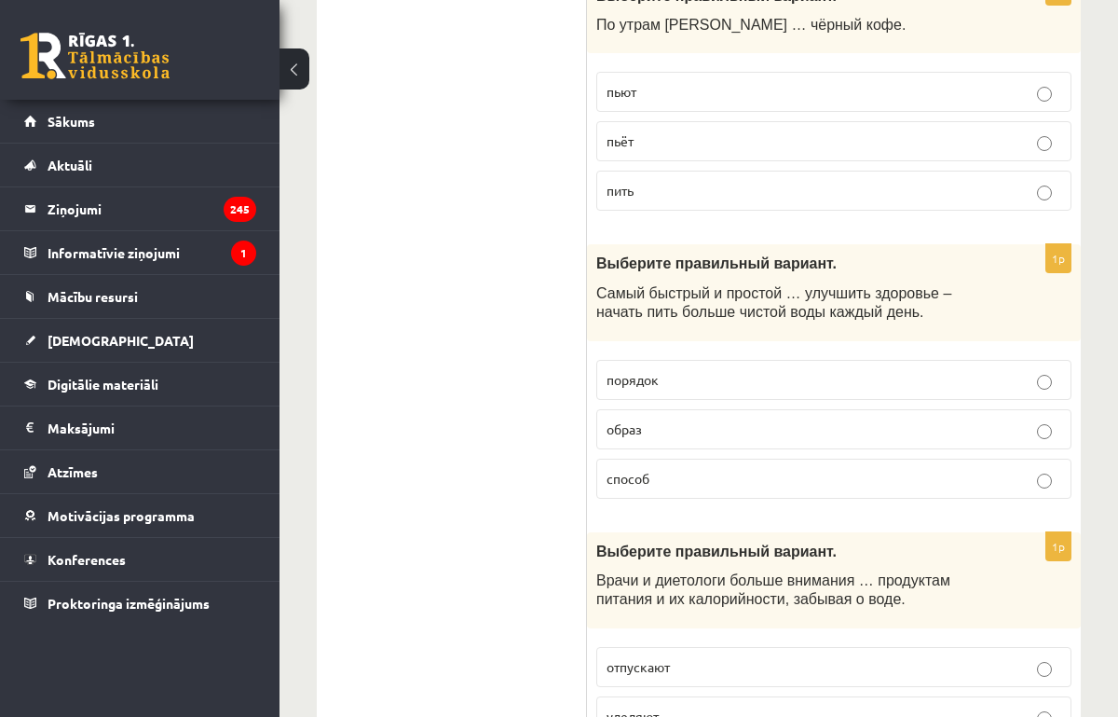
scroll to position [6080, 0]
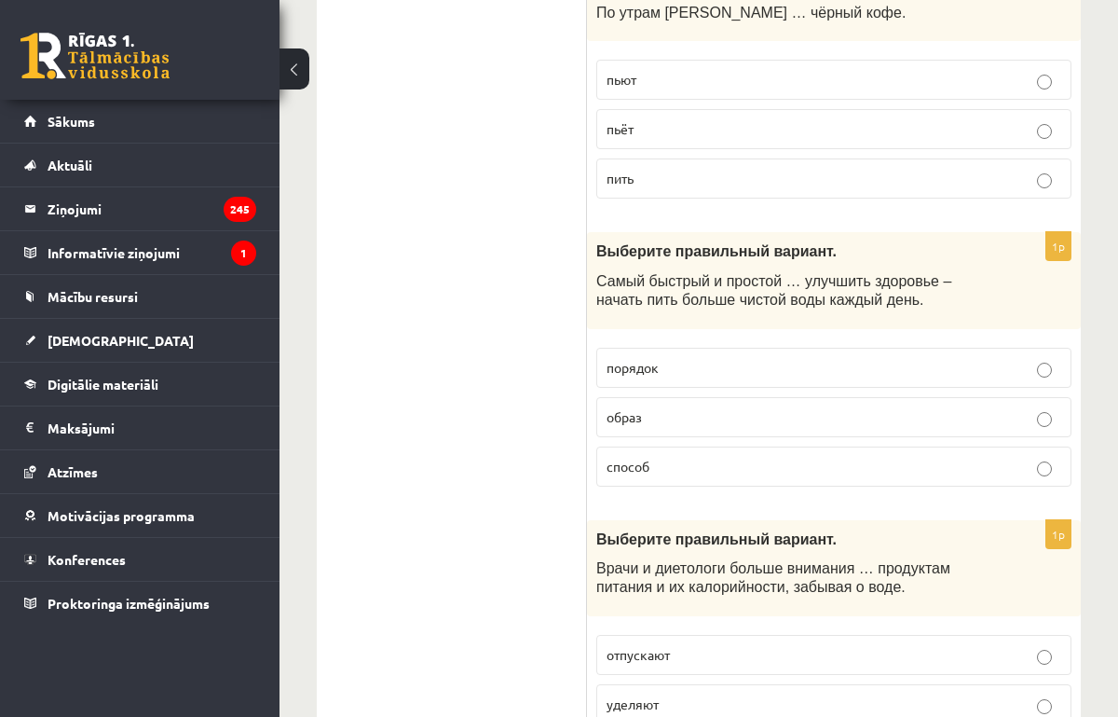
click at [656, 457] on p "способ" at bounding box center [834, 467] width 455 height 20
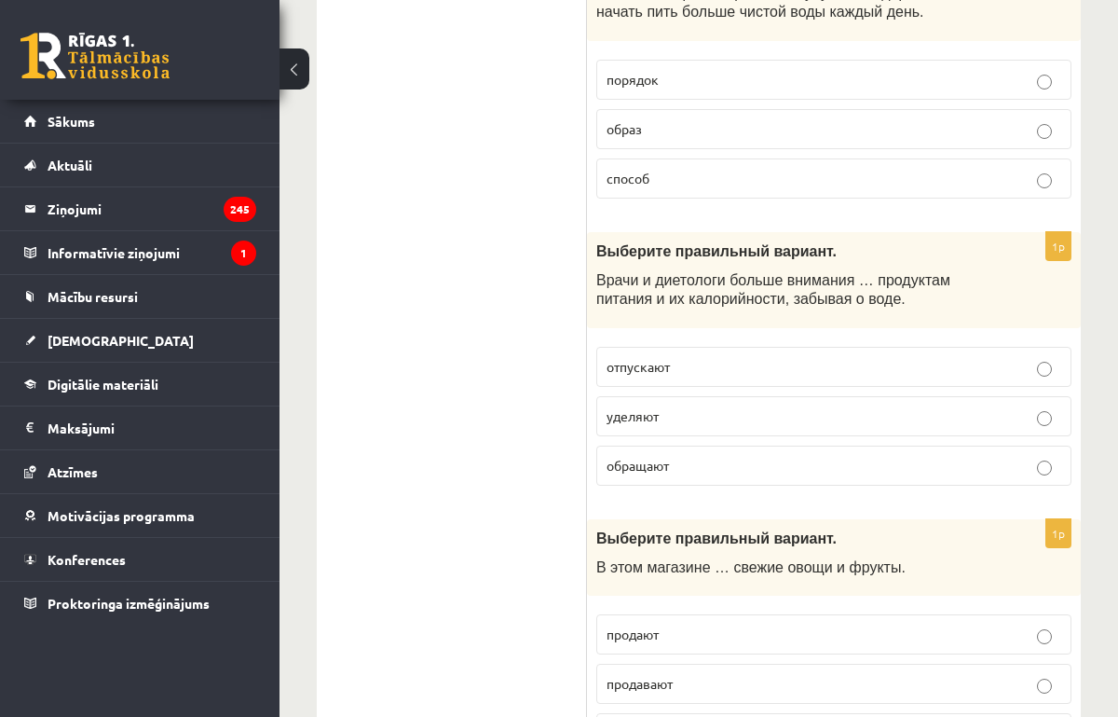
scroll to position [6371, 0]
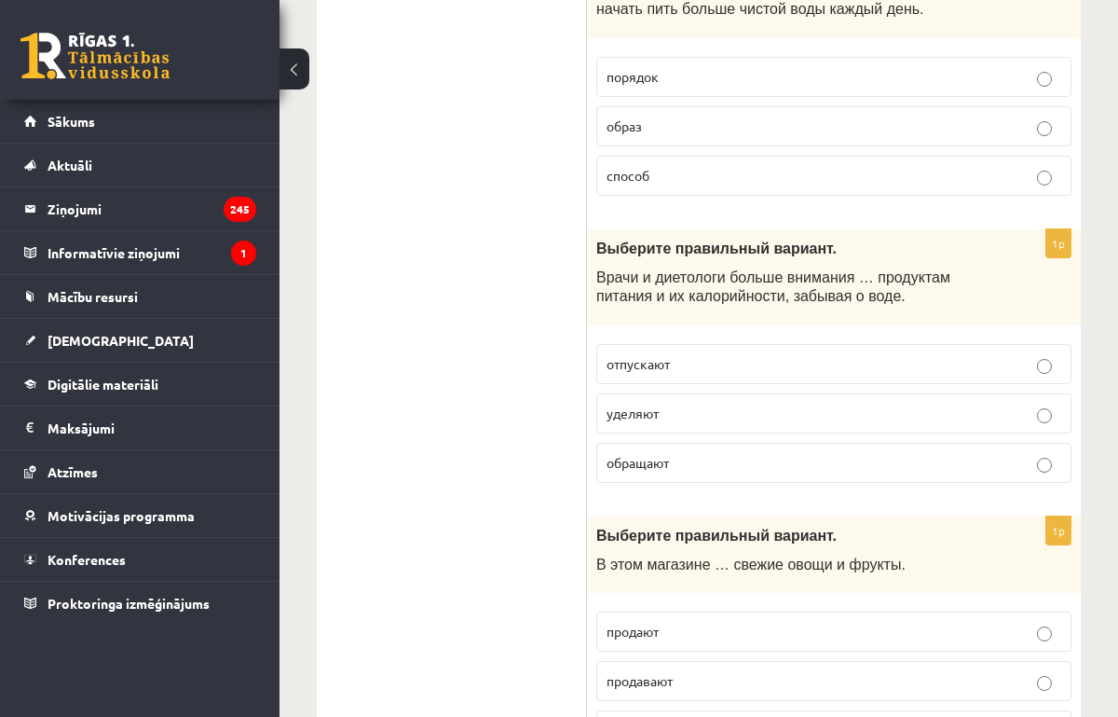
click at [657, 454] on span "обращают" at bounding box center [638, 462] width 62 height 17
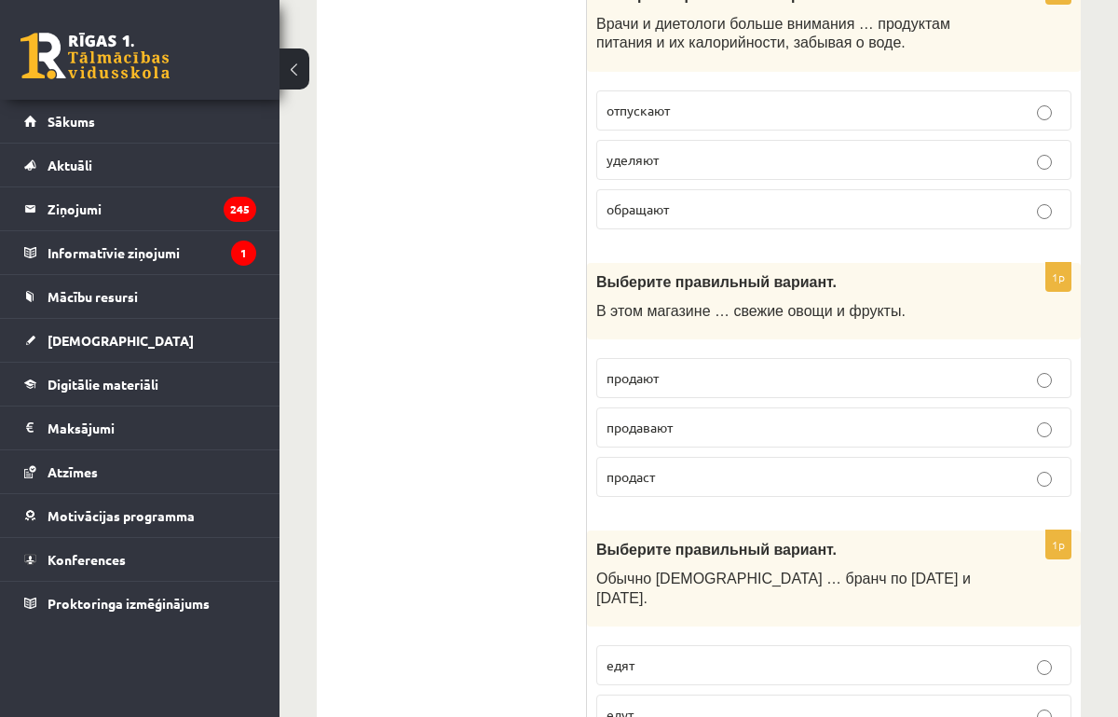
scroll to position [6634, 0]
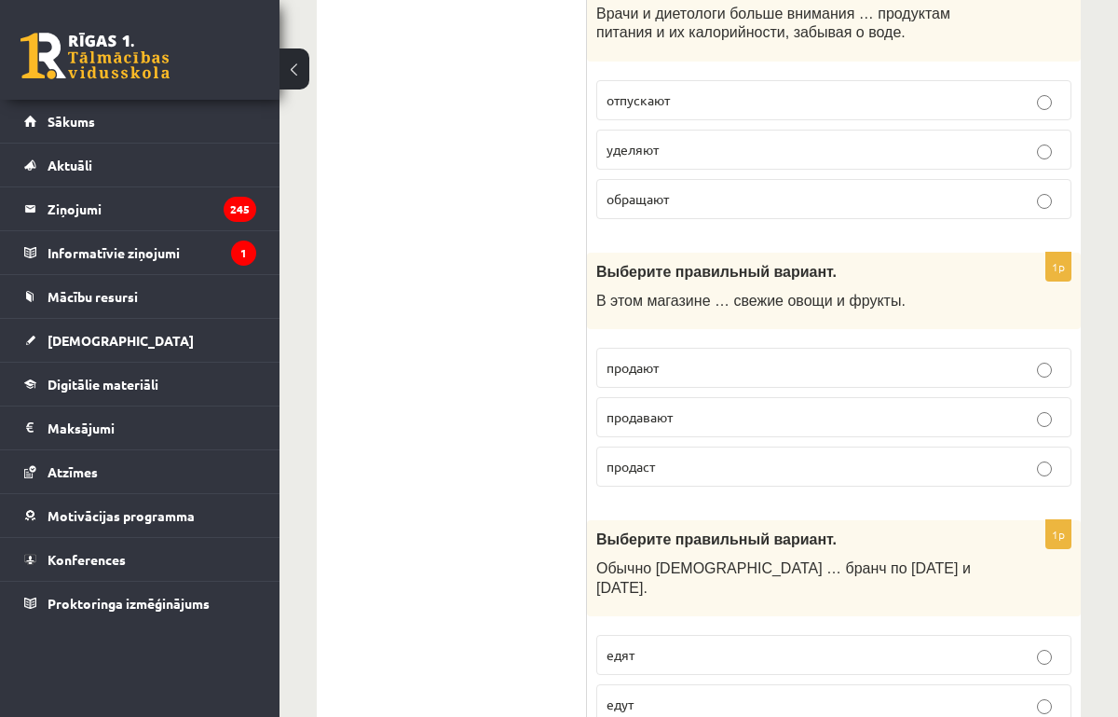
click at [661, 408] on span "продавают" at bounding box center [640, 416] width 66 height 17
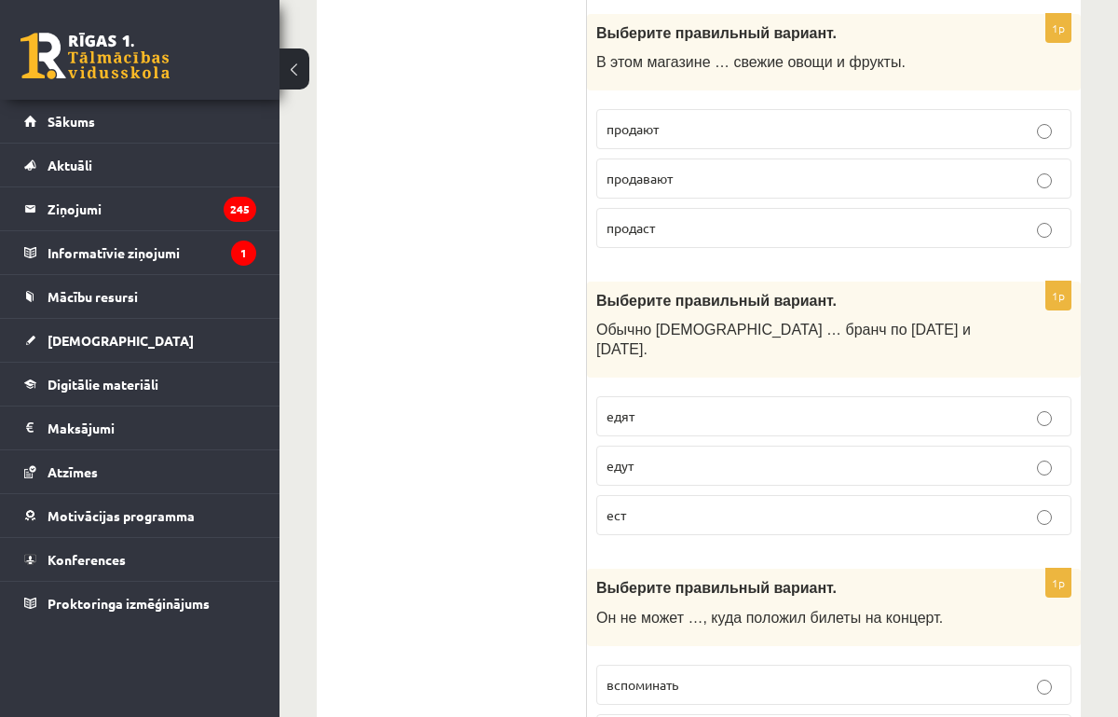
scroll to position [6882, 0]
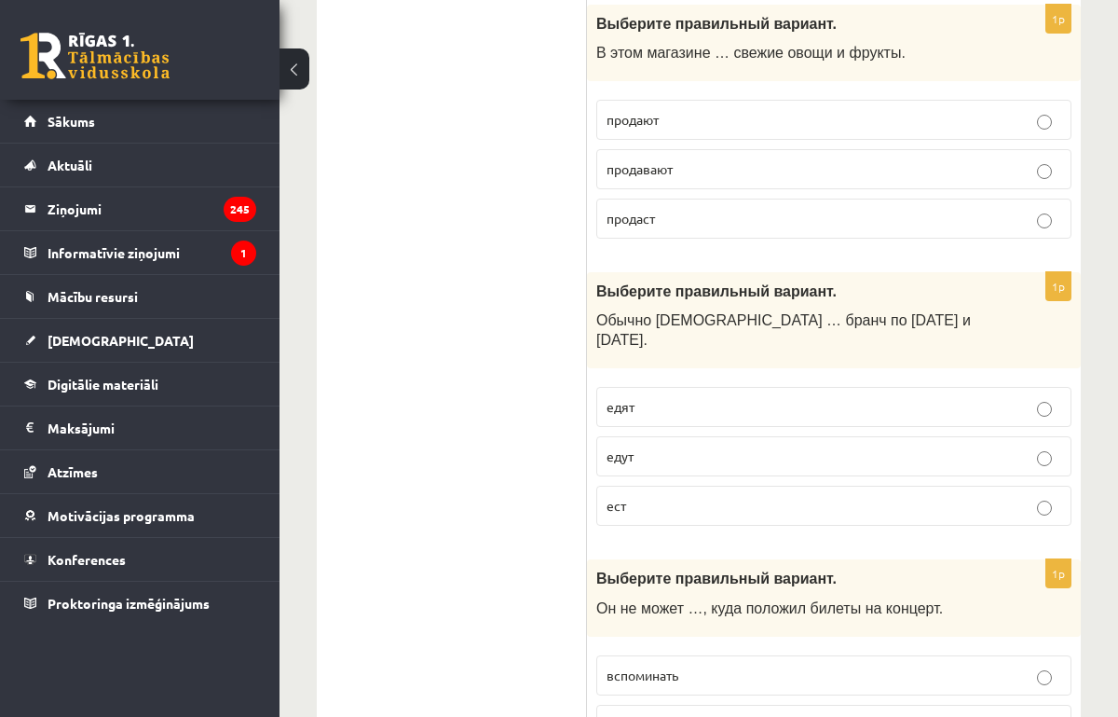
click at [654, 446] on p "едут" at bounding box center [834, 456] width 455 height 20
click at [662, 387] on label "едят" at bounding box center [834, 407] width 475 height 40
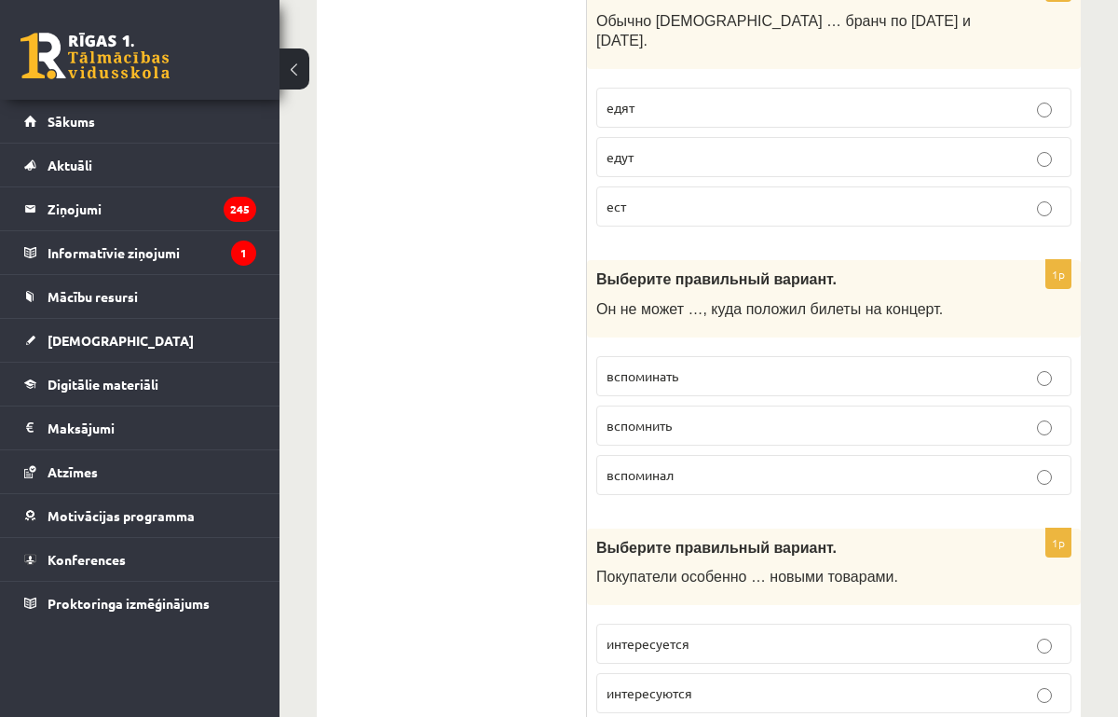
scroll to position [7181, 0]
click at [664, 418] on span "вспомнить" at bounding box center [639, 426] width 65 height 17
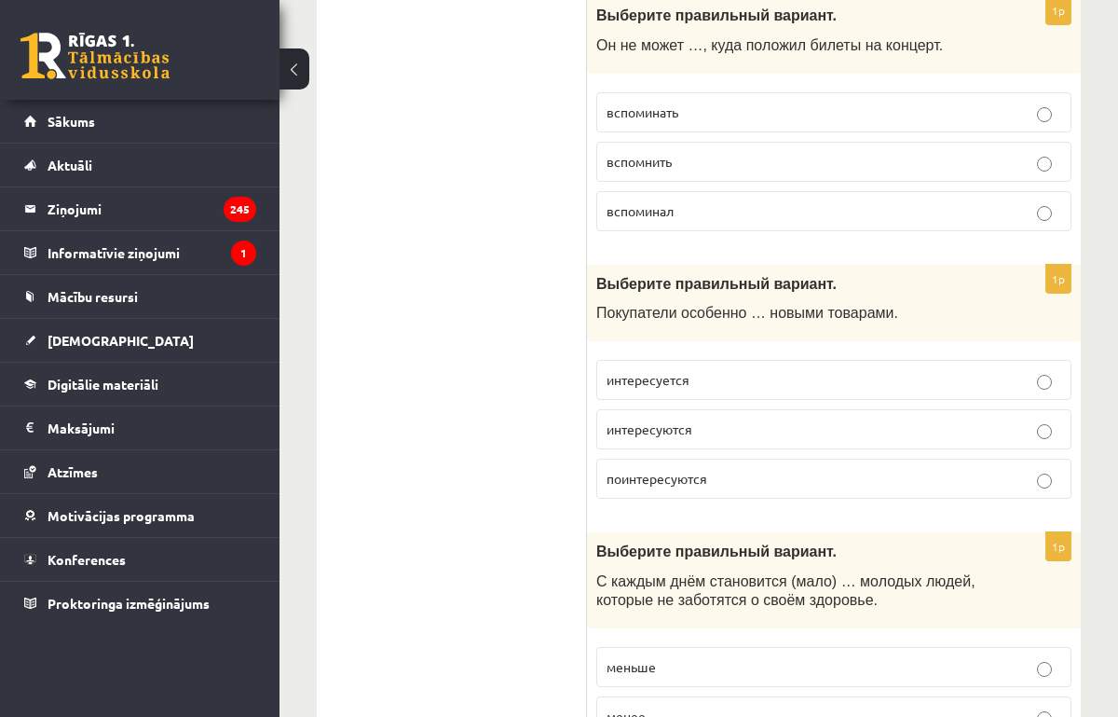
scroll to position [7447, 0]
click at [663, 418] on span "интересуются" at bounding box center [650, 426] width 86 height 17
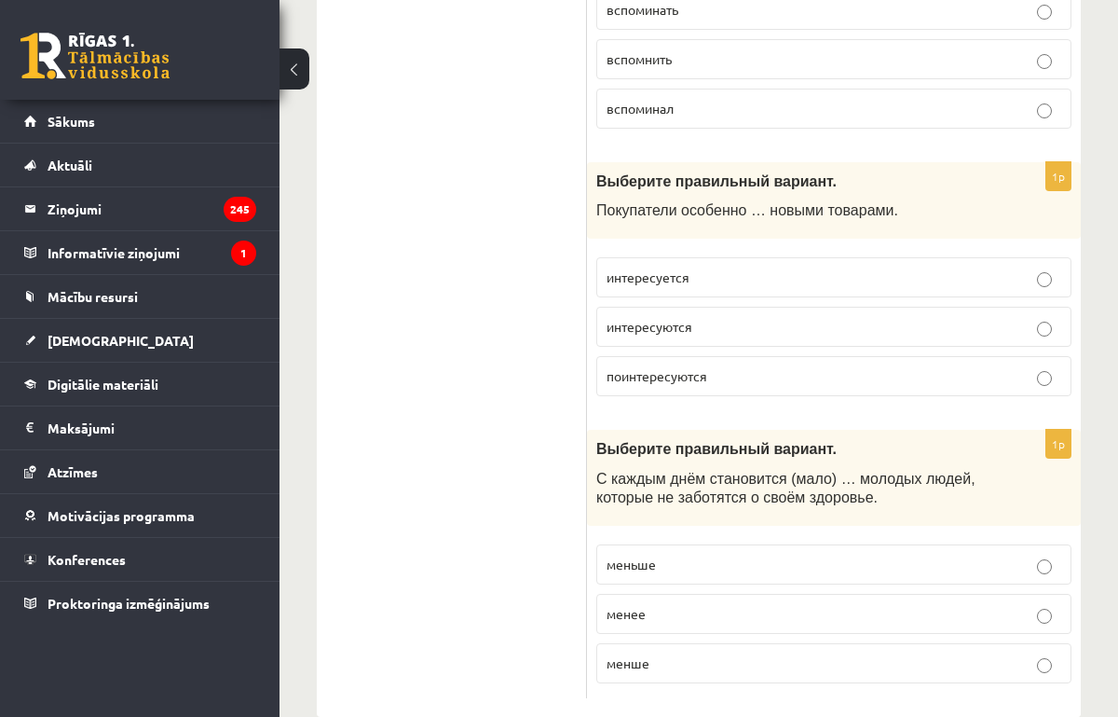
click at [669, 555] on p "меньше" at bounding box center [834, 565] width 455 height 20
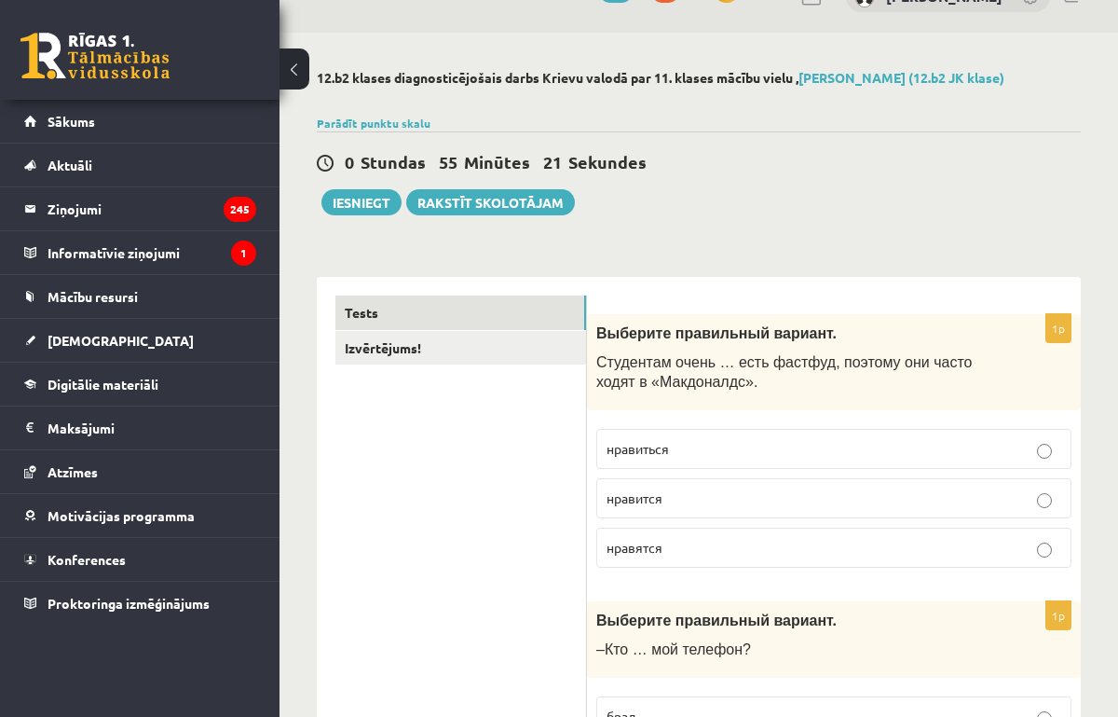
scroll to position [0, 0]
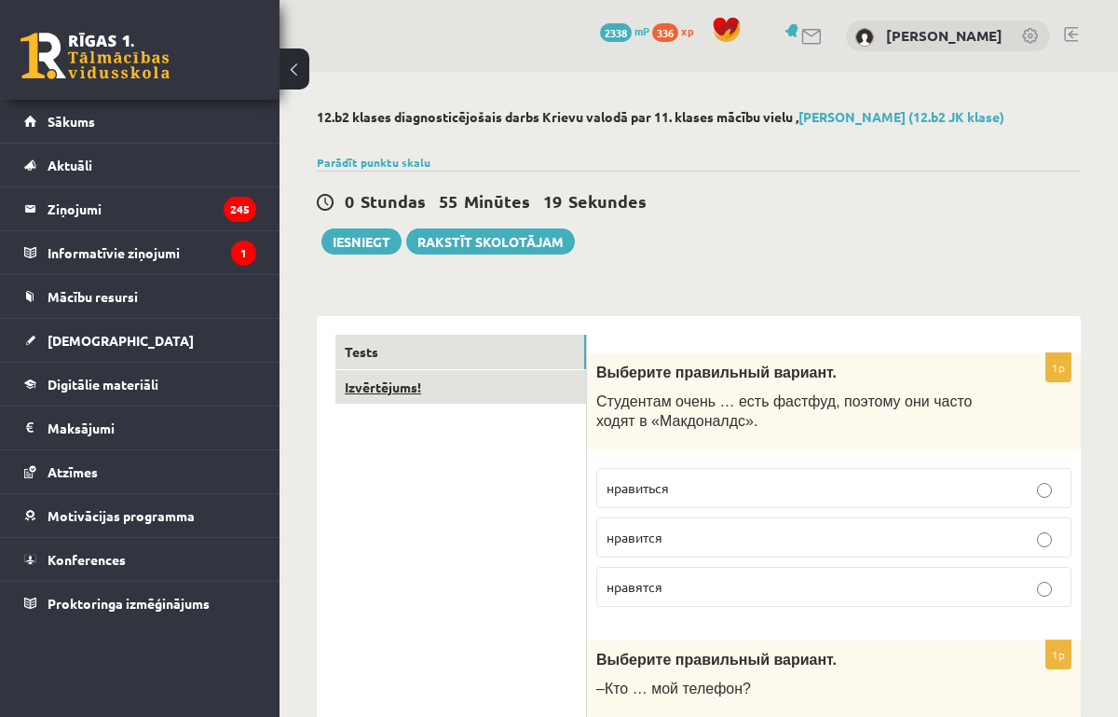
click at [427, 391] on link "Izvērtējums!" at bounding box center [461, 387] width 251 height 34
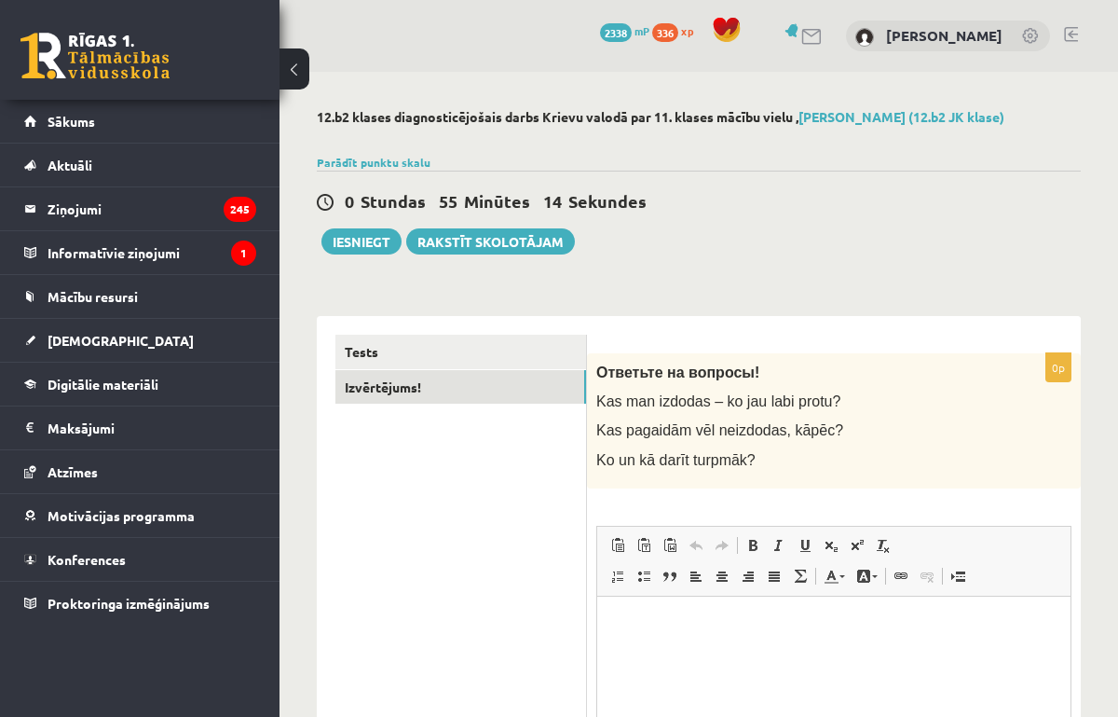
click at [688, 652] on html at bounding box center [833, 624] width 473 height 57
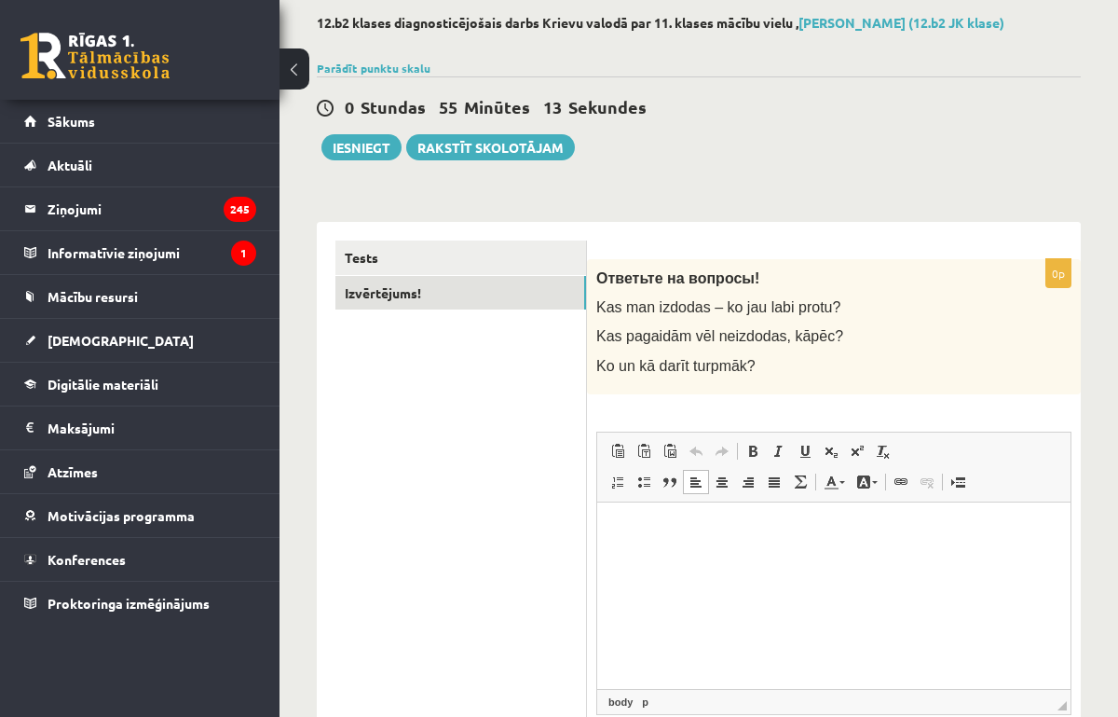
scroll to position [103, 0]
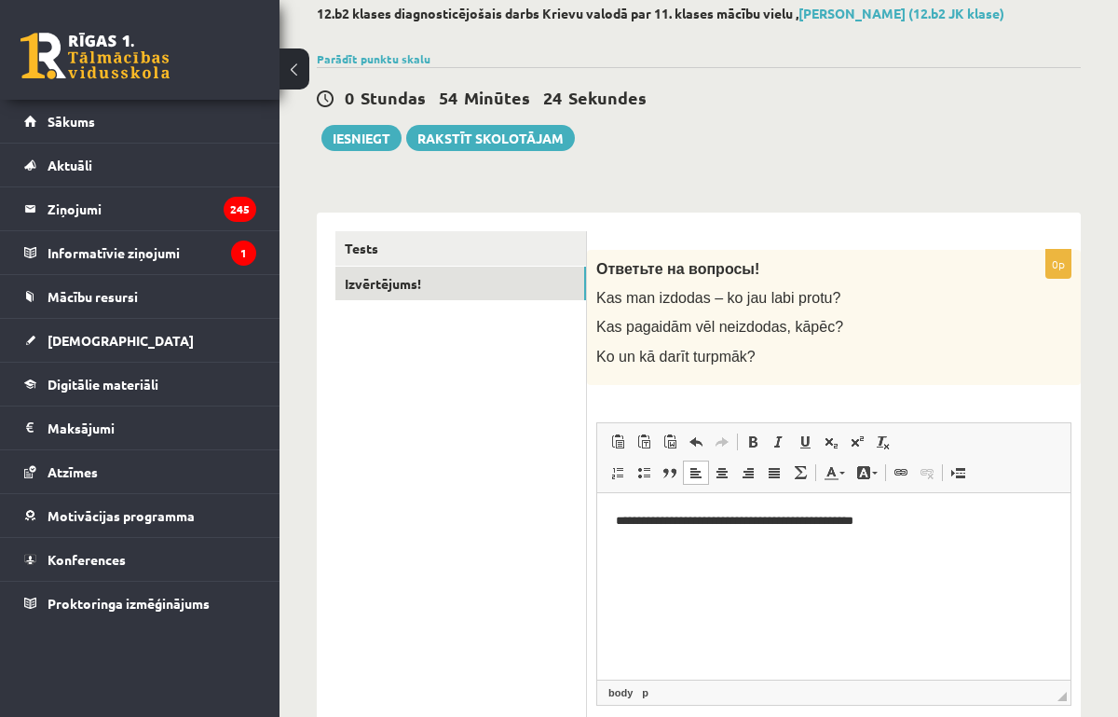
click at [919, 514] on p "**********" at bounding box center [834, 521] width 436 height 20
click at [981, 497] on html "**********" at bounding box center [833, 520] width 473 height 57
click at [962, 515] on p "**********" at bounding box center [834, 521] width 436 height 20
drag, startPoint x: 966, startPoint y: 557, endPoint x: 588, endPoint y: 550, distance: 377.6
click at [597, 550] on html "**********" at bounding box center [833, 539] width 473 height 95
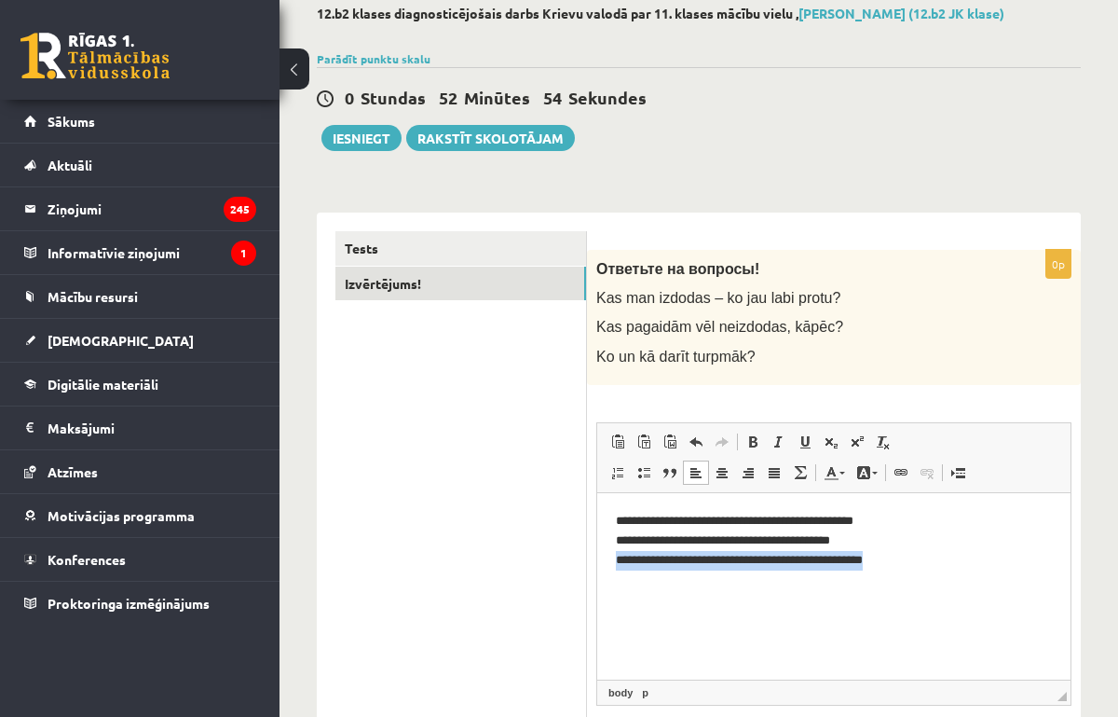
copy p "**********"
click at [693, 558] on p "**********" at bounding box center [834, 540] width 436 height 58
click at [665, 556] on p "**********" at bounding box center [834, 540] width 436 height 58
click at [774, 558] on p "**********" at bounding box center [834, 540] width 436 height 58
click at [840, 553] on p "**********" at bounding box center [834, 540] width 436 height 58
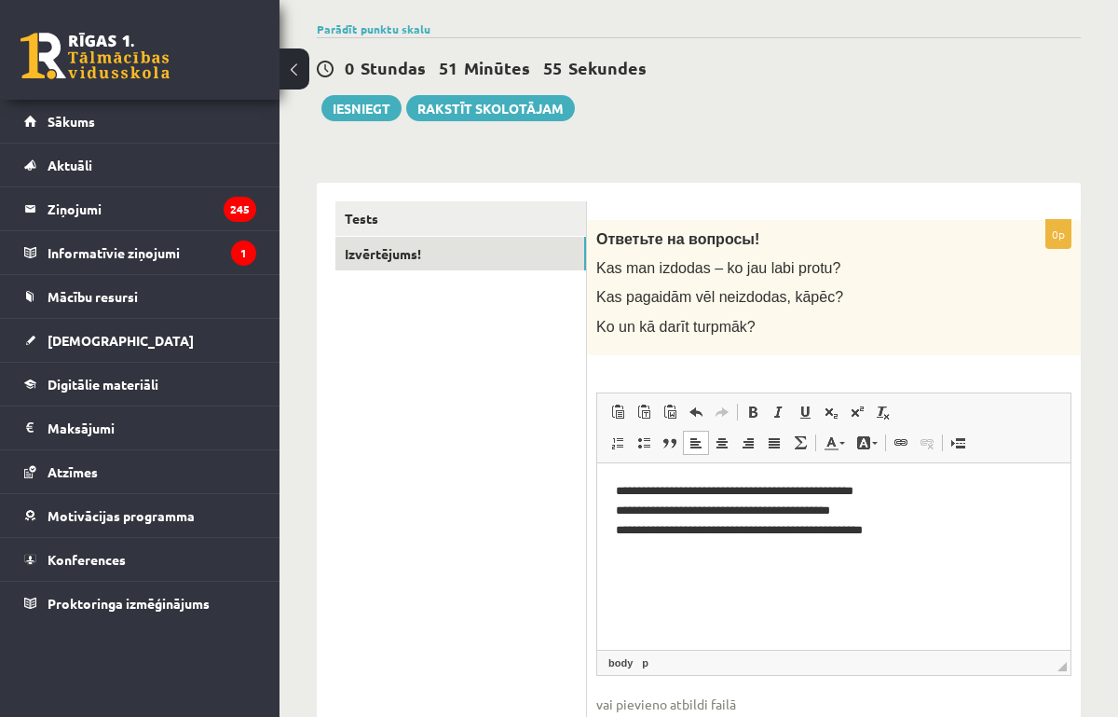
scroll to position [0, 0]
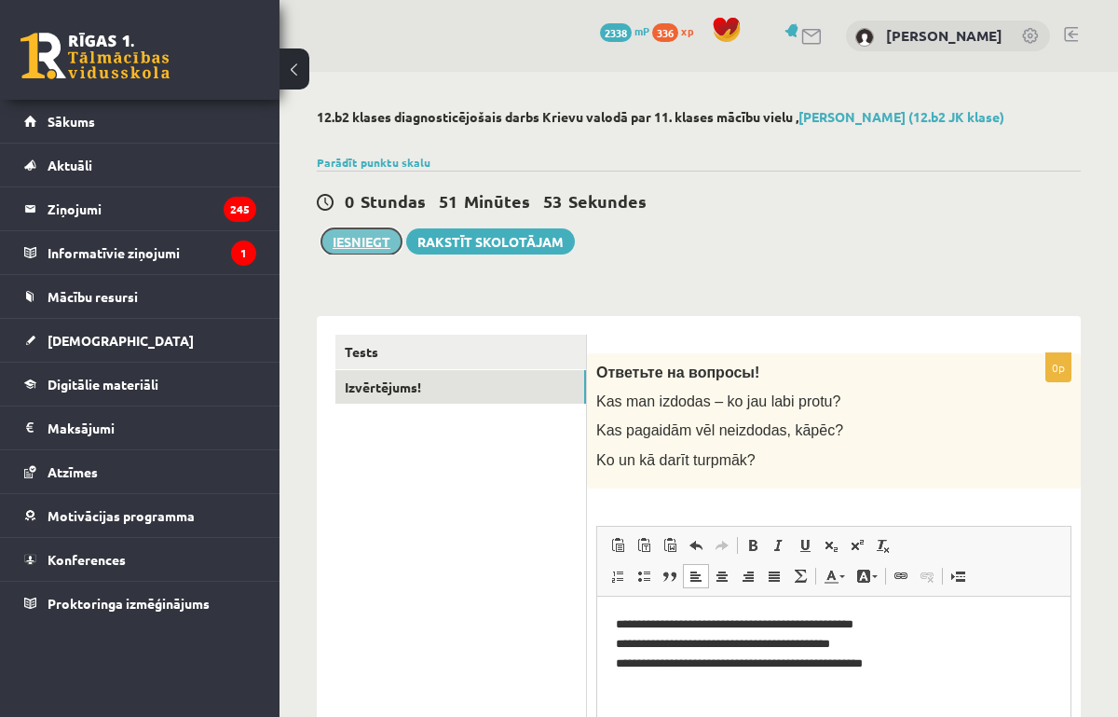
click at [377, 242] on button "Iesniegt" at bounding box center [362, 241] width 80 height 26
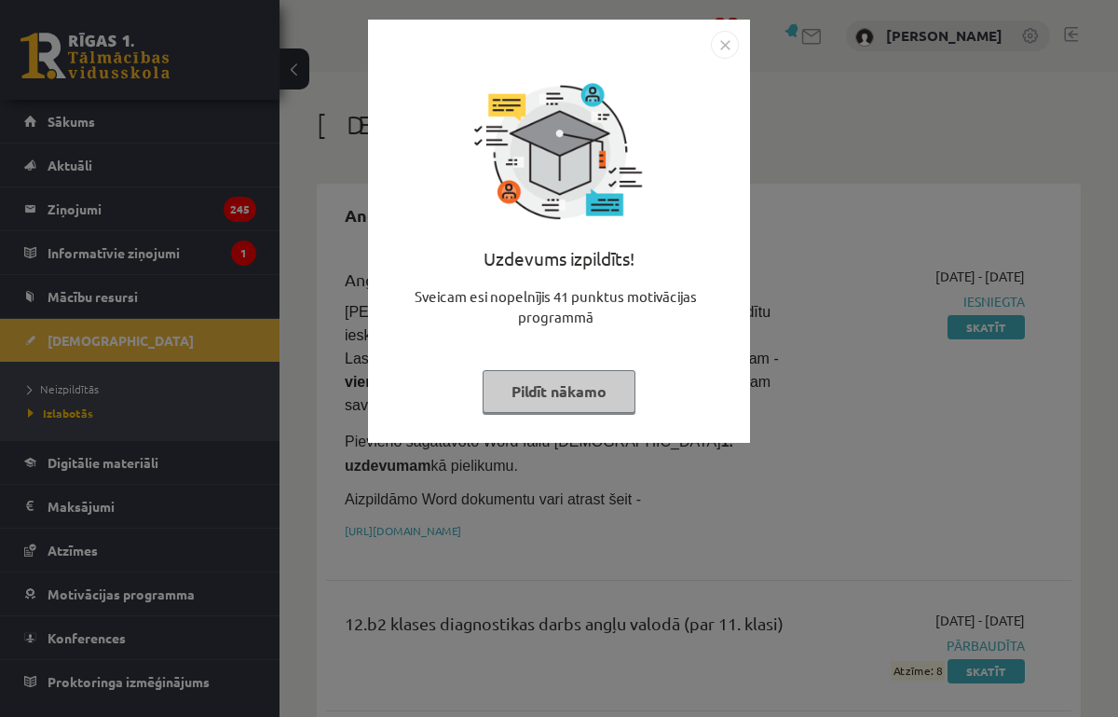
click at [591, 386] on button "Pildīt nākamo" at bounding box center [559, 391] width 153 height 43
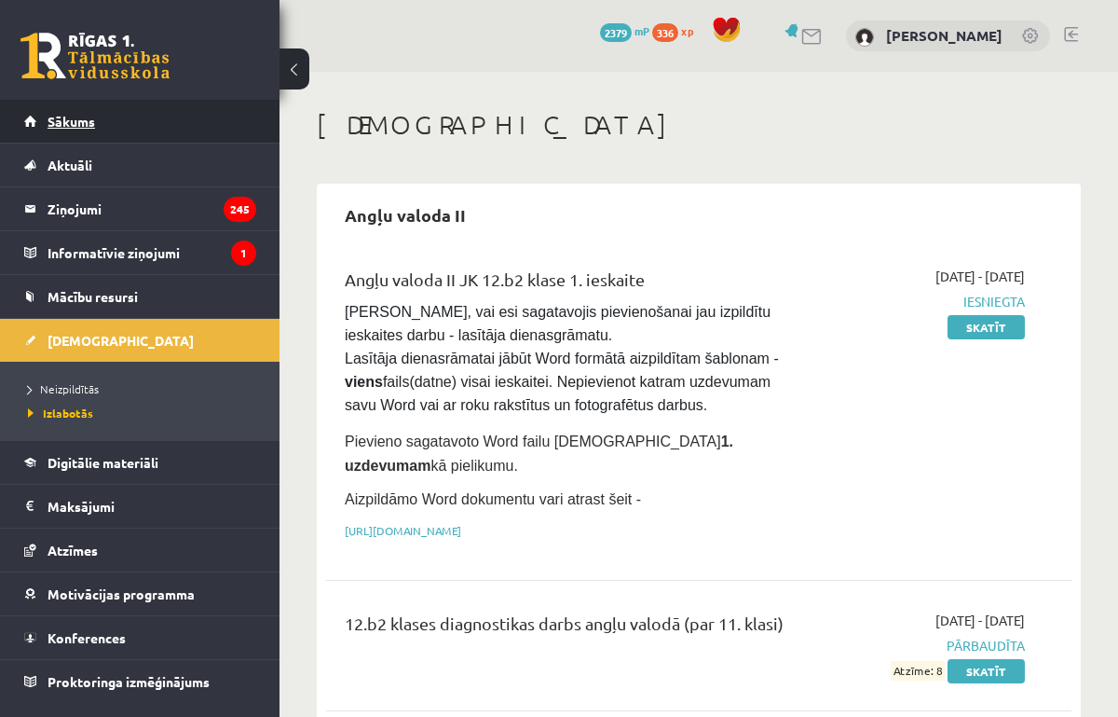
click at [93, 122] on span "Sākums" at bounding box center [72, 121] width 48 height 17
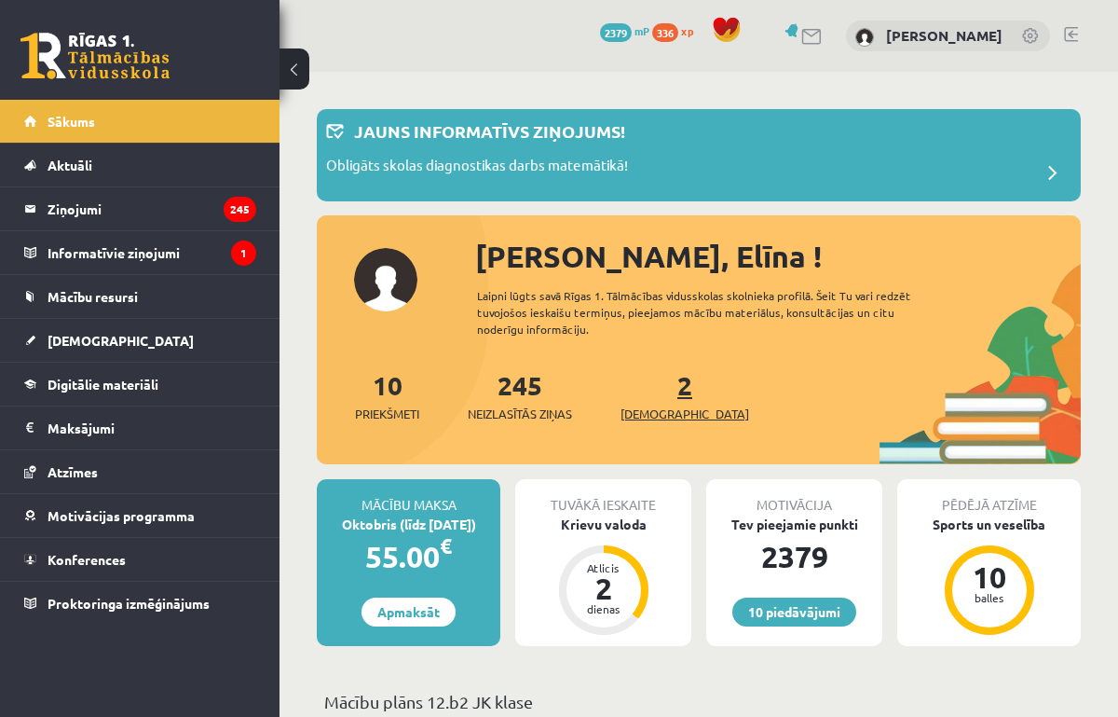
click at [645, 413] on span "[DEMOGRAPHIC_DATA]" at bounding box center [685, 414] width 129 height 19
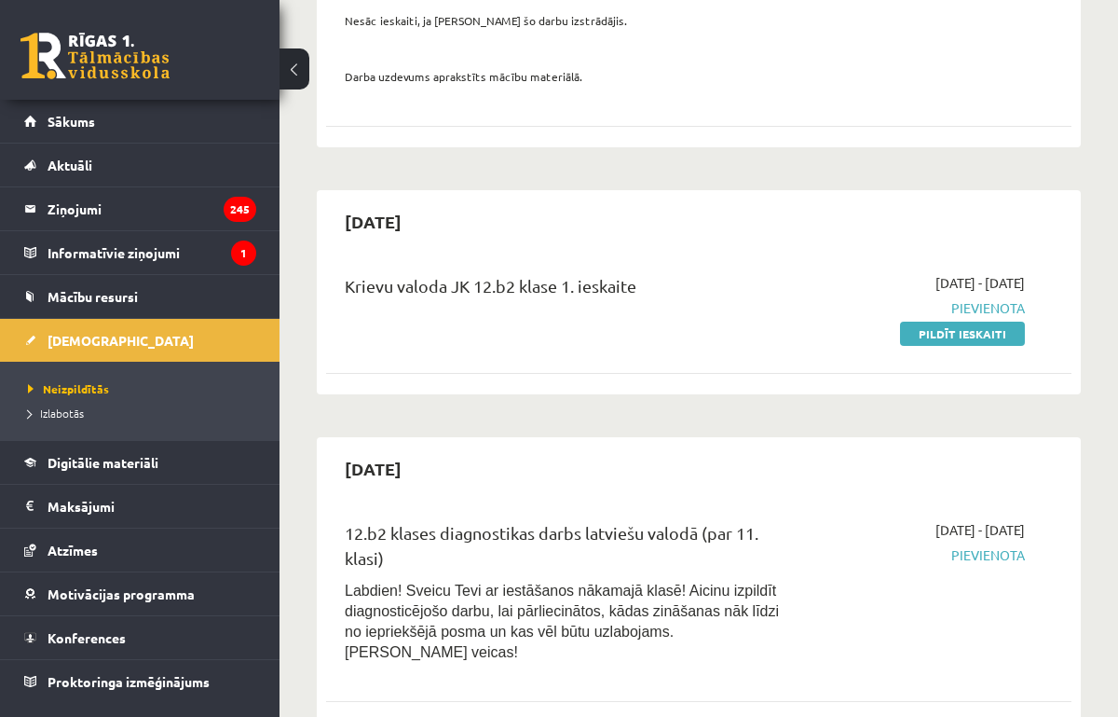
scroll to position [695, 0]
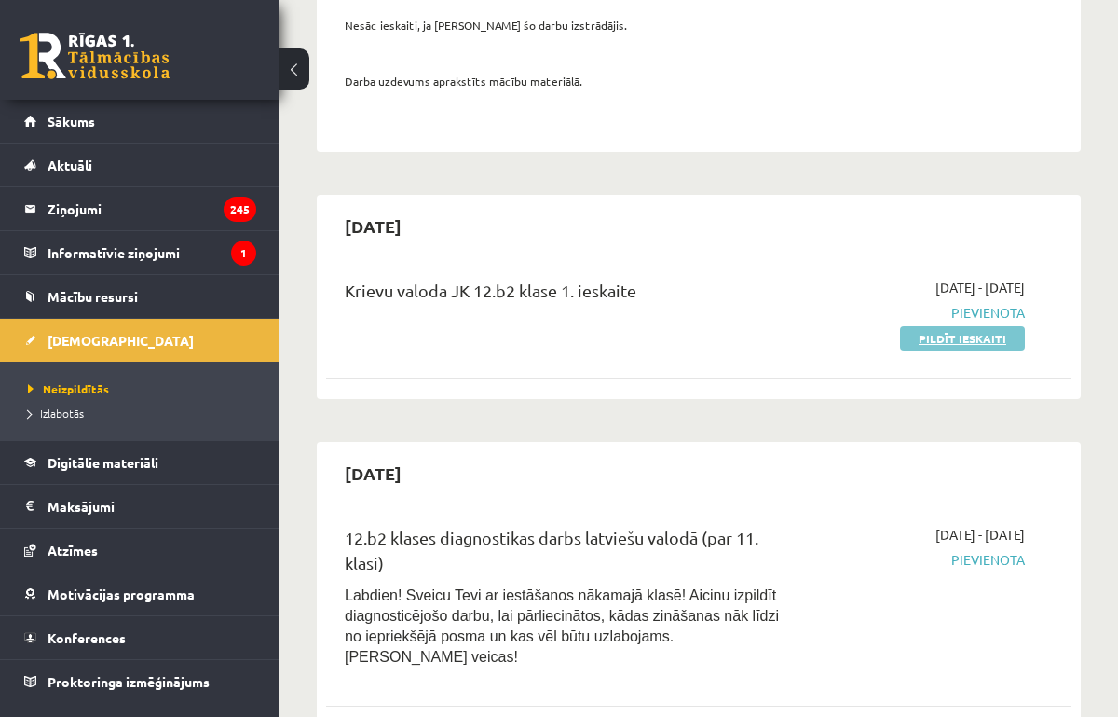
click at [957, 350] on link "Pildīt ieskaiti" at bounding box center [962, 338] width 125 height 24
click at [765, 267] on div "[DATE] Krievu valoda JK 12.b2 klase 1. ieskaite [DATE] - [DATE] [GEOGRAPHIC_DAT…" at bounding box center [699, 297] width 764 height 204
click at [767, 263] on div "[DATE] Krievu valoda JK 12.b2 klase 1. ieskaite [DATE] - [DATE] [GEOGRAPHIC_DAT…" at bounding box center [699, 297] width 764 height 204
